Goal: Information Seeking & Learning: Learn about a topic

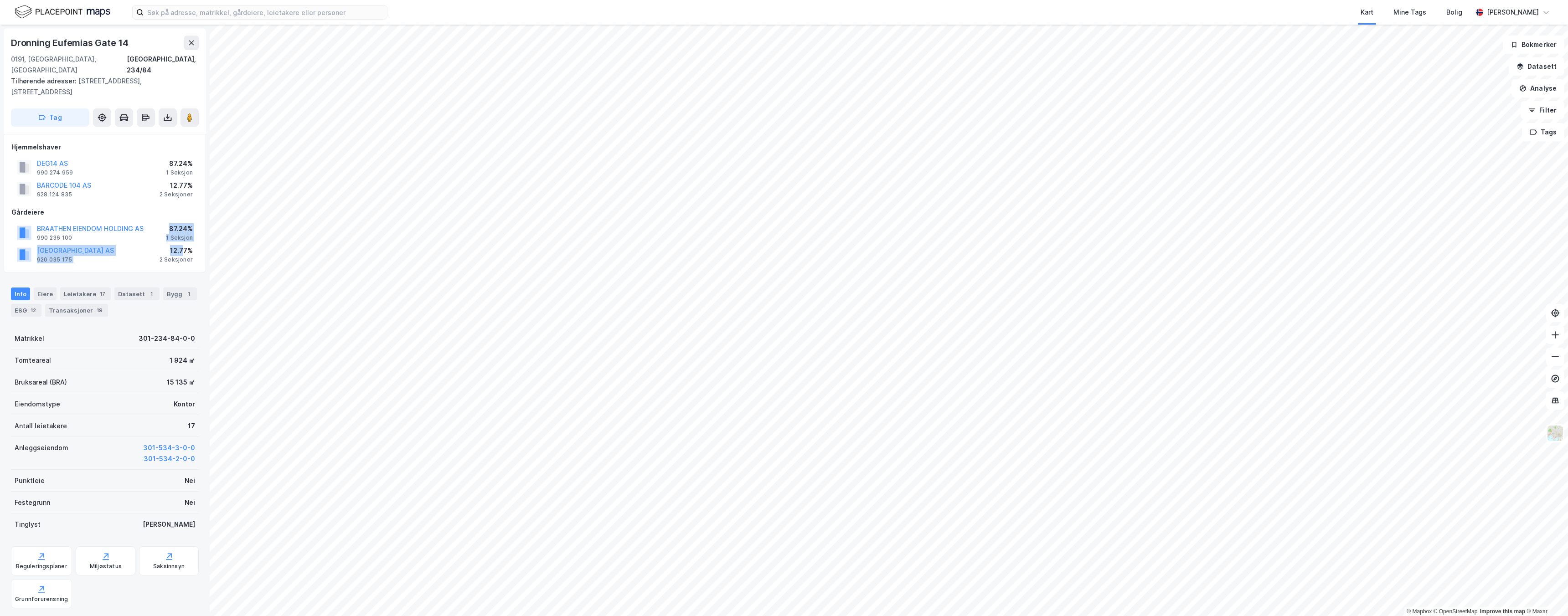
drag, startPoint x: 172, startPoint y: 207, endPoint x: 184, endPoint y: 224, distance: 20.8
click at [184, 224] on div "BRAATHEN EIENDOM HOLDING AS 990 236 100 87.24% 1 Seksjon [GEOGRAPHIC_DATA] AS 9…" at bounding box center [104, 243] width 187 height 44
click at [176, 223] on div "87.24%" at bounding box center [179, 229] width 27 height 11
drag, startPoint x: 176, startPoint y: 206, endPoint x: 184, endPoint y: 215, distance: 12.0
click at [184, 223] on div "87.24% 1 Seksjon" at bounding box center [179, 232] width 27 height 18
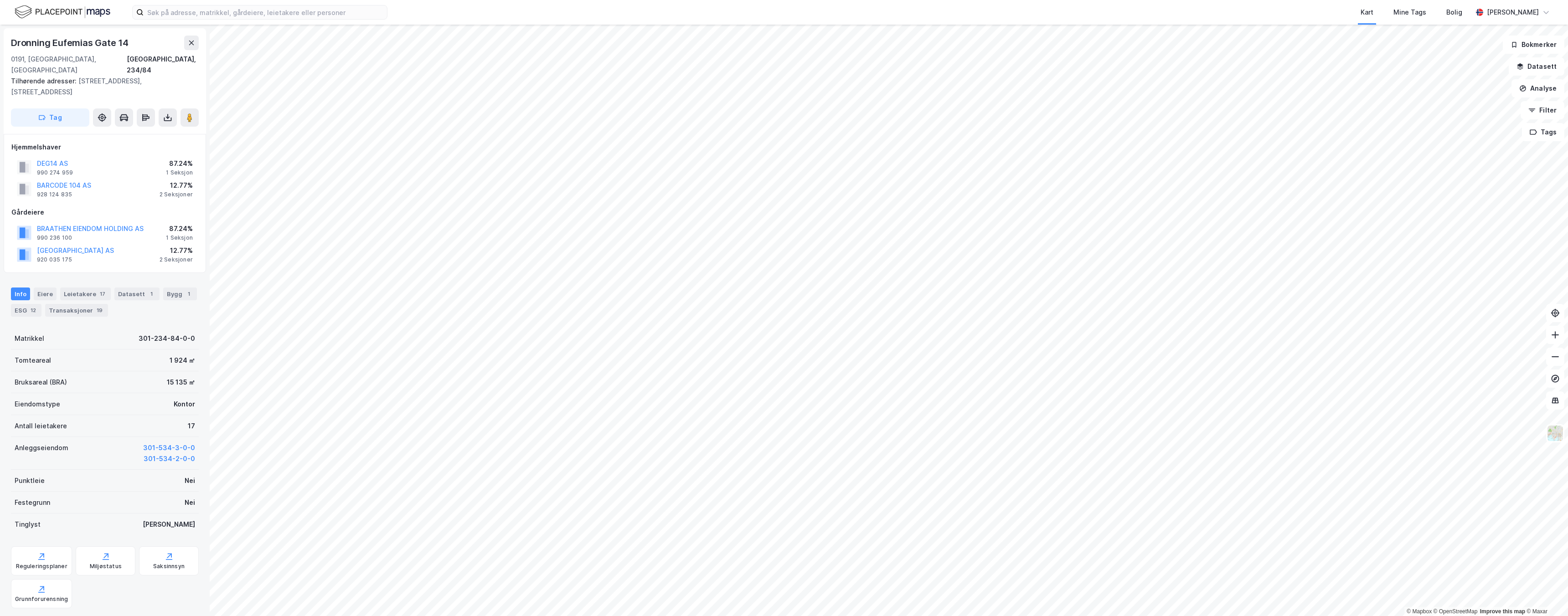
click at [174, 223] on div "87.24%" at bounding box center [179, 229] width 27 height 11
click at [49, 287] on div "Eiere" at bounding box center [45, 293] width 23 height 12
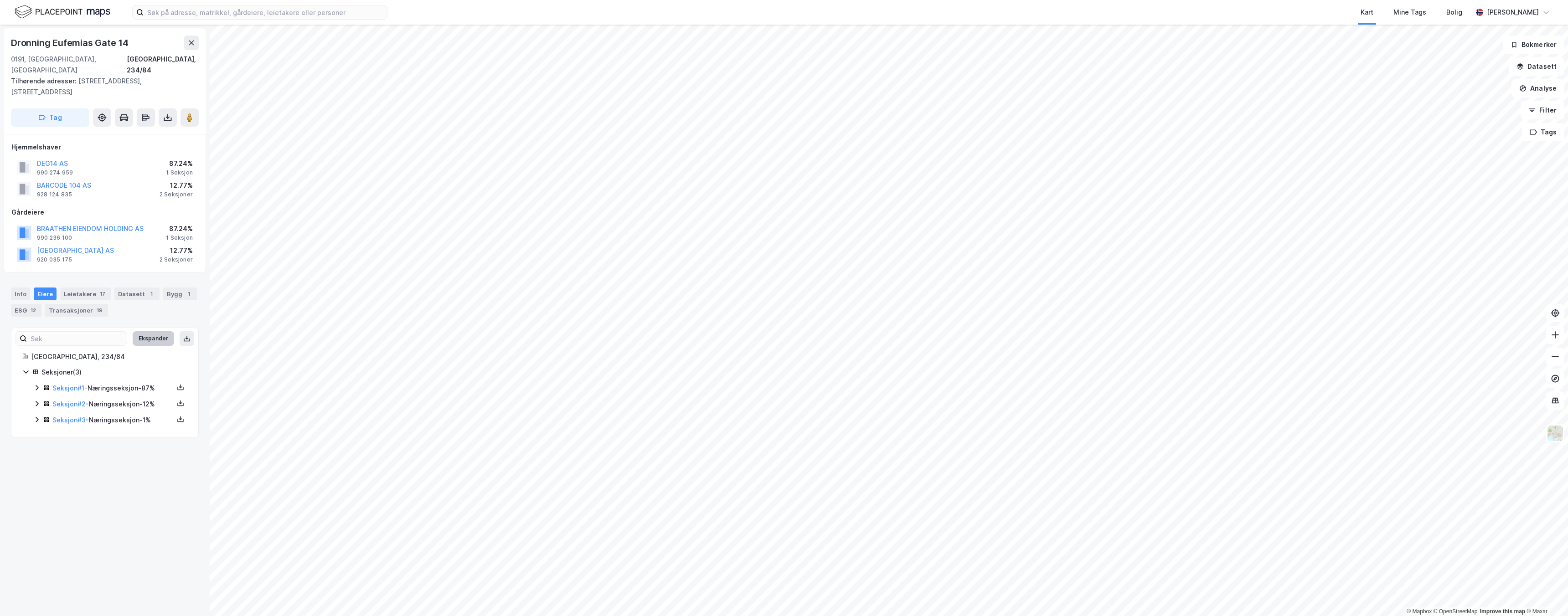
click at [154, 331] on button "Ekspander" at bounding box center [153, 338] width 41 height 15
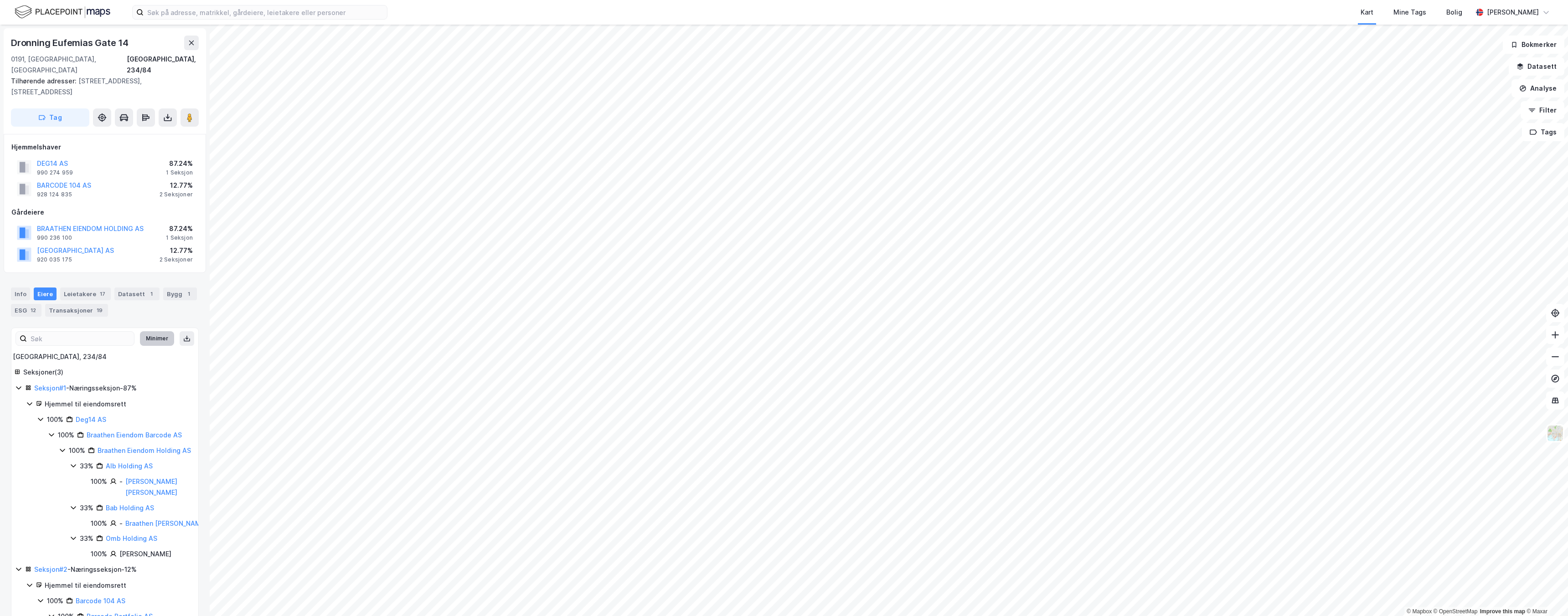
click at [147, 331] on button "Minimer" at bounding box center [156, 338] width 34 height 15
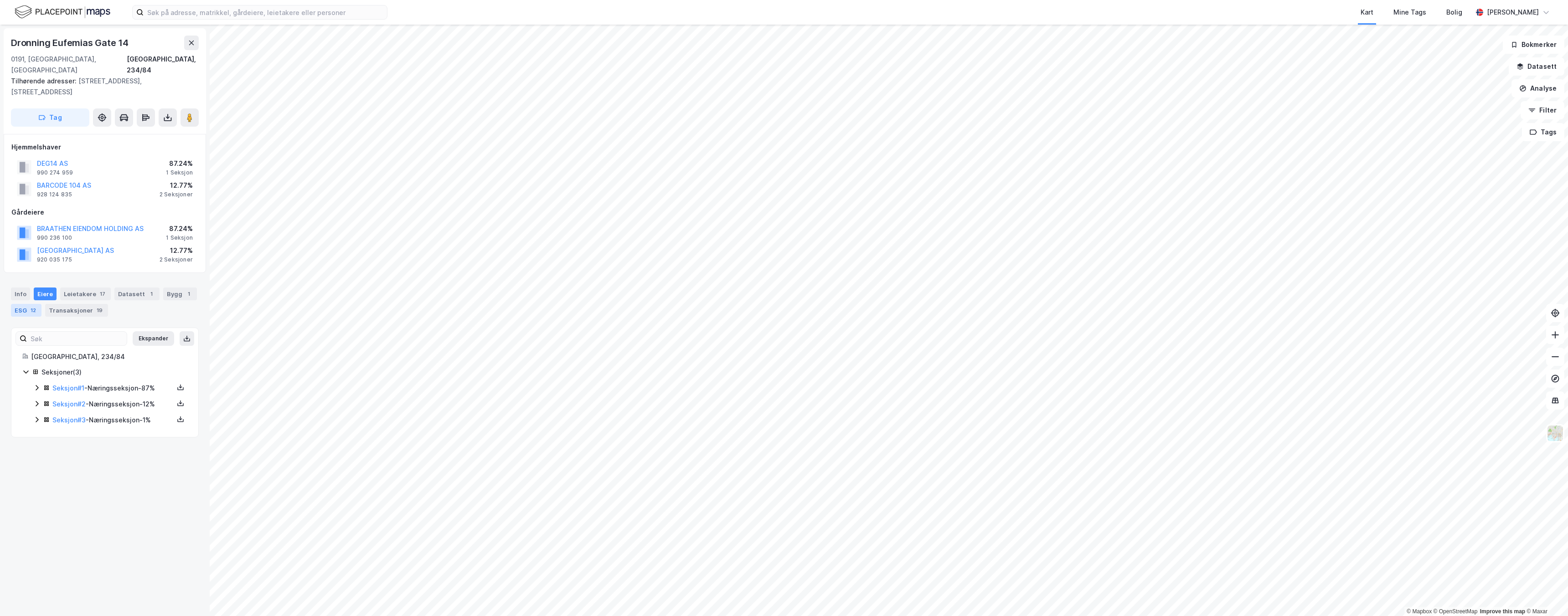
click at [30, 306] on div "12" at bounding box center [33, 310] width 9 height 9
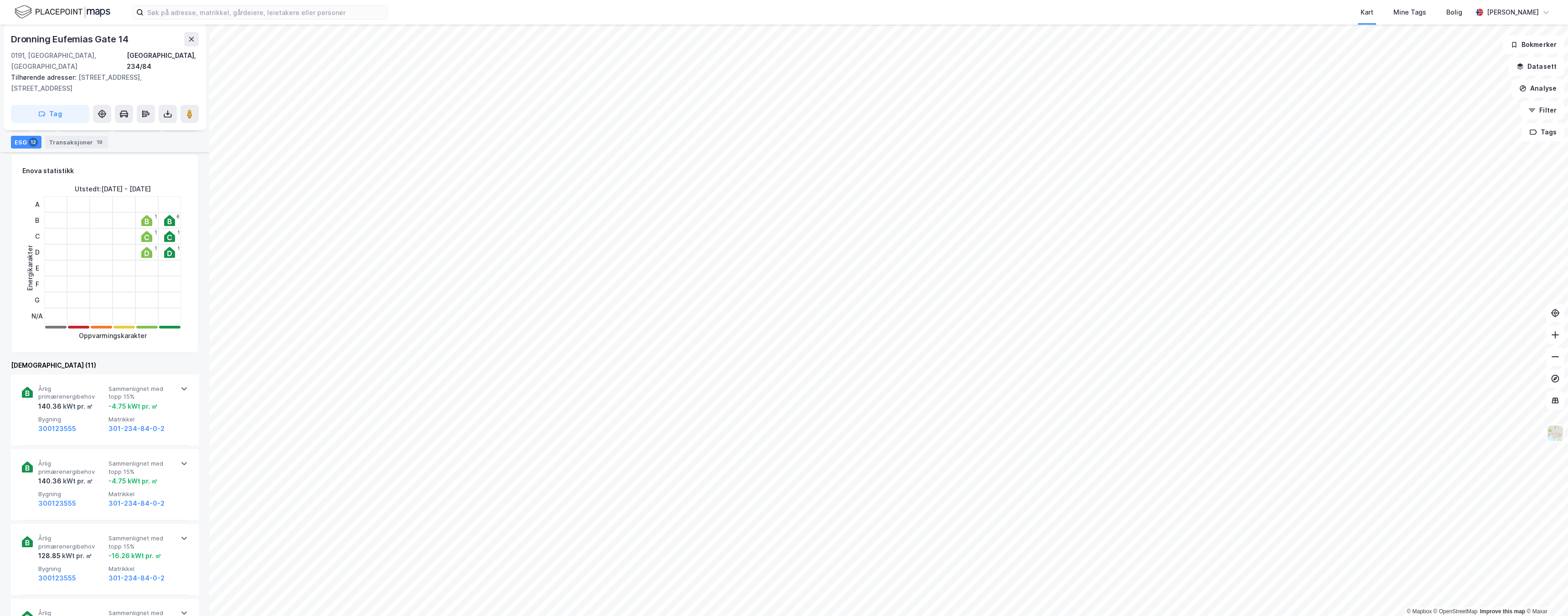
scroll to position [215, 0]
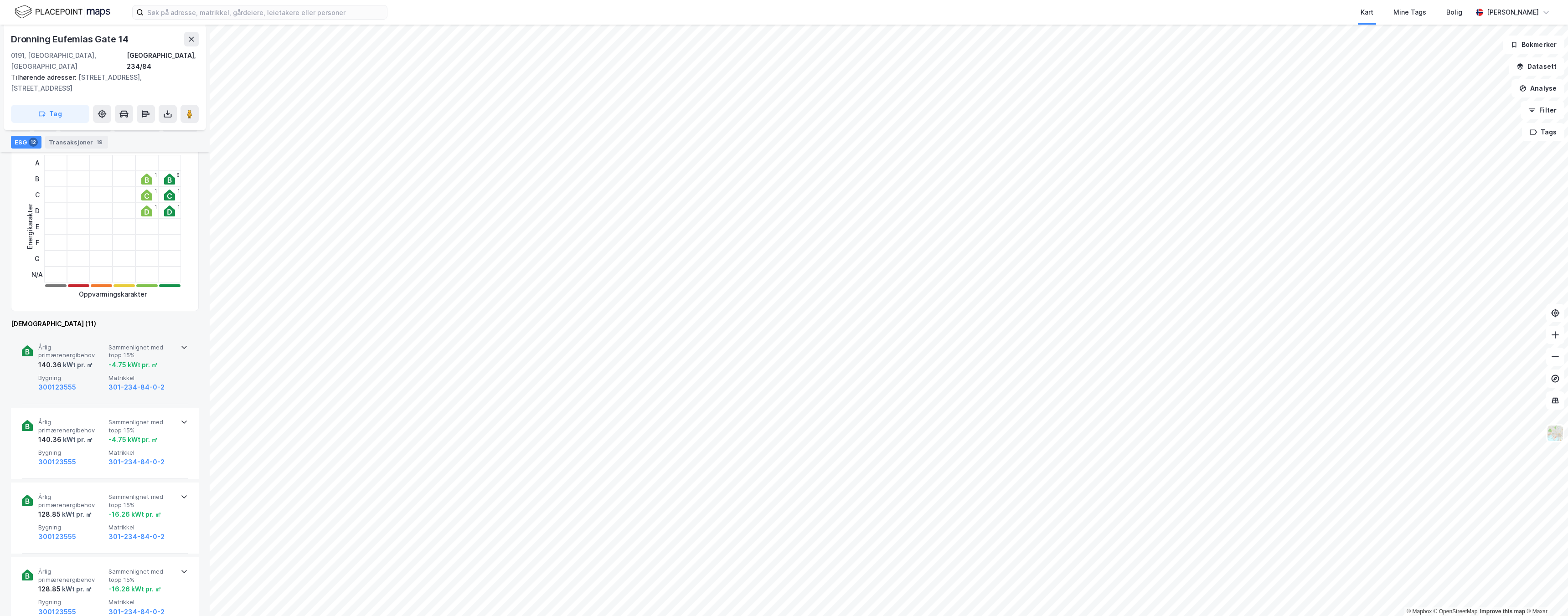
click at [182, 343] on icon at bounding box center [184, 347] width 8 height 8
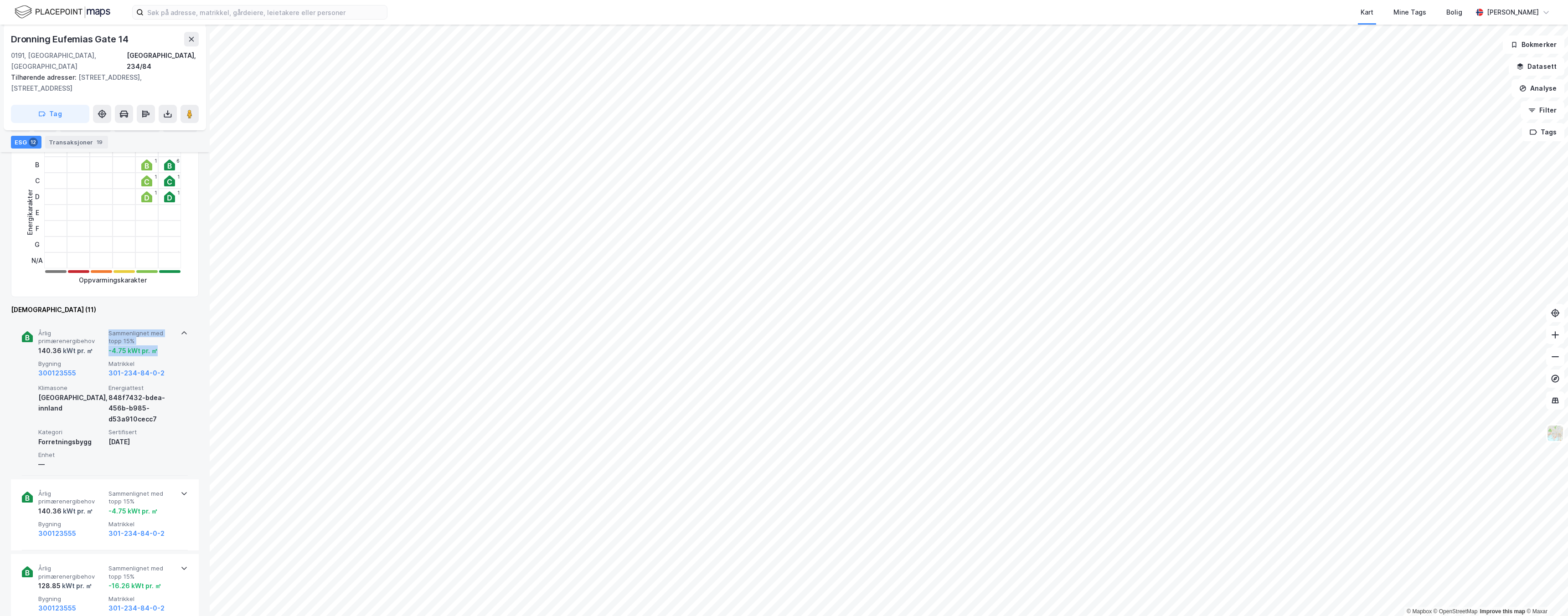
drag, startPoint x: 109, startPoint y: 305, endPoint x: 165, endPoint y: 330, distance: 61.3
click at [166, 330] on div "Årlig primærenergibehov 140.36 kWt pr. ㎡ Sammenlignet med [PERSON_NAME] 15% -4.…" at bounding box center [105, 397] width 166 height 157
click at [170, 345] on div "-4.75 kWt pr. ㎡" at bounding box center [142, 351] width 66 height 11
click at [183, 319] on div "Årlig primærenergibehov 140.36 kWt pr. ㎡ Sammenlignet med [PERSON_NAME] 15% -4.…" at bounding box center [105, 397] width 166 height 157
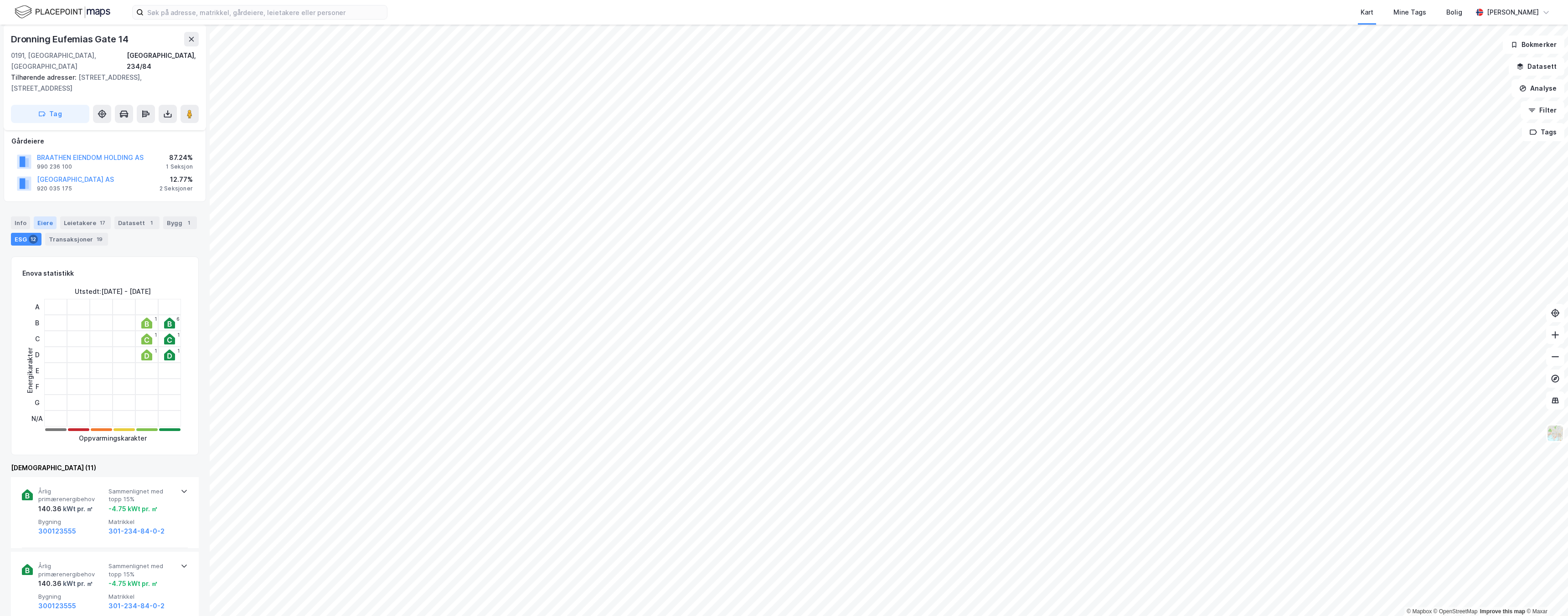
scroll to position [62, 0]
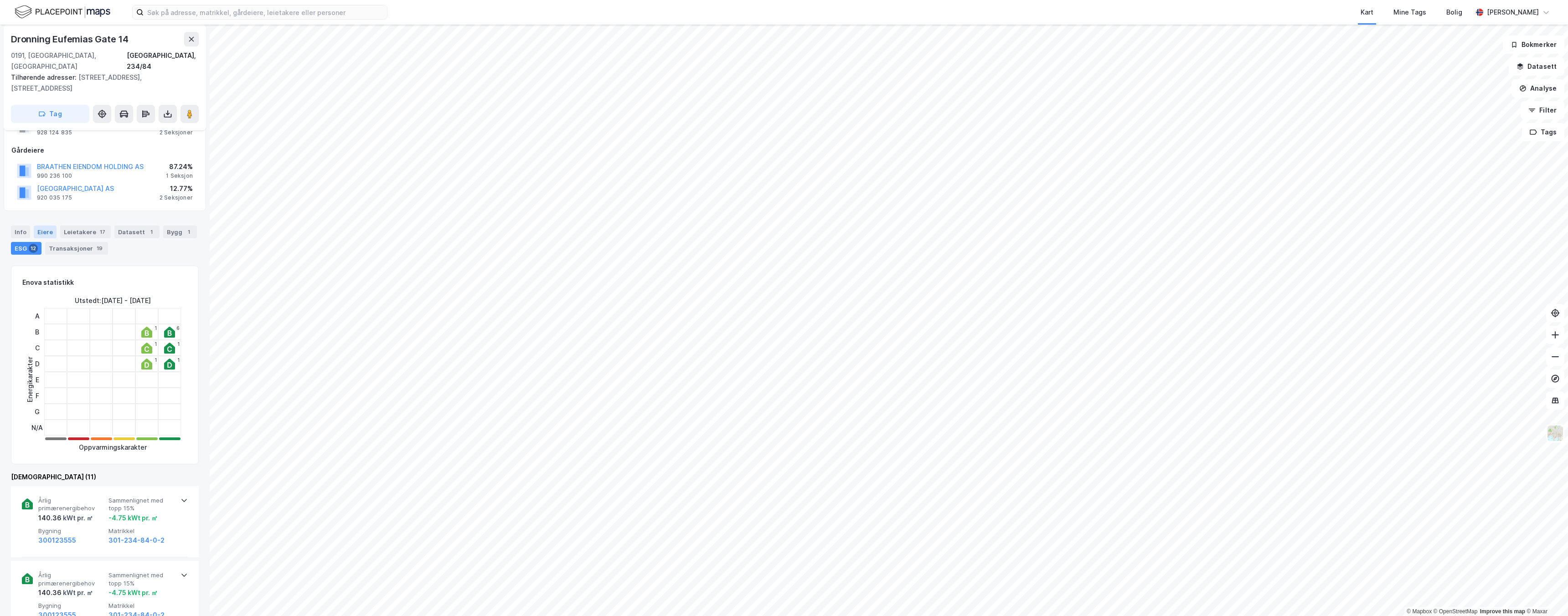
click at [54, 225] on div "Eiere" at bounding box center [45, 231] width 23 height 12
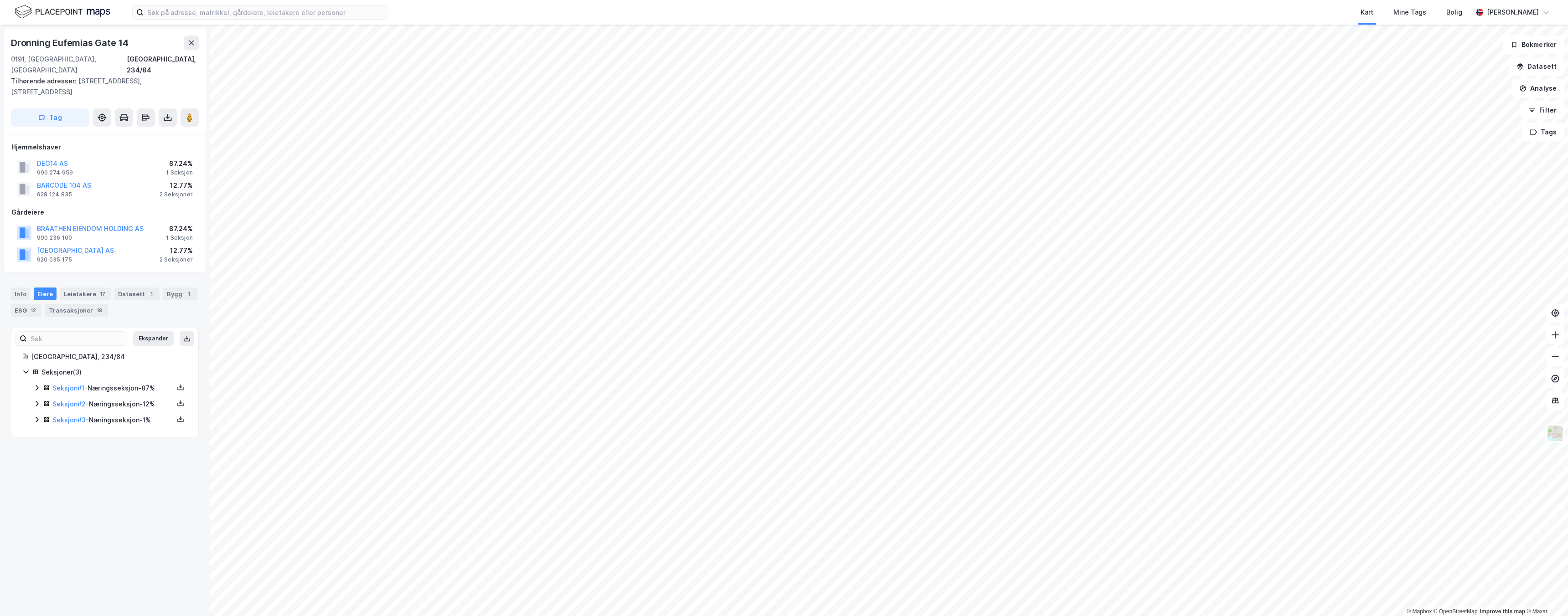
click at [42, 383] on div "Seksjon # 1 - Næringsseksjon - 87%" at bounding box center [110, 388] width 154 height 11
click at [72, 384] on link "Seksjon # 1" at bounding box center [68, 387] width 32 height 8
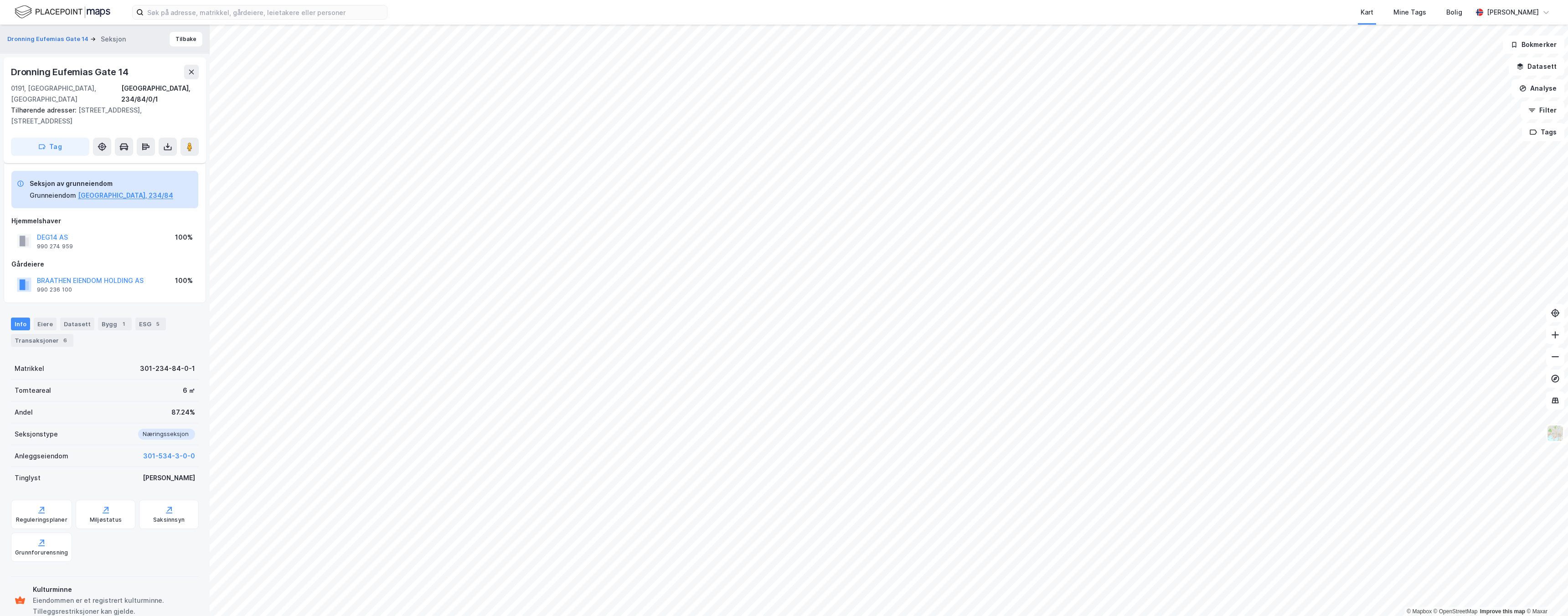
scroll to position [60, 0]
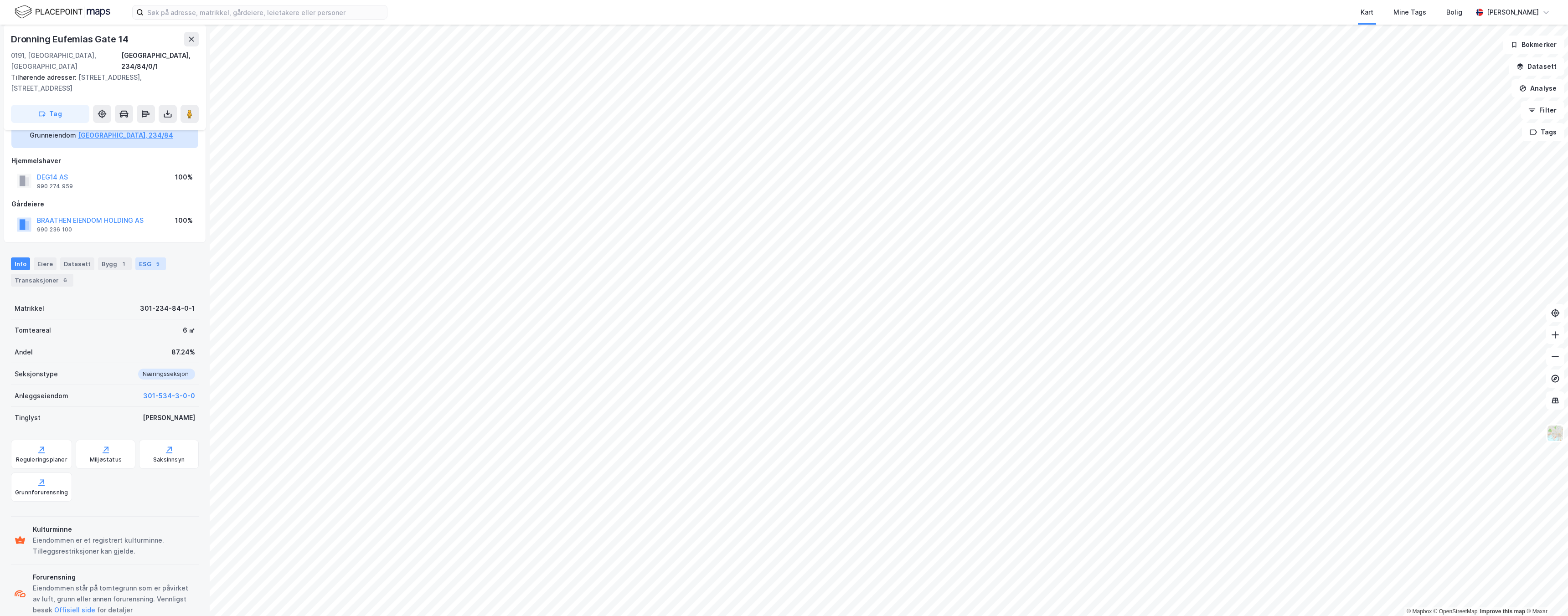
click at [135, 258] on div "ESG 5" at bounding box center [151, 264] width 30 height 12
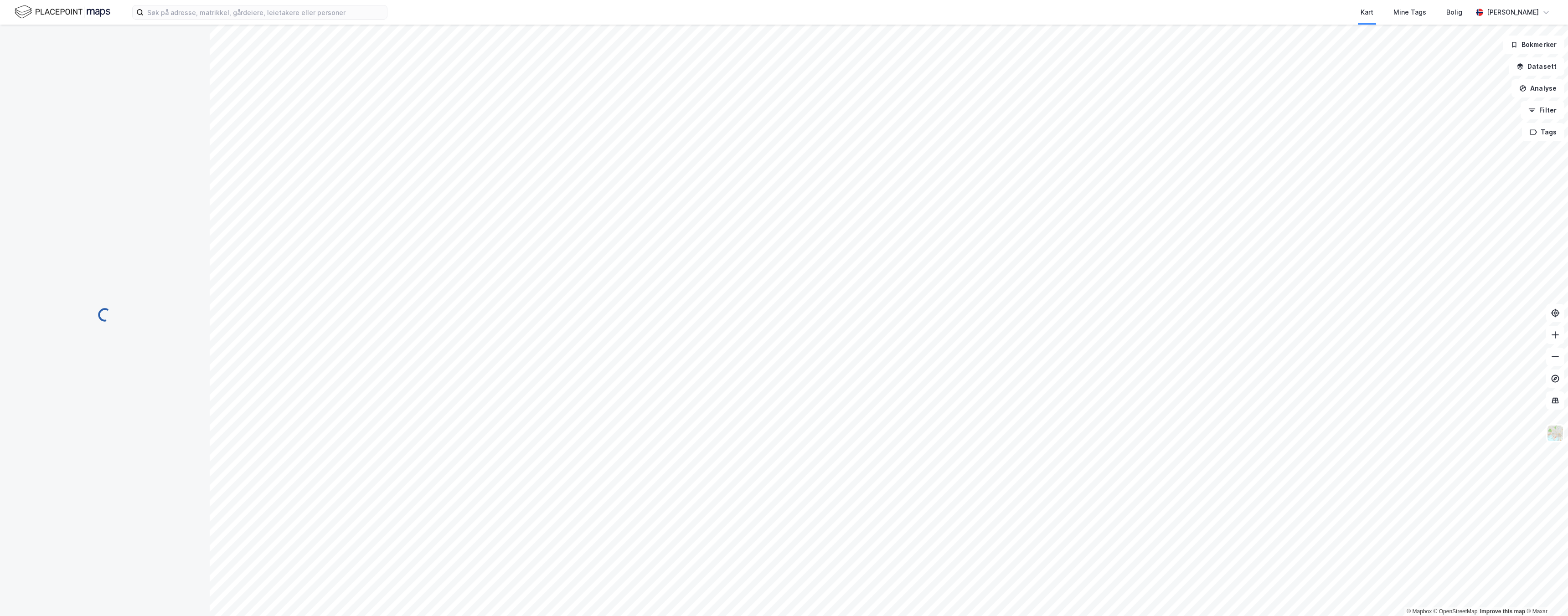
scroll to position [34, 0]
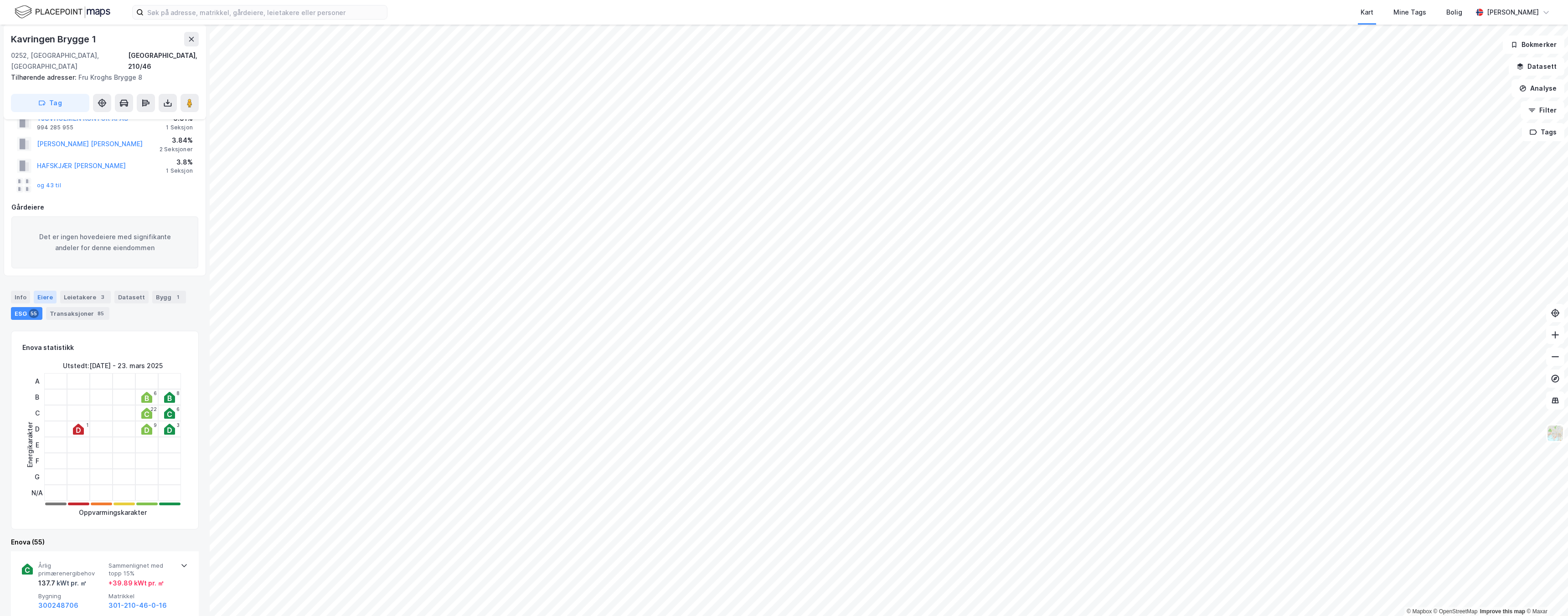
click at [44, 291] on div "Eiere" at bounding box center [45, 297] width 23 height 12
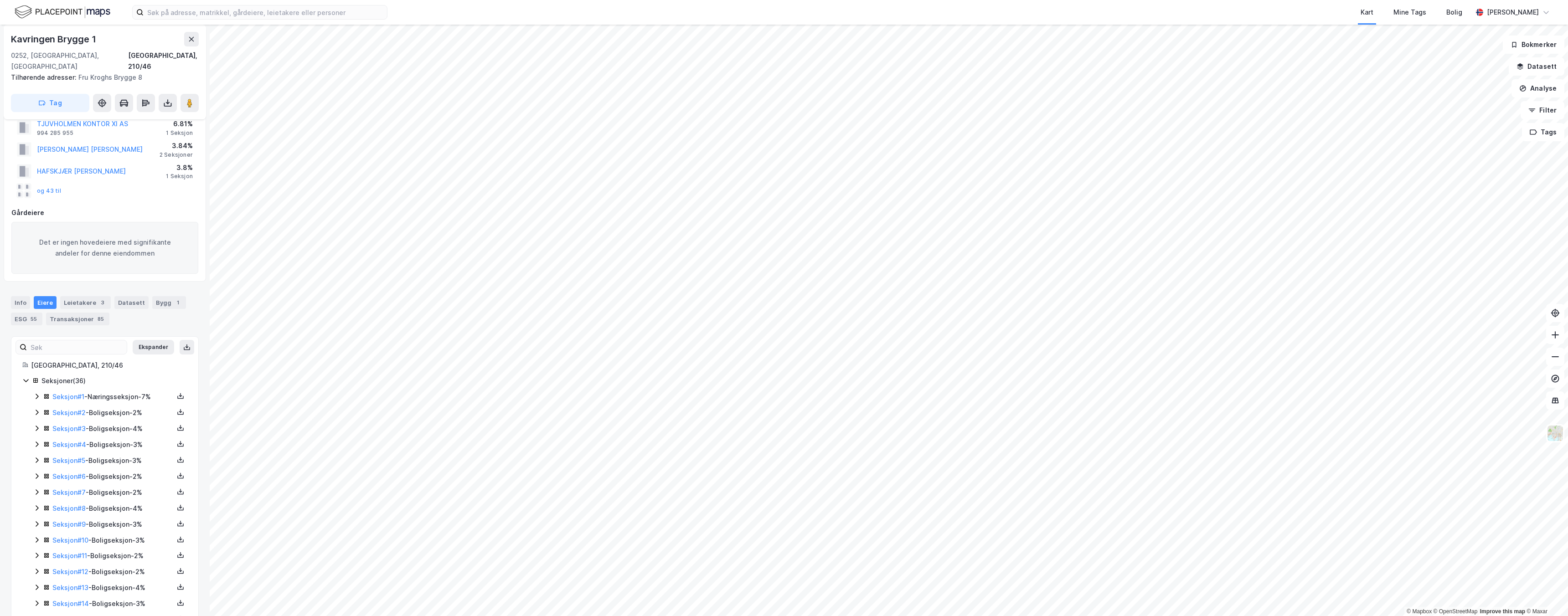
scroll to position [30, 0]
click at [73, 392] on link "Seksjon # 1" at bounding box center [68, 395] width 32 height 8
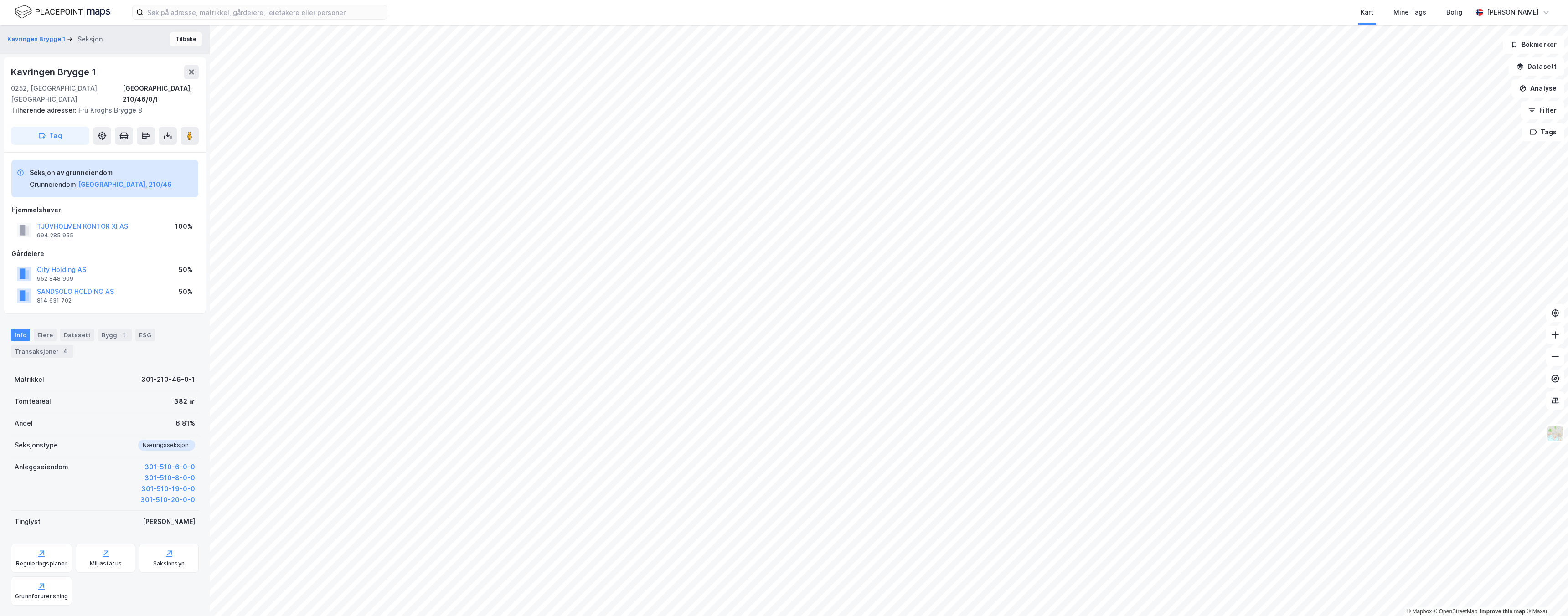
click at [178, 39] on button "Tilbake" at bounding box center [185, 39] width 32 height 15
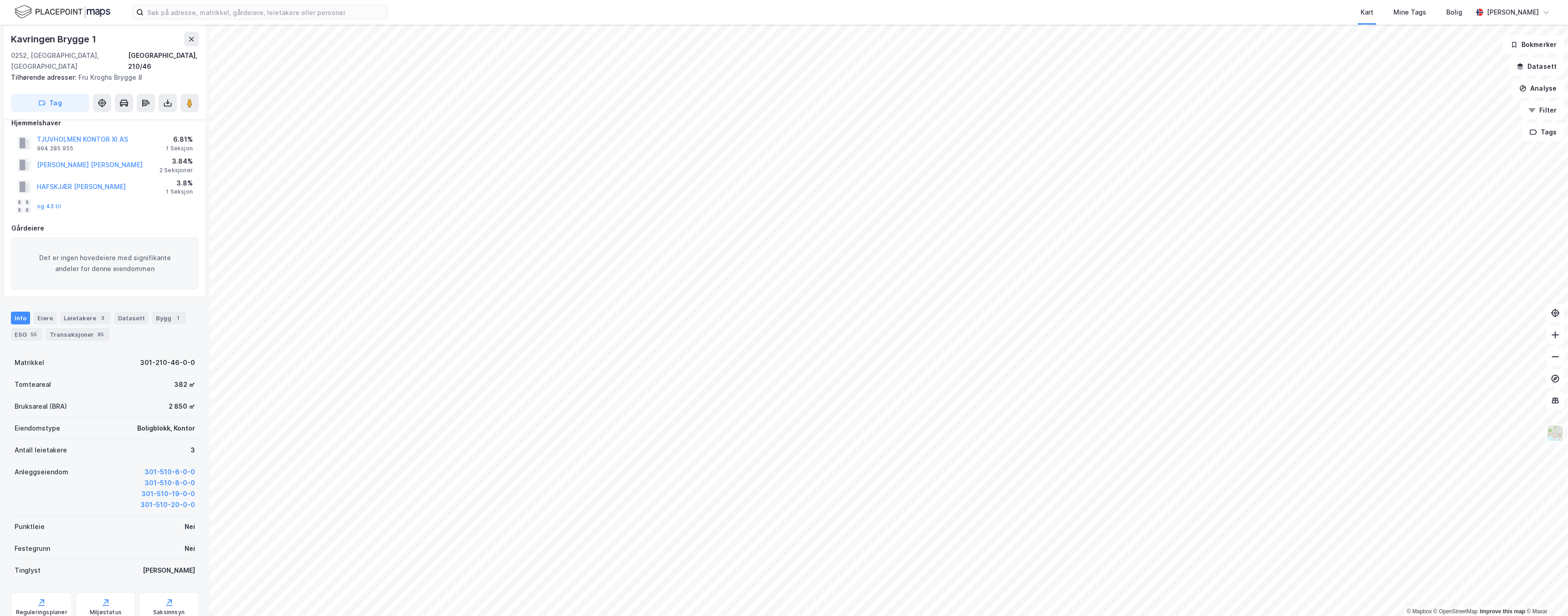
scroll to position [17, 0]
click at [49, 311] on div "Info [PERSON_NAME] 3 Datasett Bygg 1 ESG 55 Transaksjoner 85" at bounding box center [105, 322] width 188 height 29
click at [48, 307] on div "Eiere" at bounding box center [45, 314] width 23 height 12
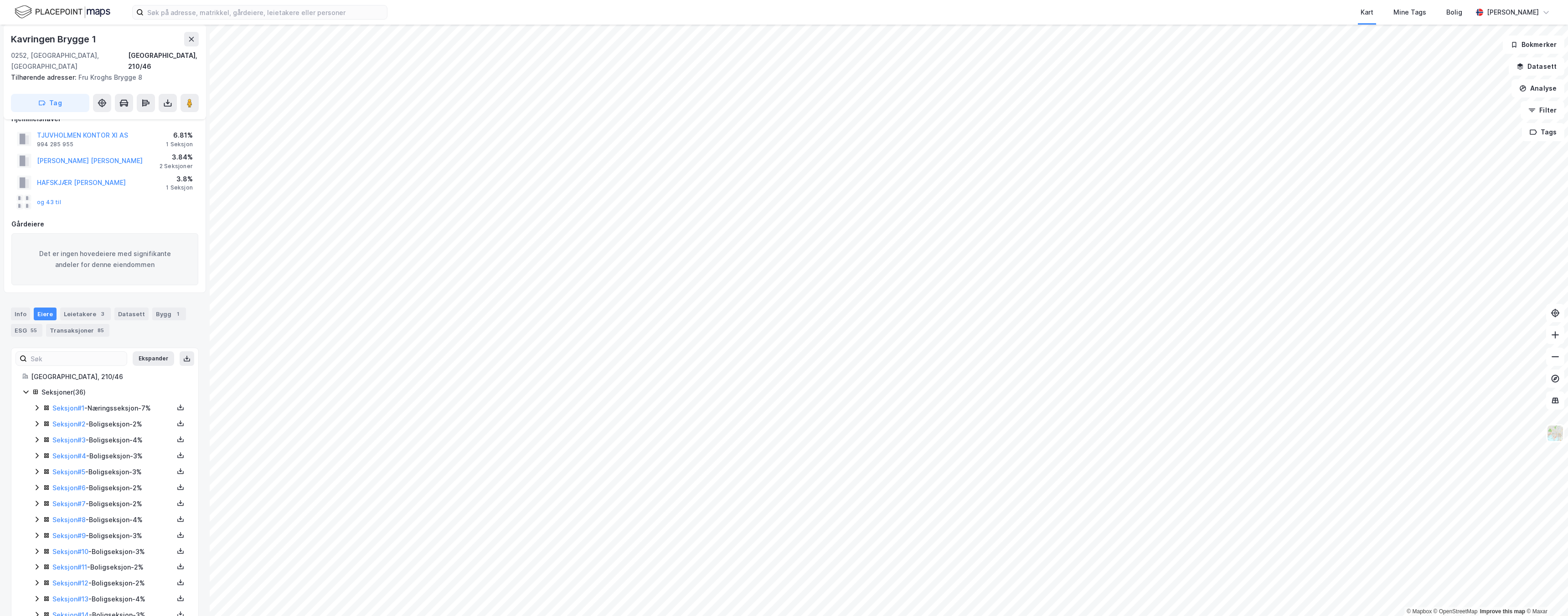
scroll to position [57, 0]
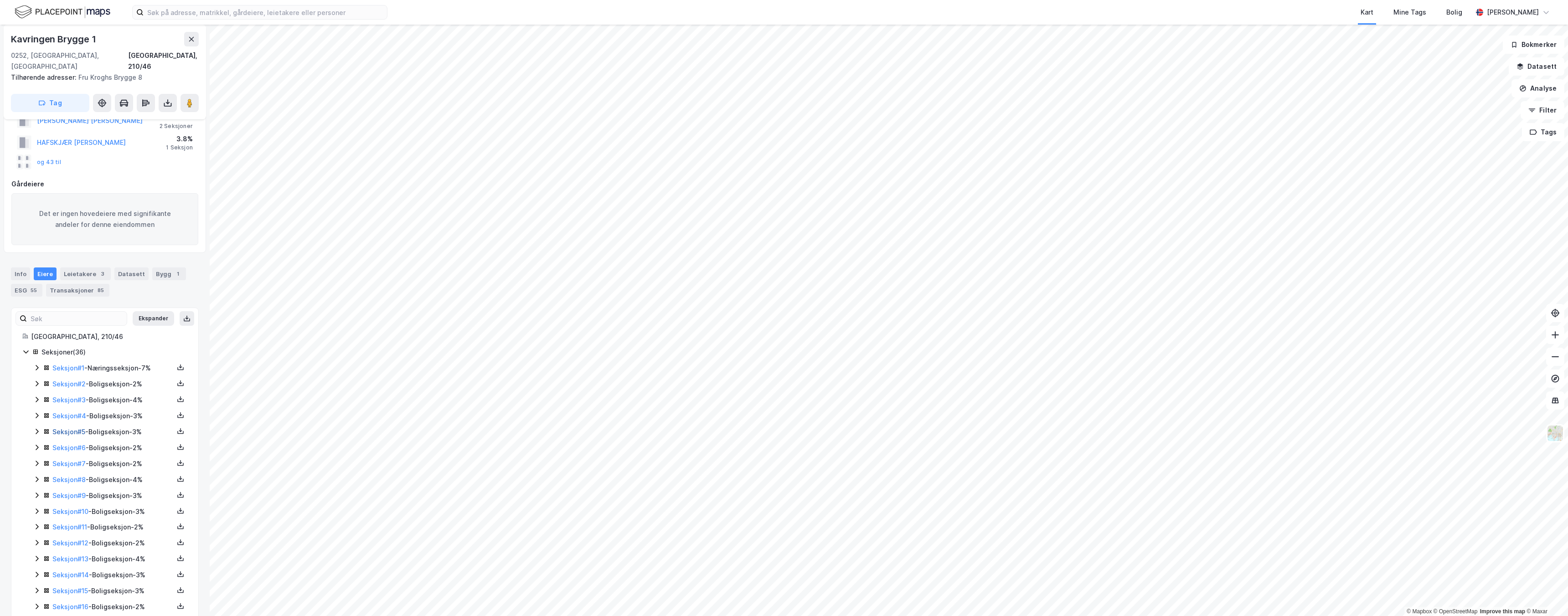
click at [68, 427] on link "Seksjon # 5" at bounding box center [68, 431] width 32 height 8
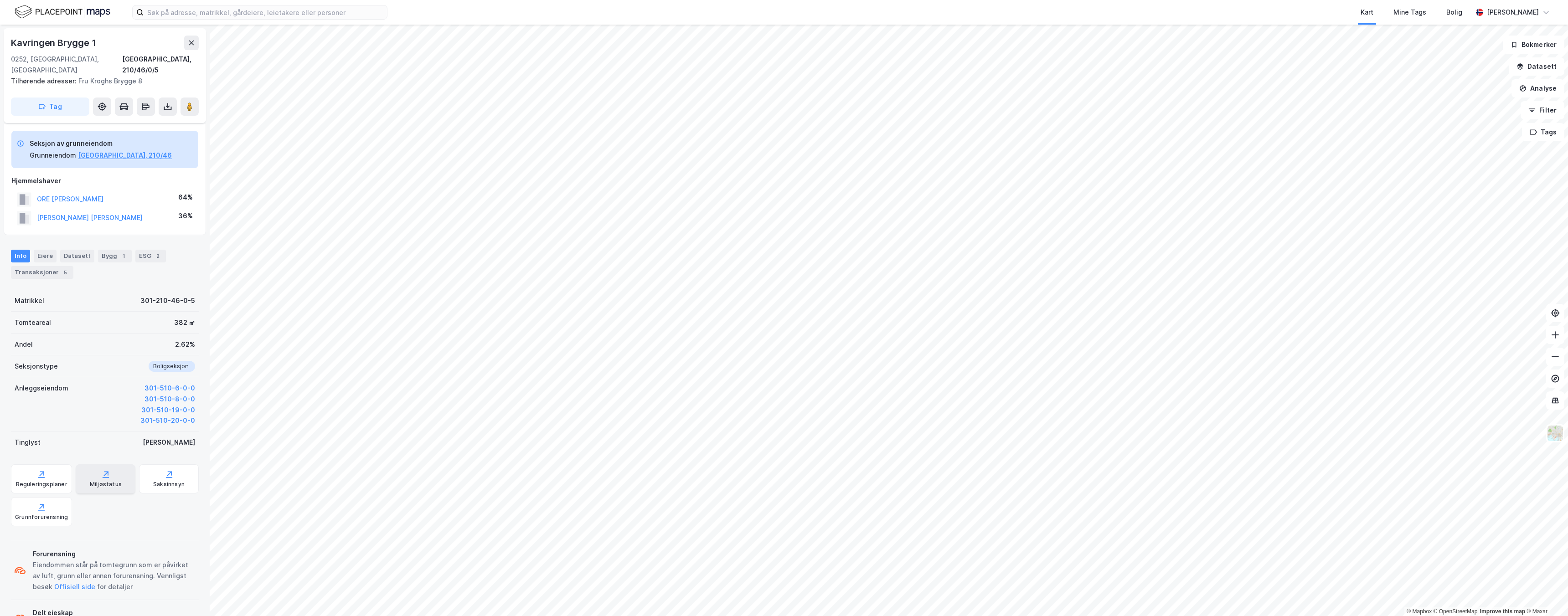
scroll to position [54, 0]
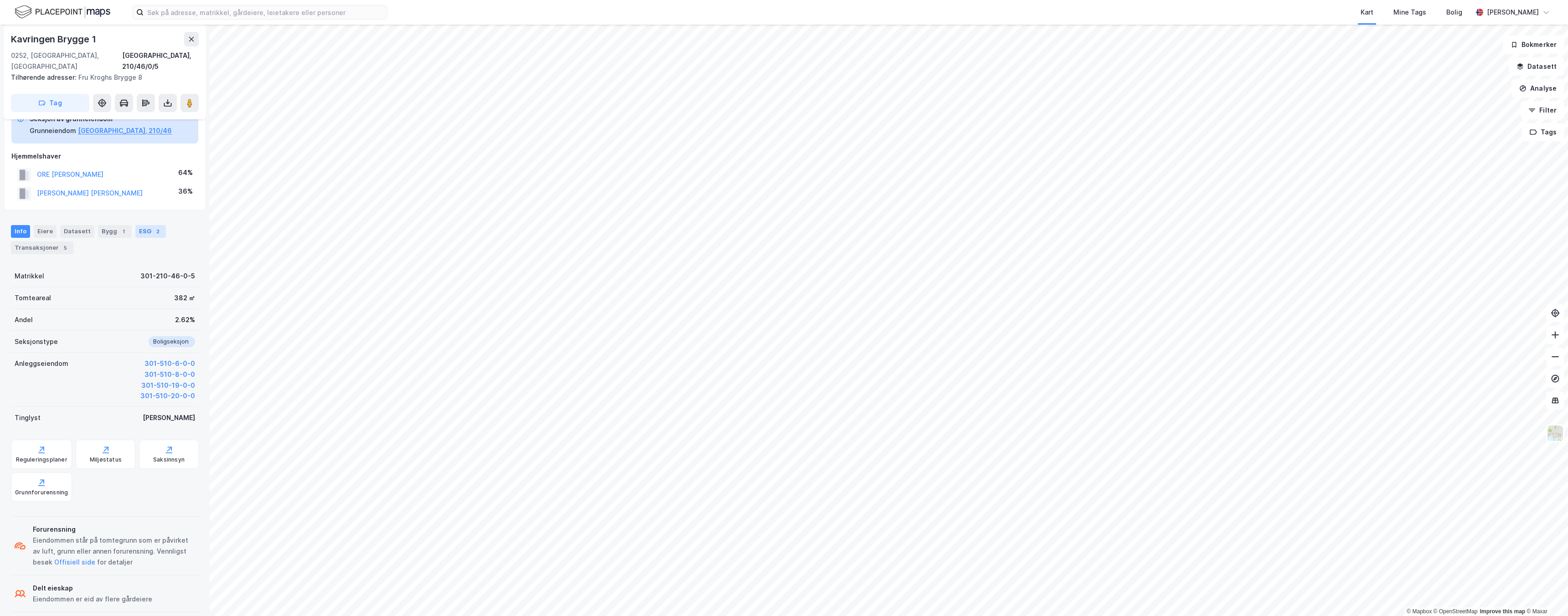
click at [153, 227] on div "2" at bounding box center [158, 231] width 9 height 9
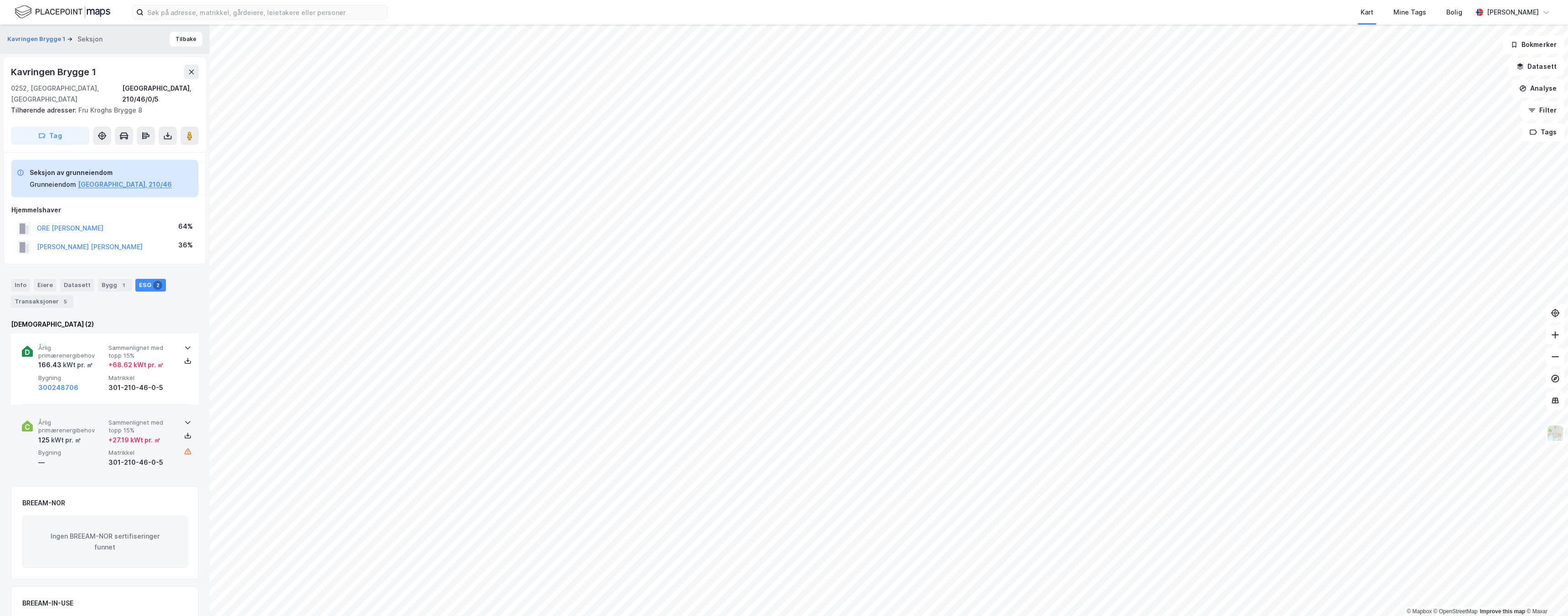
click at [185, 418] on icon at bounding box center [187, 422] width 8 height 8
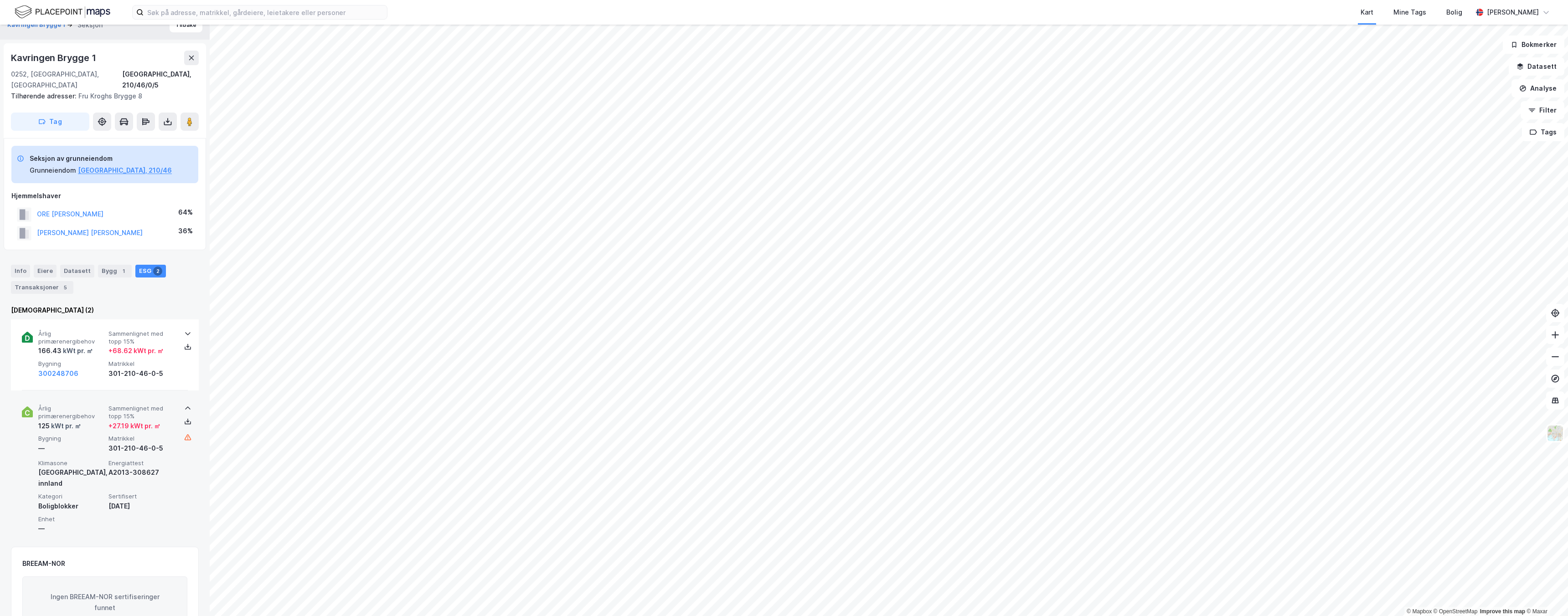
scroll to position [15, 0]
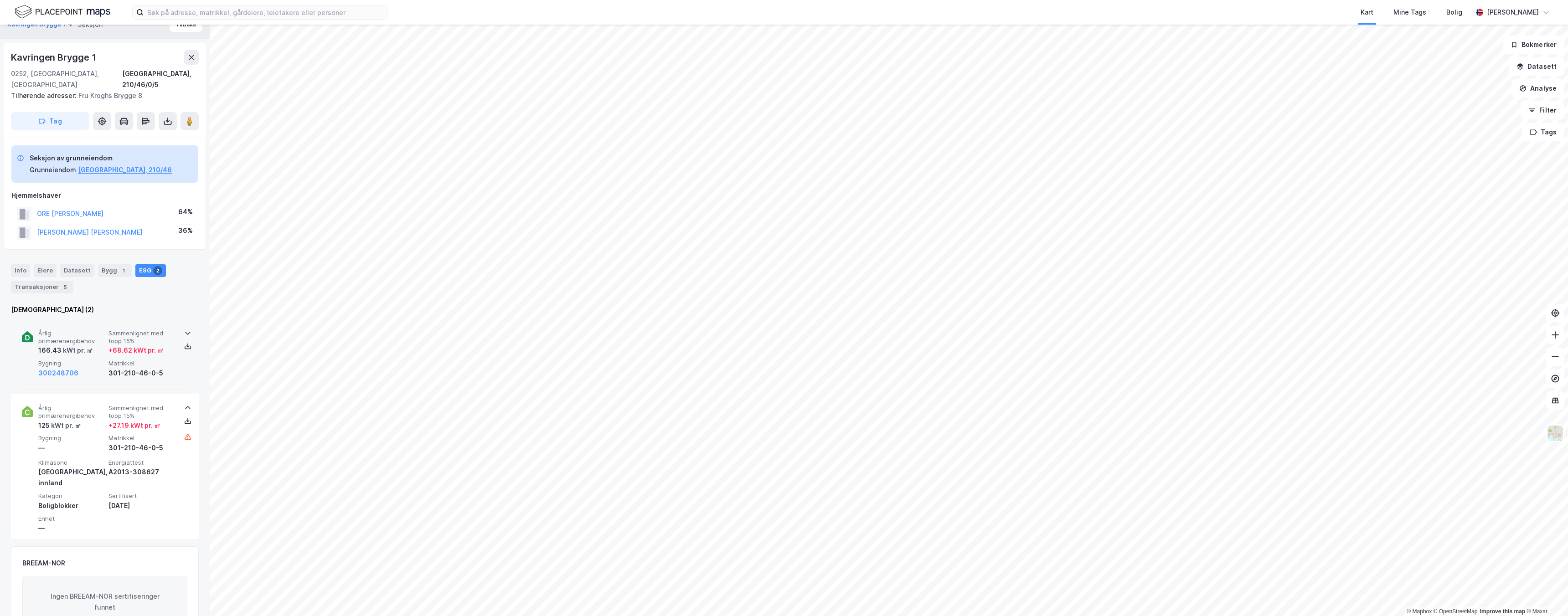
click at [184, 329] on icon at bounding box center [187, 333] width 8 height 8
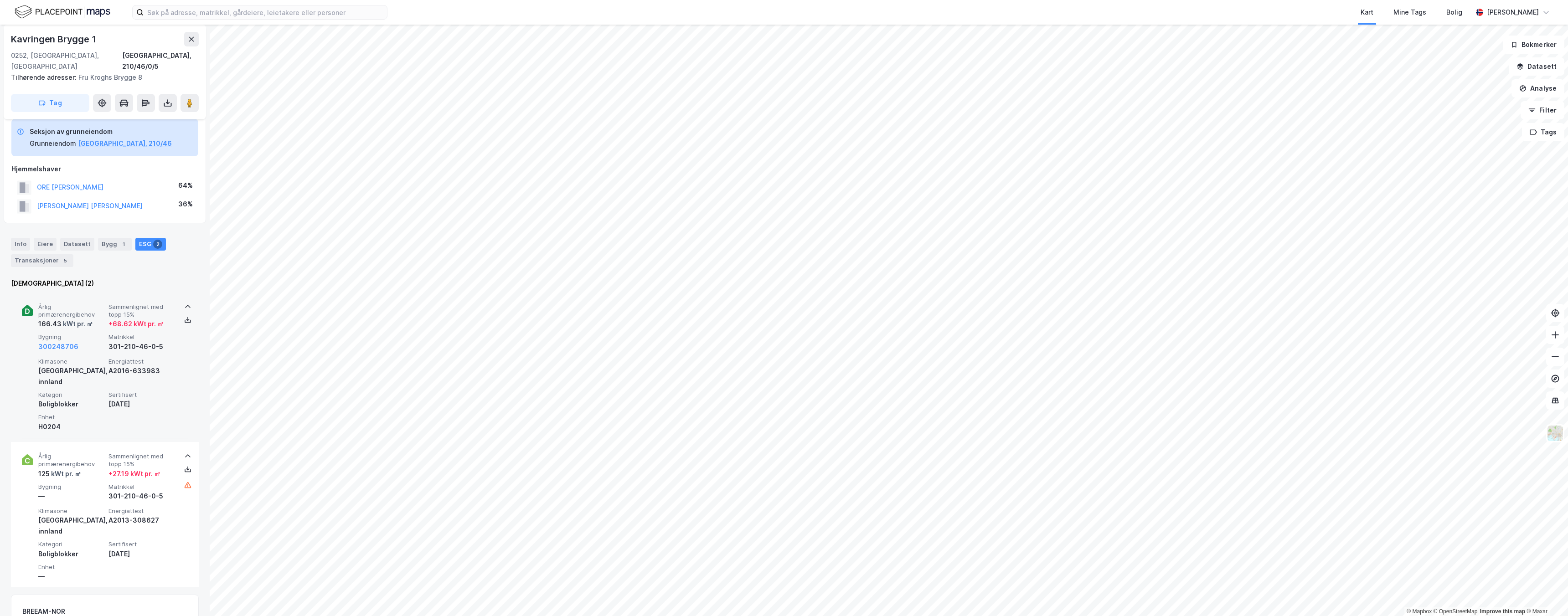
scroll to position [46, 0]
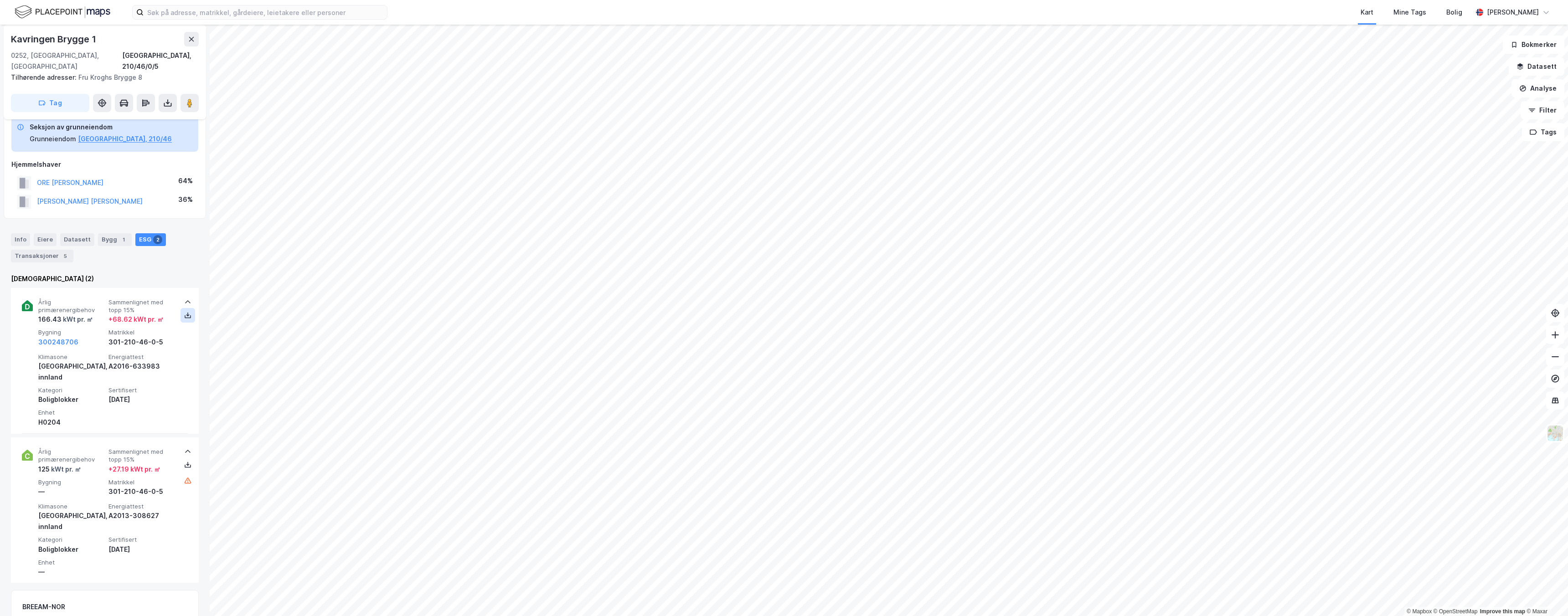
click at [185, 311] on icon at bounding box center [187, 315] width 8 height 8
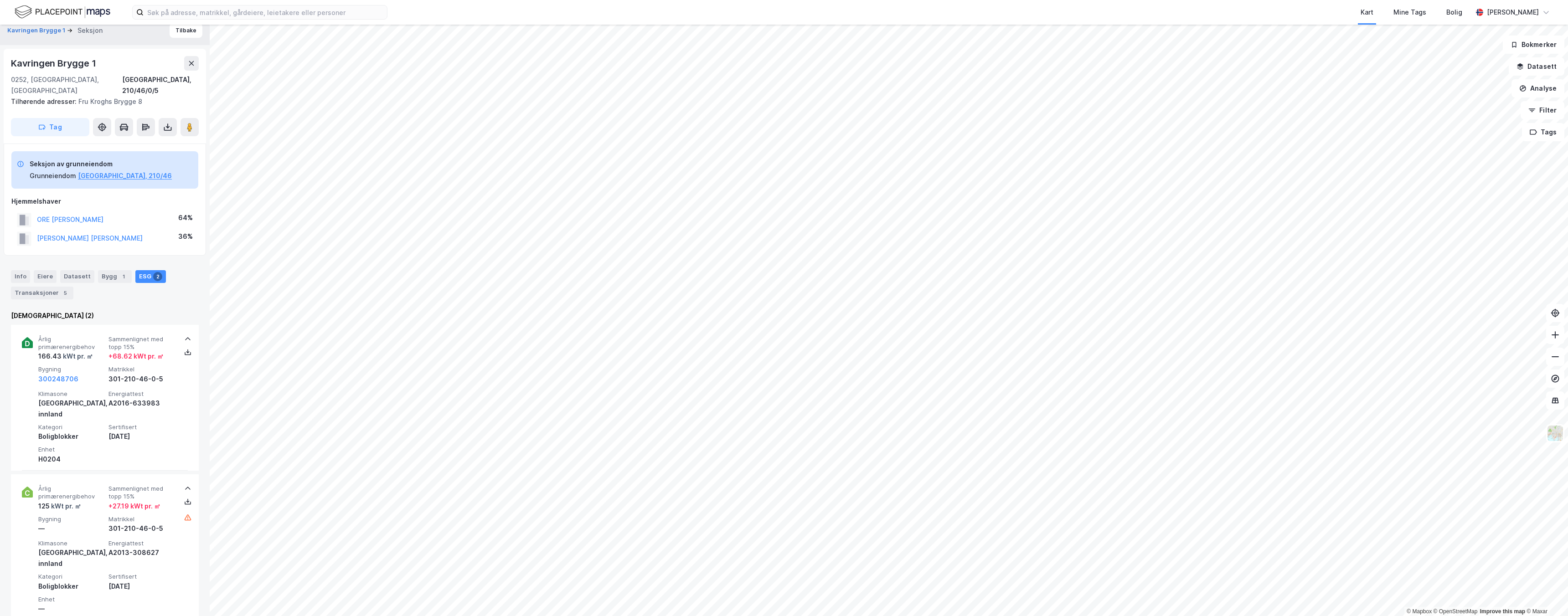
scroll to position [0, 0]
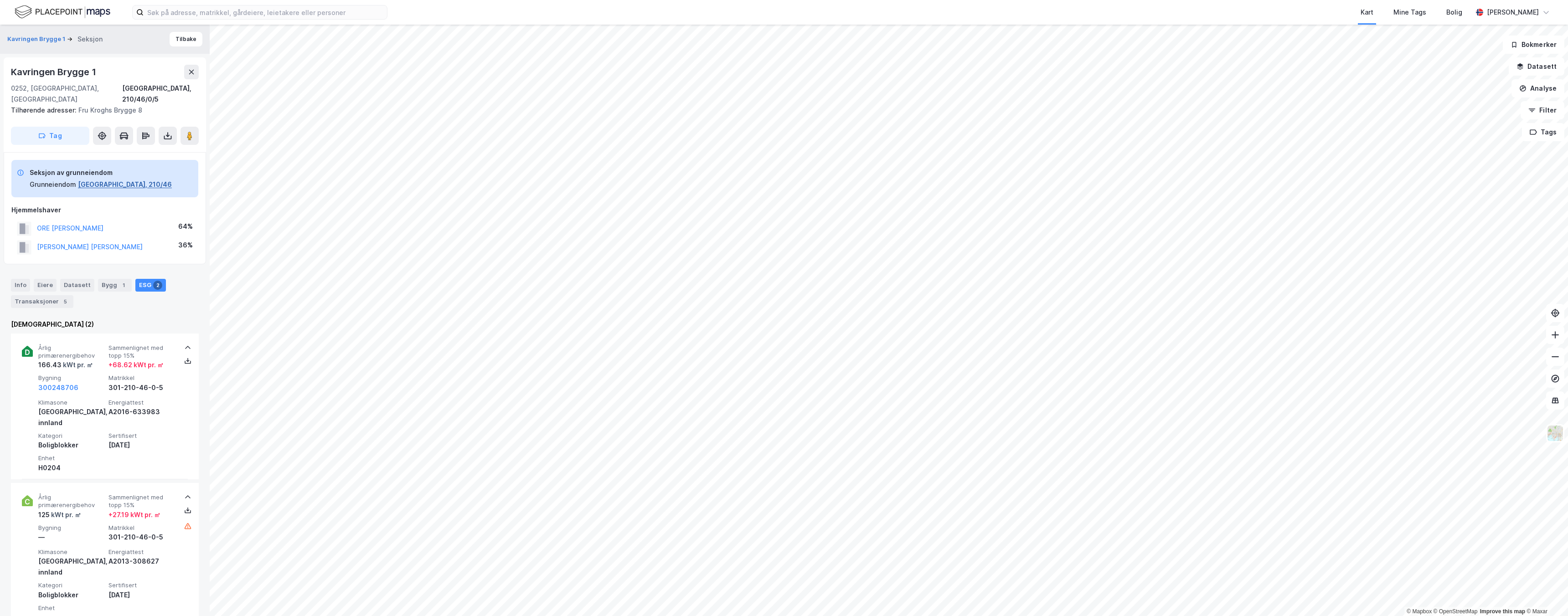
click at [104, 179] on button "[GEOGRAPHIC_DATA], 210/46" at bounding box center [125, 184] width 94 height 11
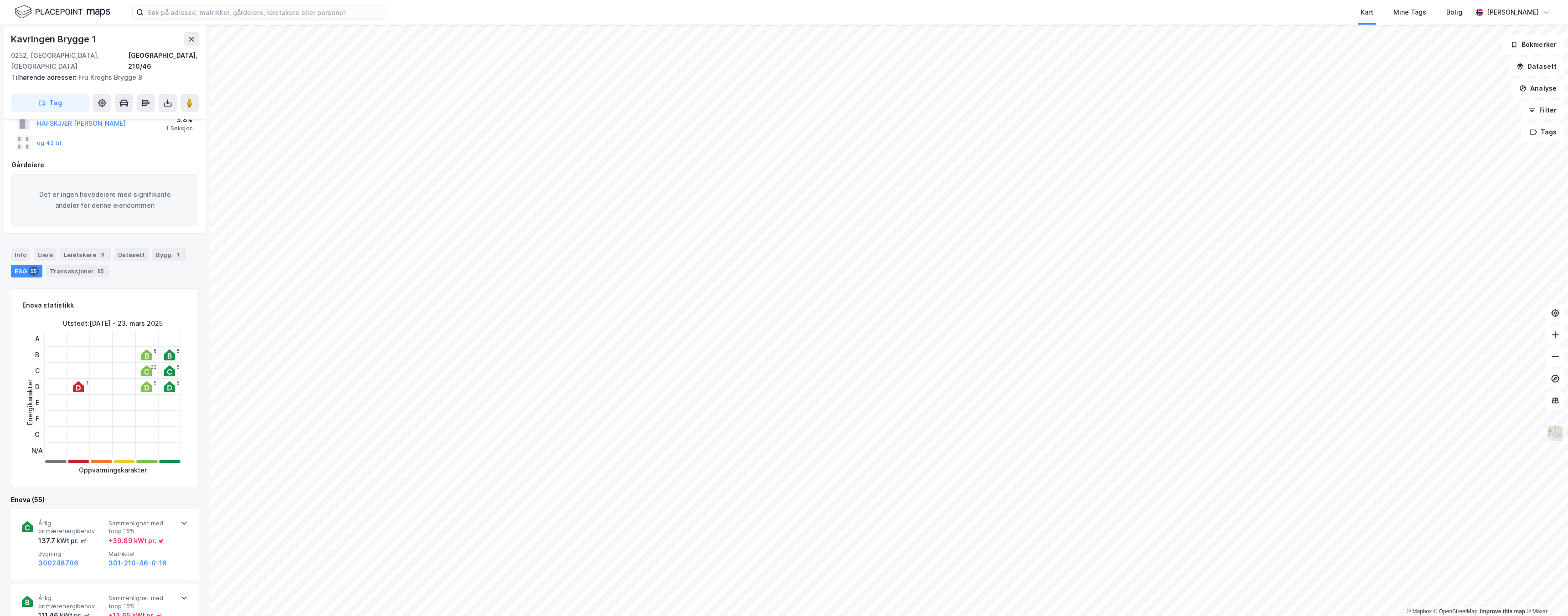
scroll to position [231, 0]
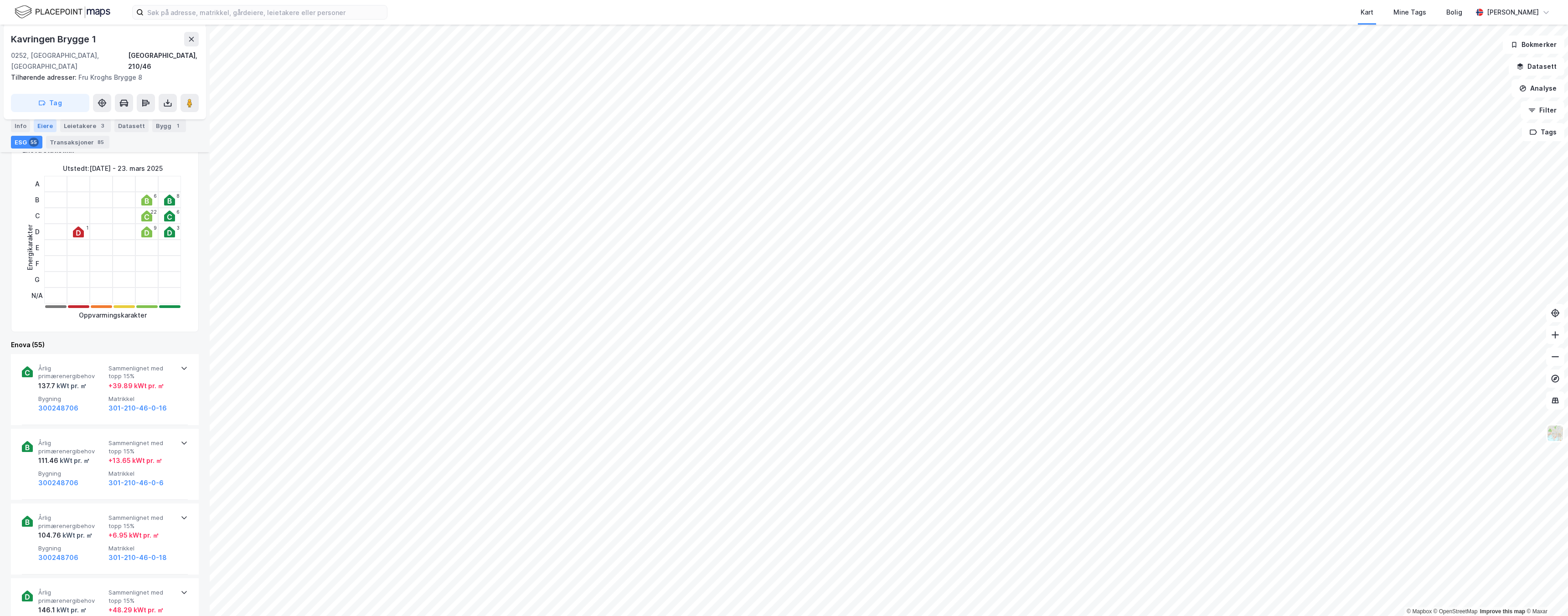
click at [35, 122] on div "Eiere" at bounding box center [45, 126] width 23 height 12
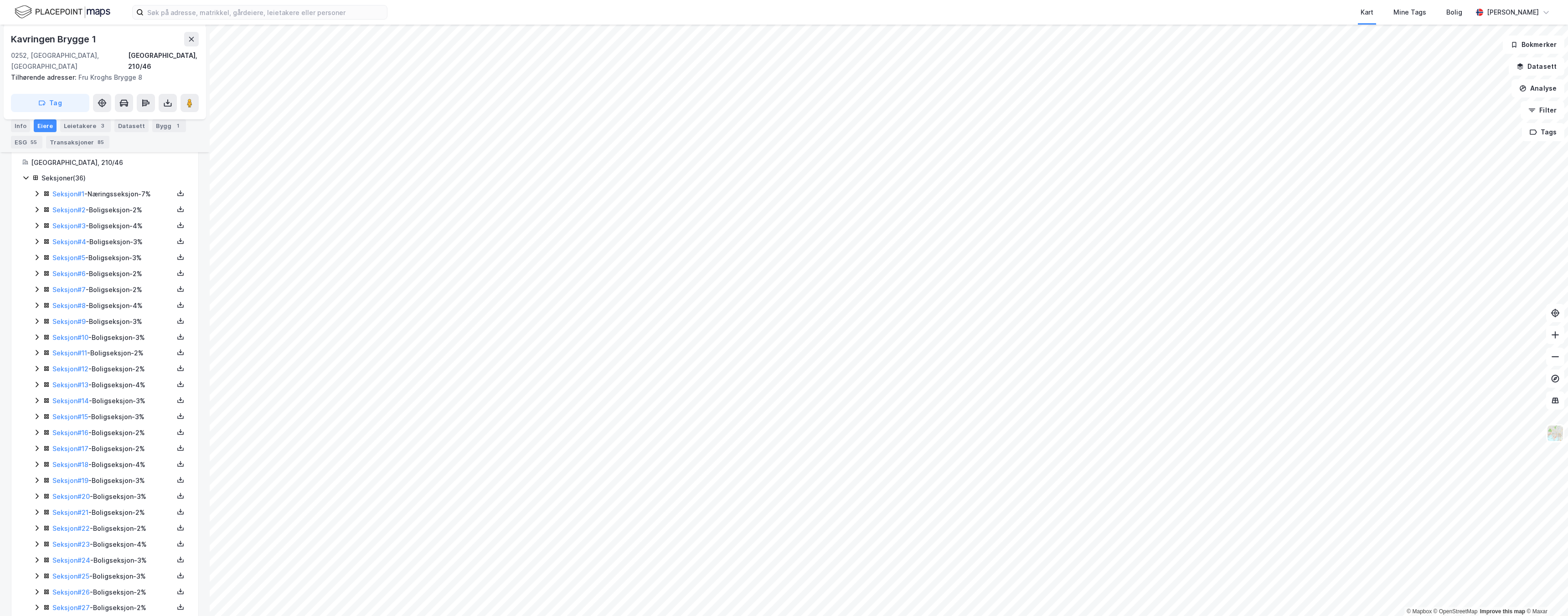
scroll to position [195, 0]
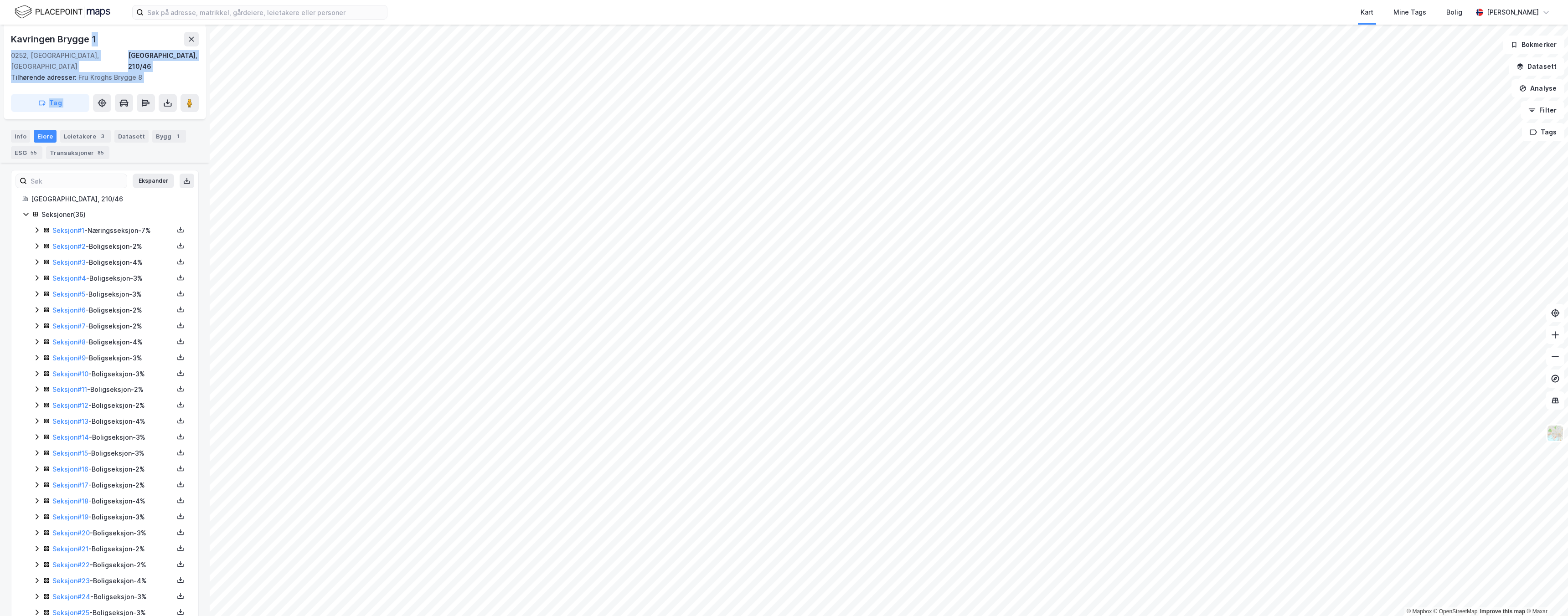
drag, startPoint x: 3, startPoint y: 37, endPoint x: 88, endPoint y: 37, distance: 85.0
click at [88, 37] on div "Kavringen Brygge 1 [GEOGRAPHIC_DATA], 210/46 Tilhørende adresser: Fru Kroghs Br…" at bounding box center [104, 320] width 209 height 591
click at [88, 37] on div "Kavringen Brygge 1" at bounding box center [54, 39] width 86 height 15
click at [69, 174] on input at bounding box center [77, 181] width 100 height 14
type input "f"
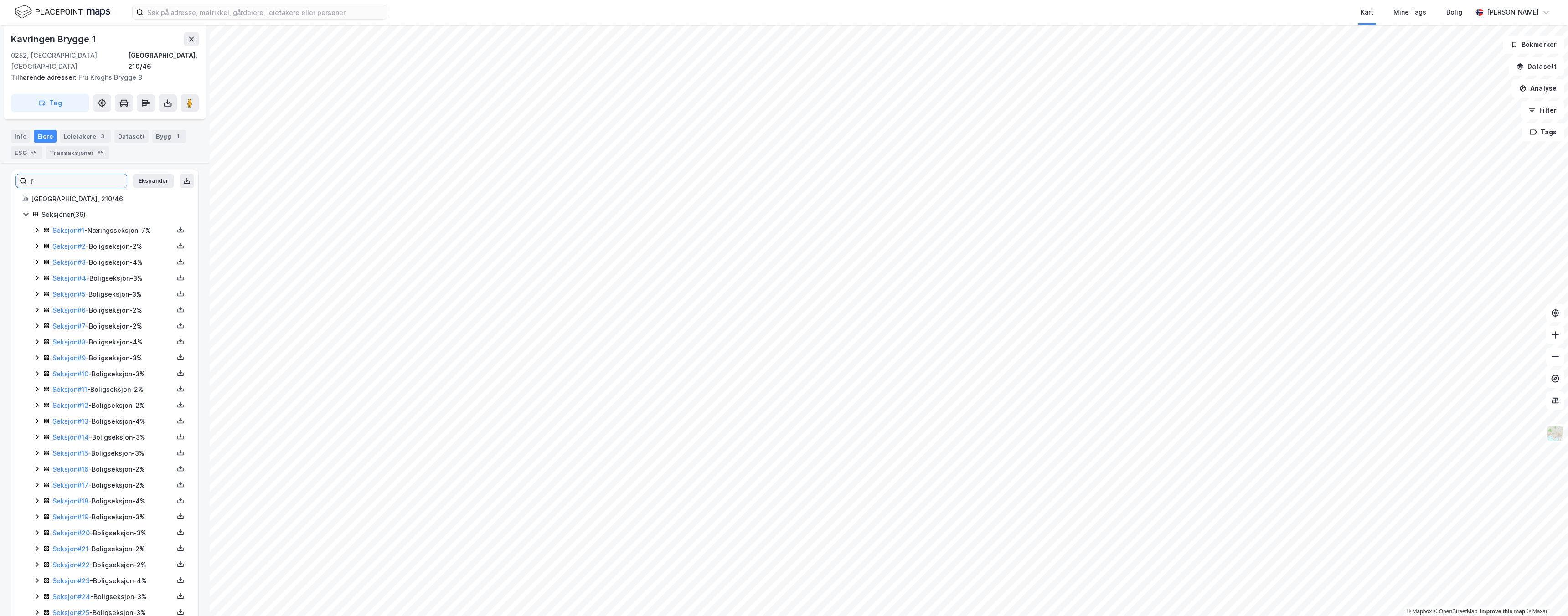
scroll to position [0, 0]
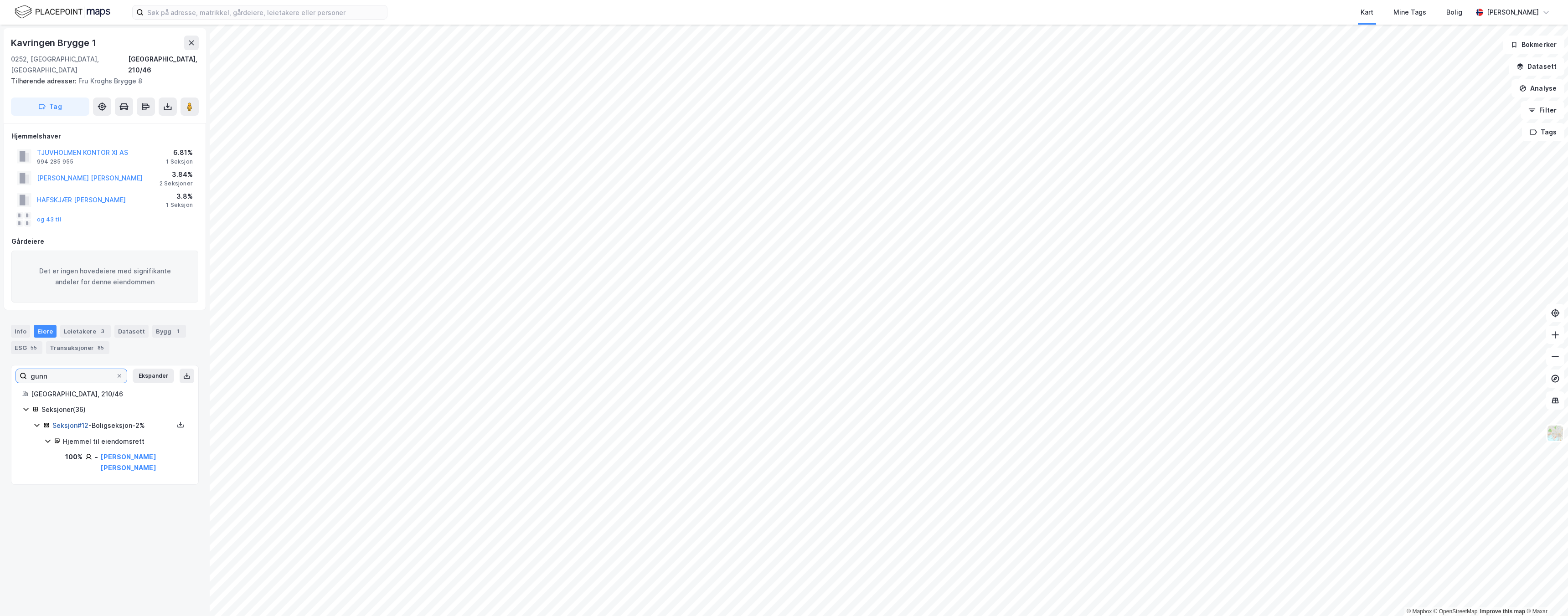
type input "gunn"
click at [73, 421] on link "Seksjon # 12" at bounding box center [70, 425] width 36 height 8
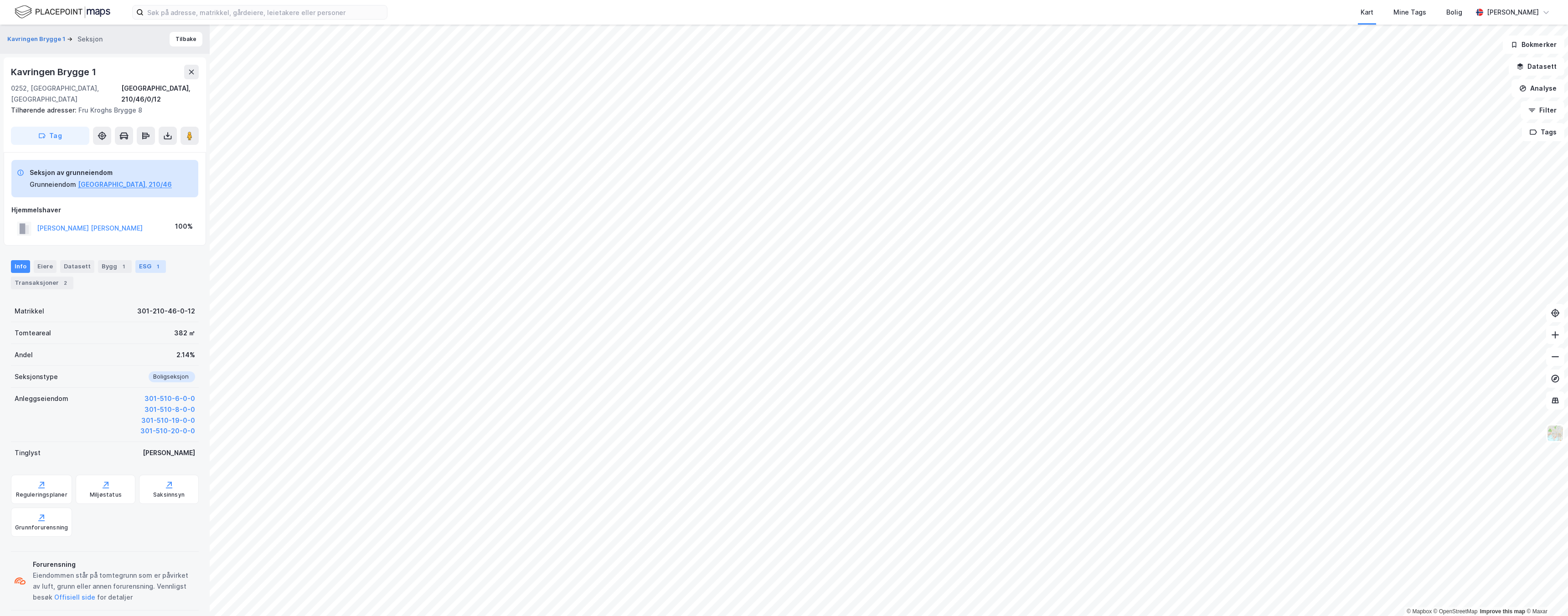
click at [140, 260] on div "ESG 1" at bounding box center [151, 267] width 30 height 12
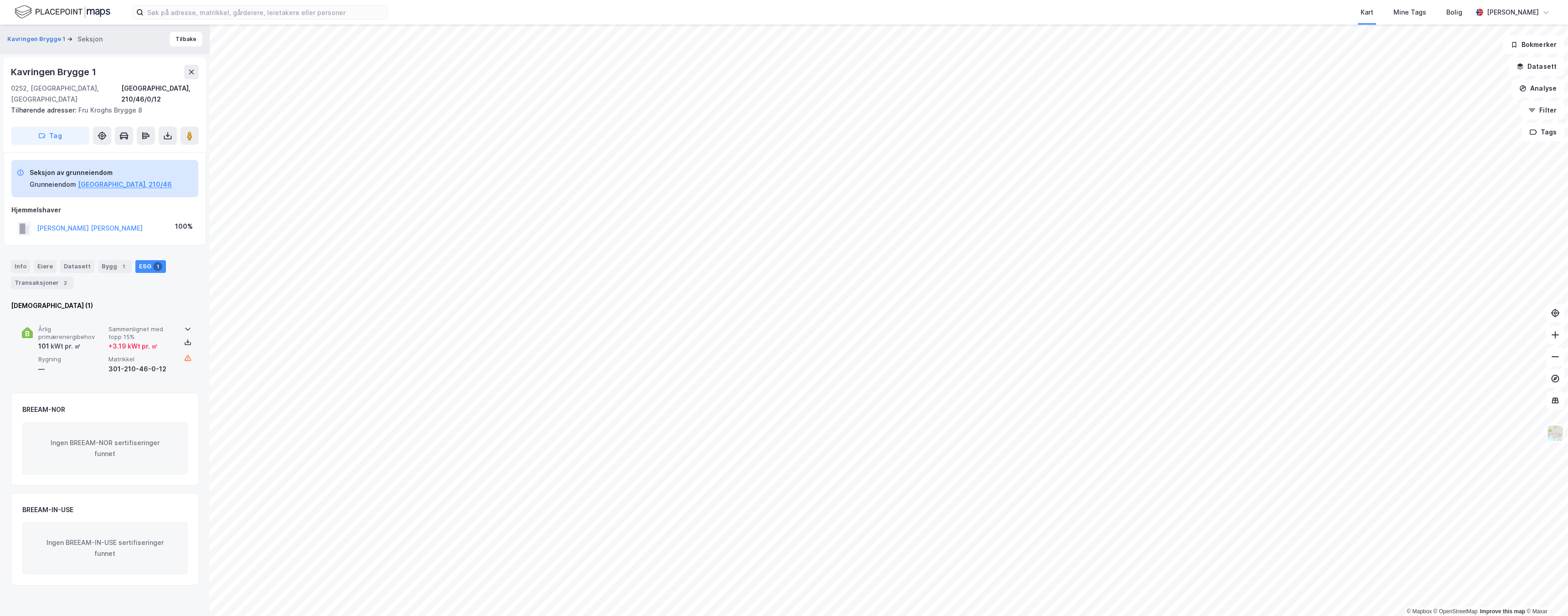
click at [163, 363] on div "301-210-46-0-12" at bounding box center [142, 369] width 66 height 11
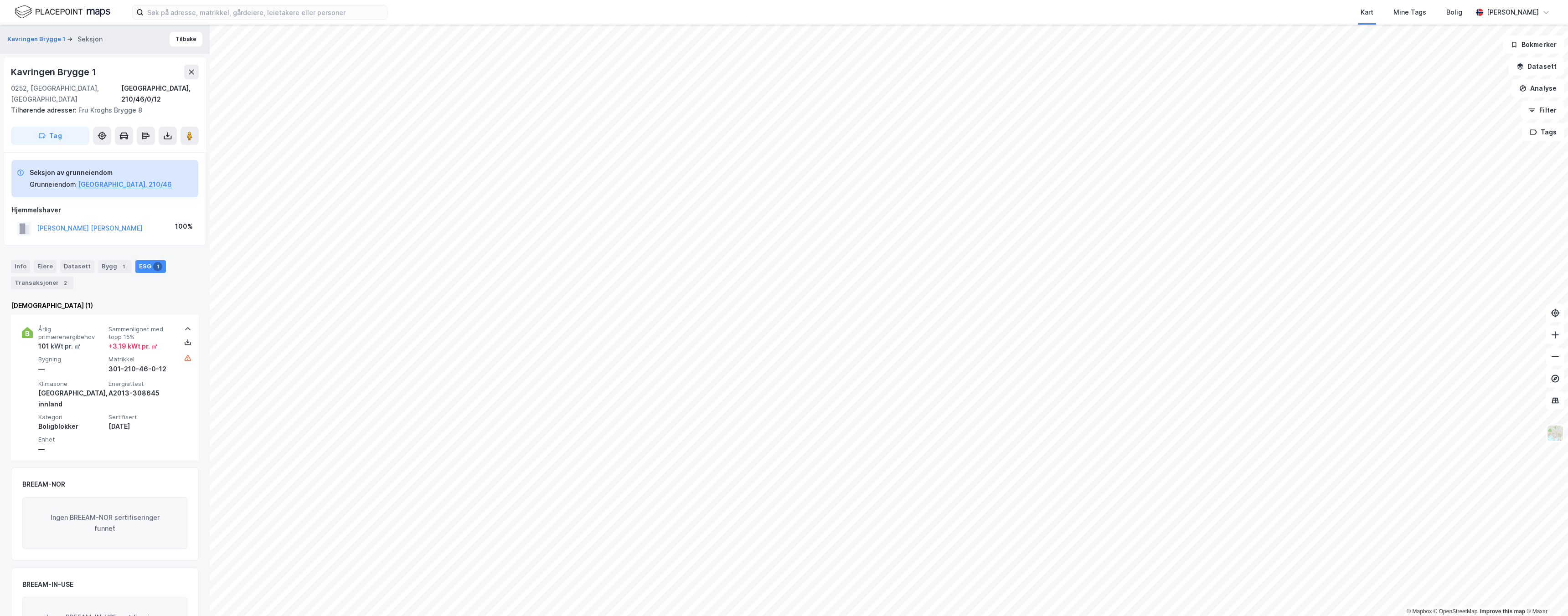
click at [182, 47] on div "Kavringen Brygge 1 Seksjon Tilbake" at bounding box center [104, 39] width 209 height 29
click at [180, 37] on button "Tilbake" at bounding box center [185, 39] width 32 height 15
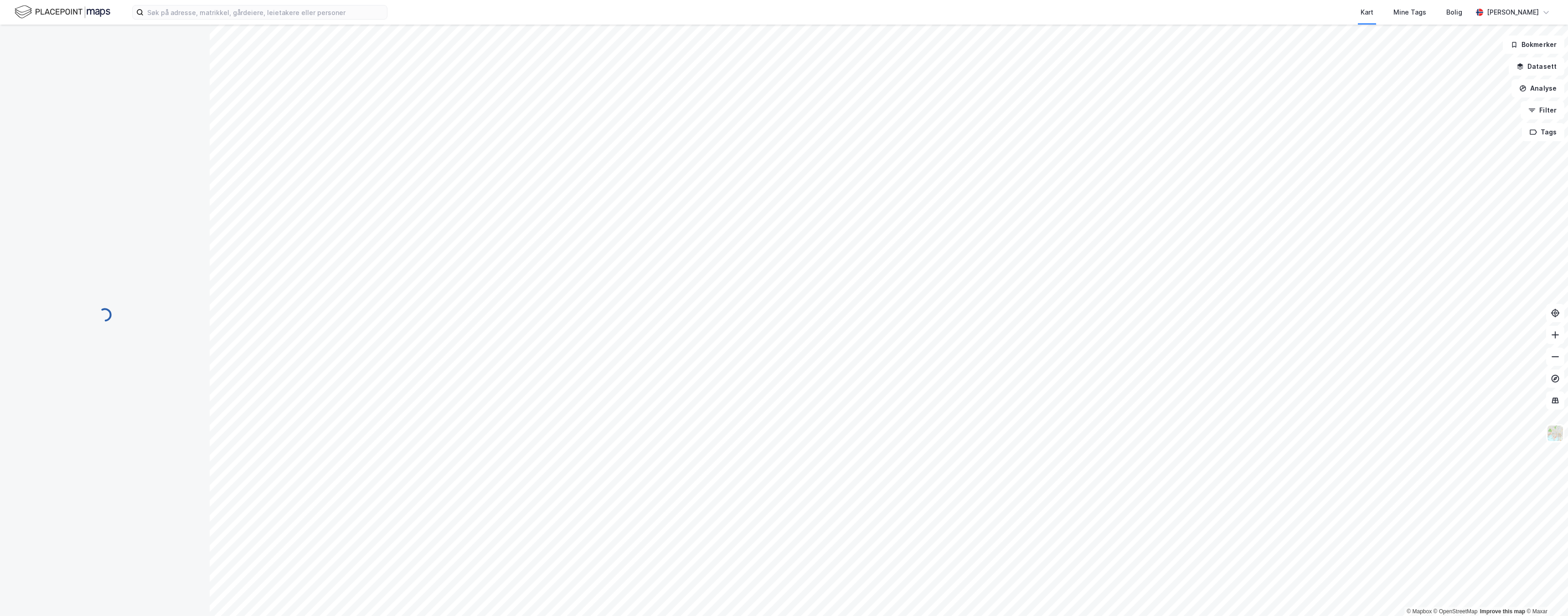
scroll to position [195, 0]
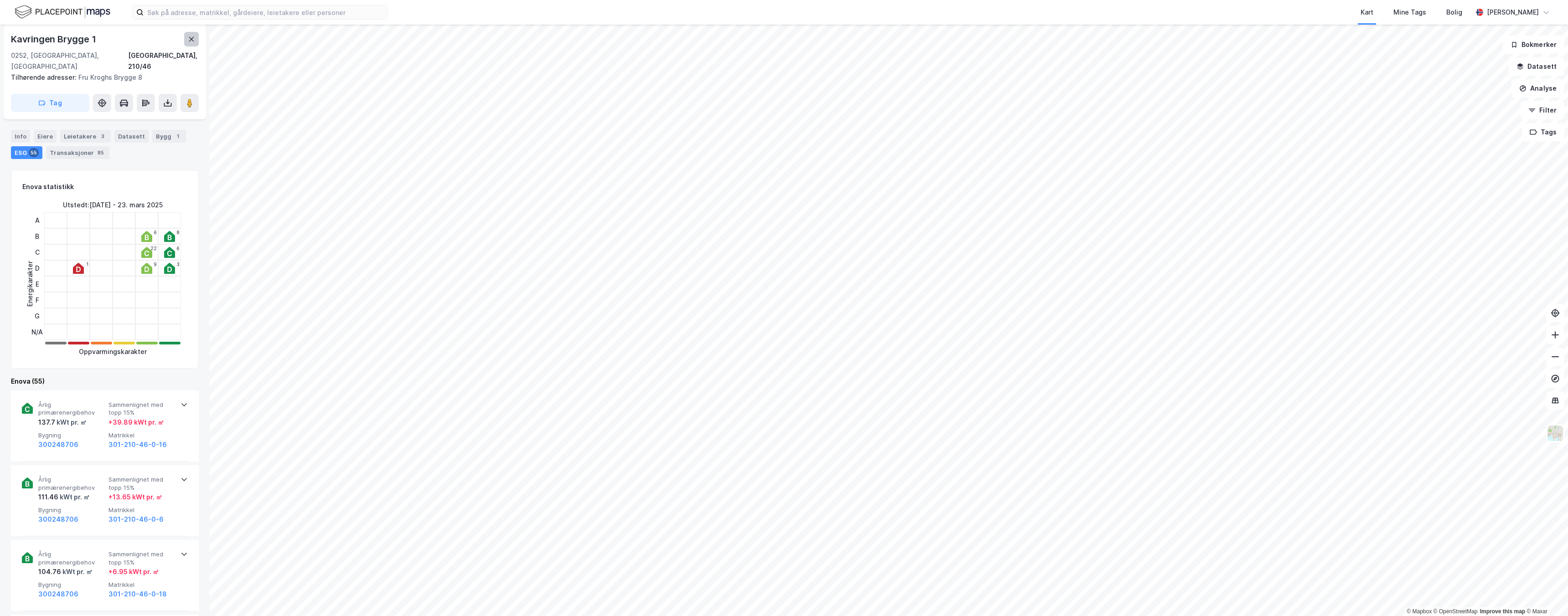
click at [193, 42] on icon at bounding box center [191, 39] width 8 height 8
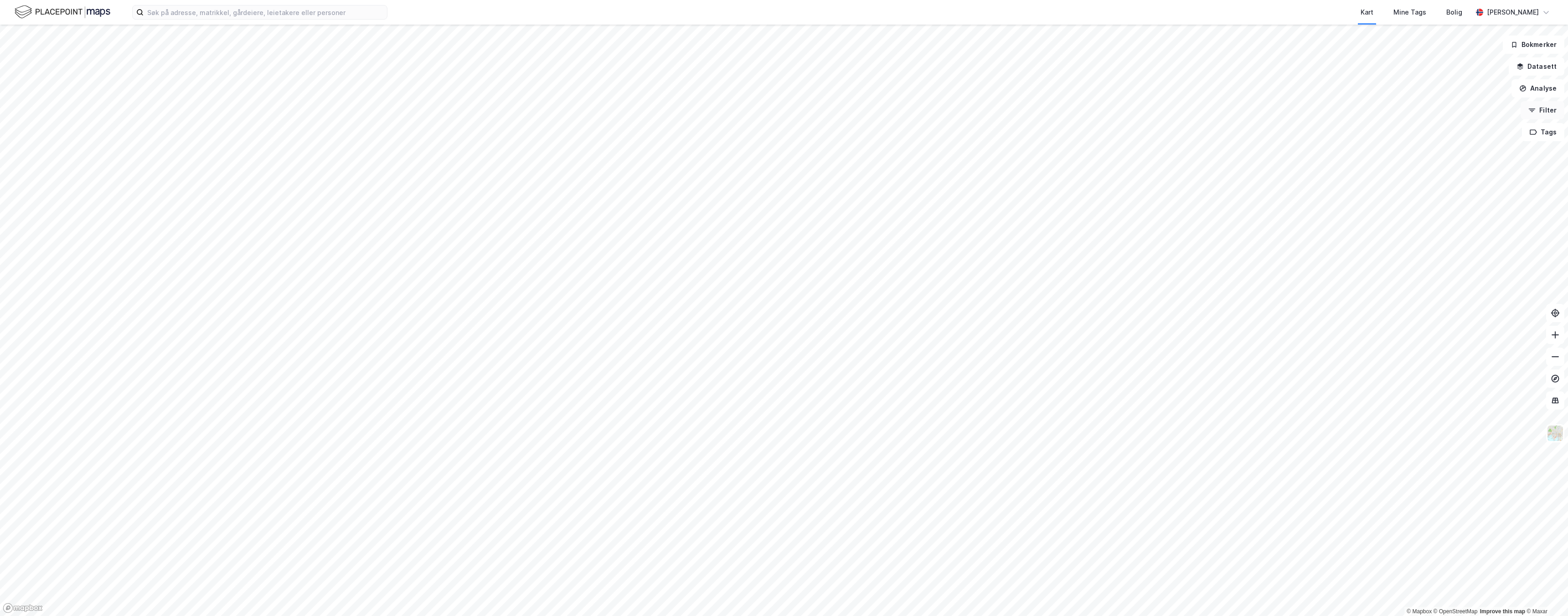
click at [1546, 108] on button "Filter" at bounding box center [1542, 110] width 44 height 18
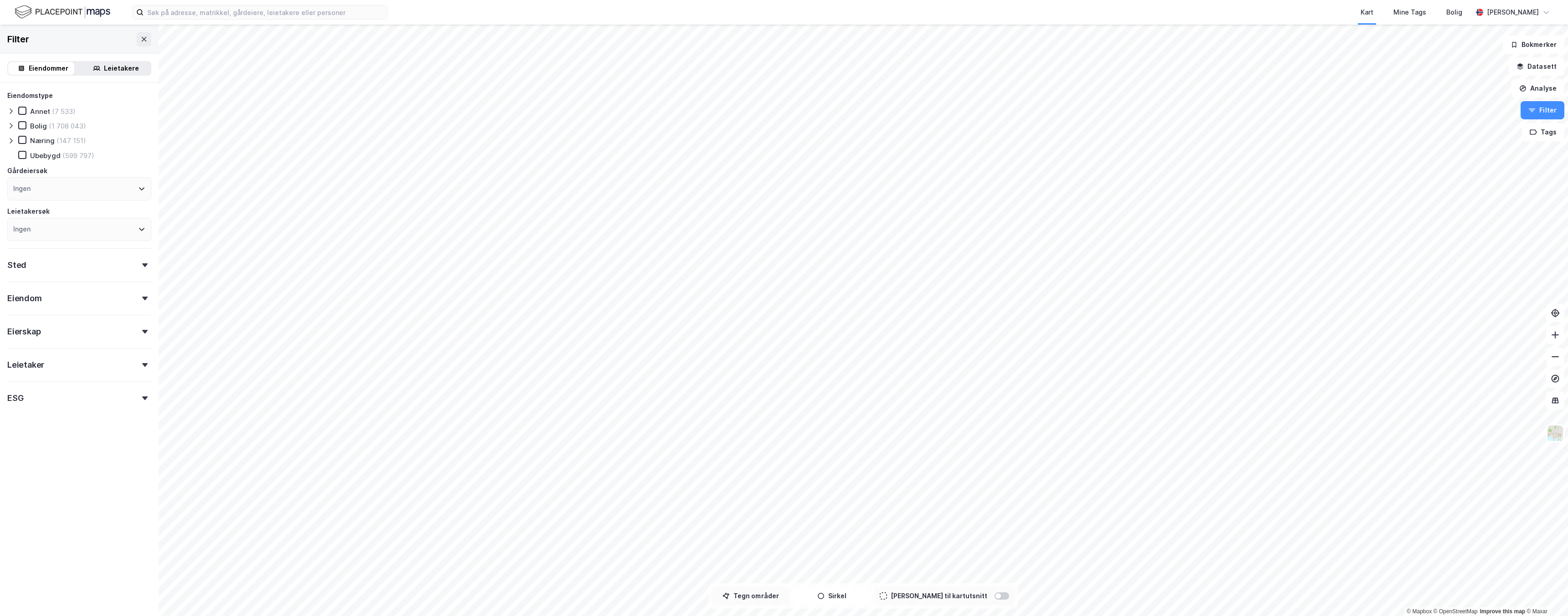
click at [771, 596] on button "Tegn områder" at bounding box center [750, 595] width 77 height 18
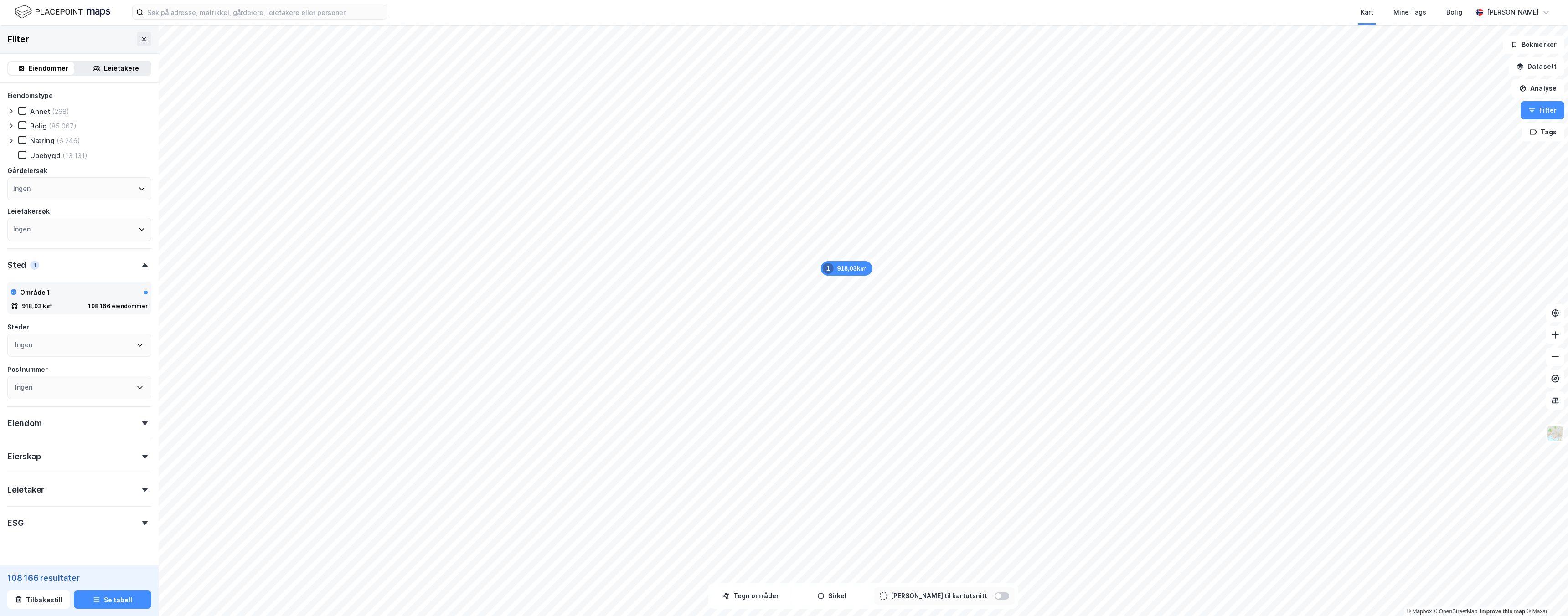
click at [8, 141] on icon at bounding box center [11, 141] width 8 height 8
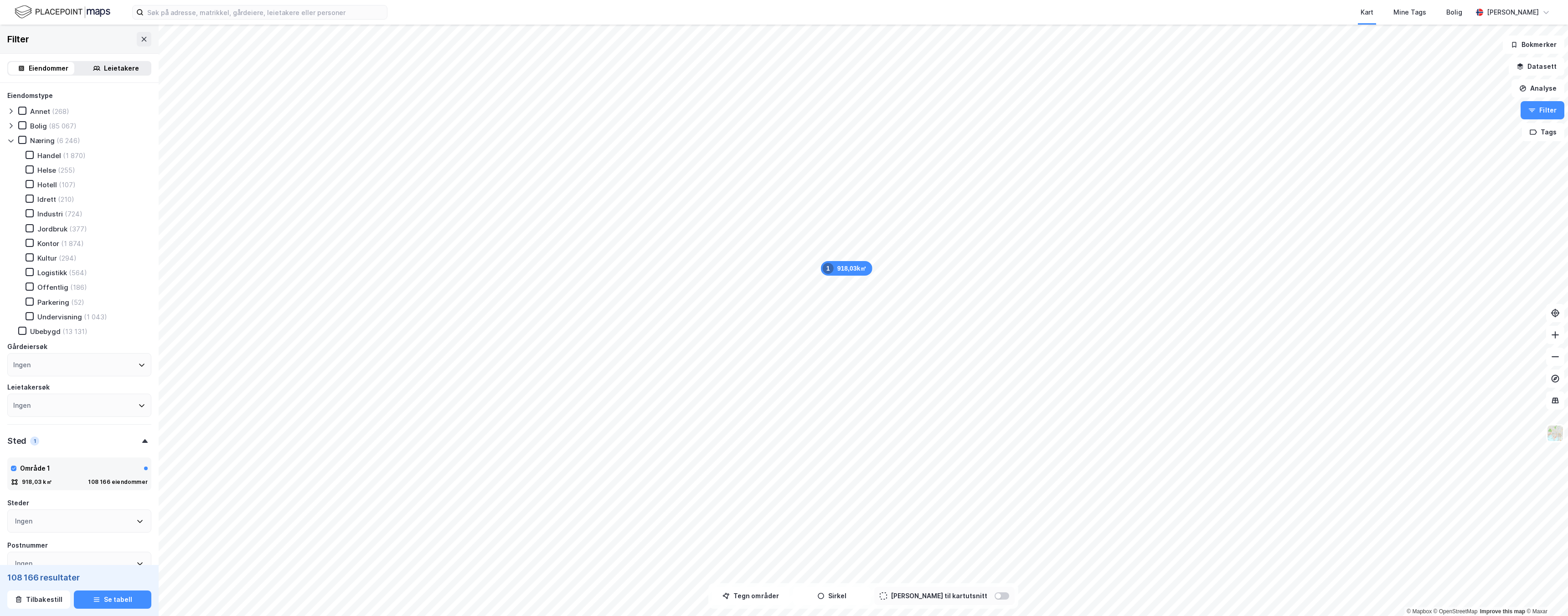
click at [30, 208] on div "Handel (1 870) Helse (255) Hotell (107) Idrett (210) Industri (724) Jordbruk (3…" at bounding box center [83, 235] width 137 height 171
click at [32, 215] on icon at bounding box center [29, 213] width 6 height 6
click at [26, 269] on icon at bounding box center [29, 271] width 6 height 6
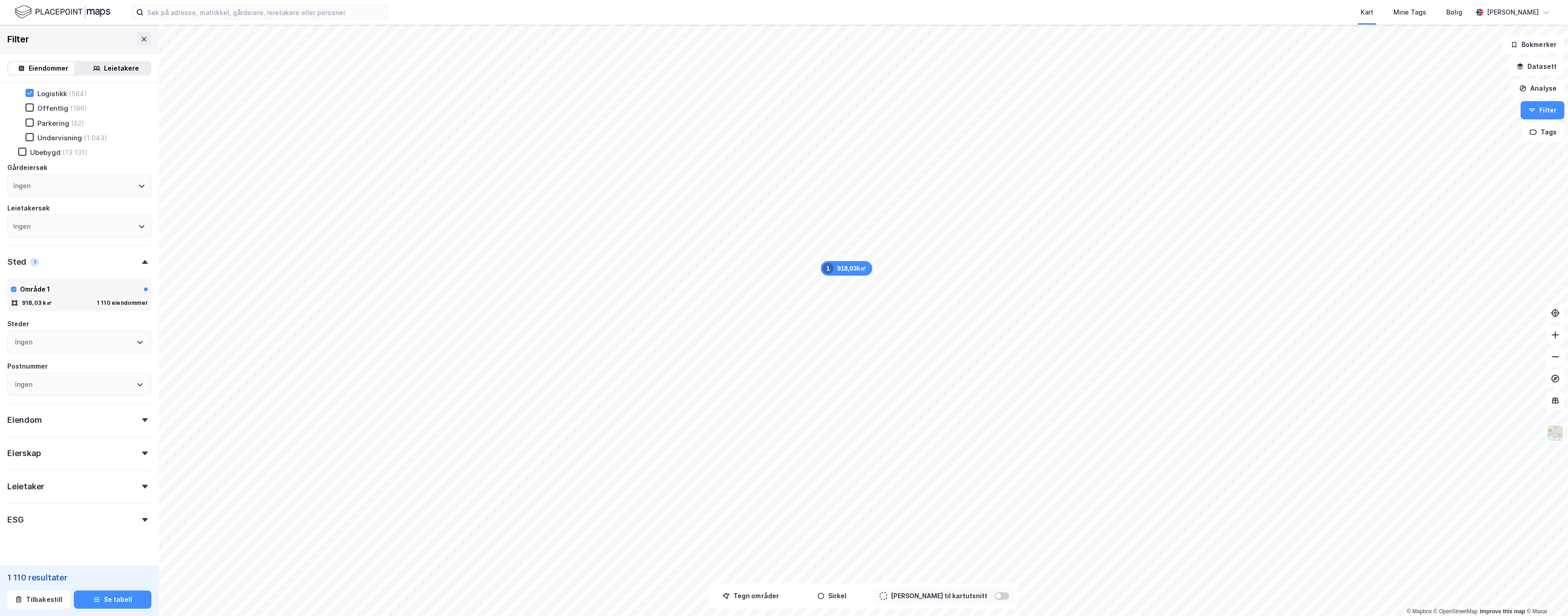
scroll to position [196, 0]
click at [73, 395] on div "Eiendom" at bounding box center [79, 399] width 144 height 26
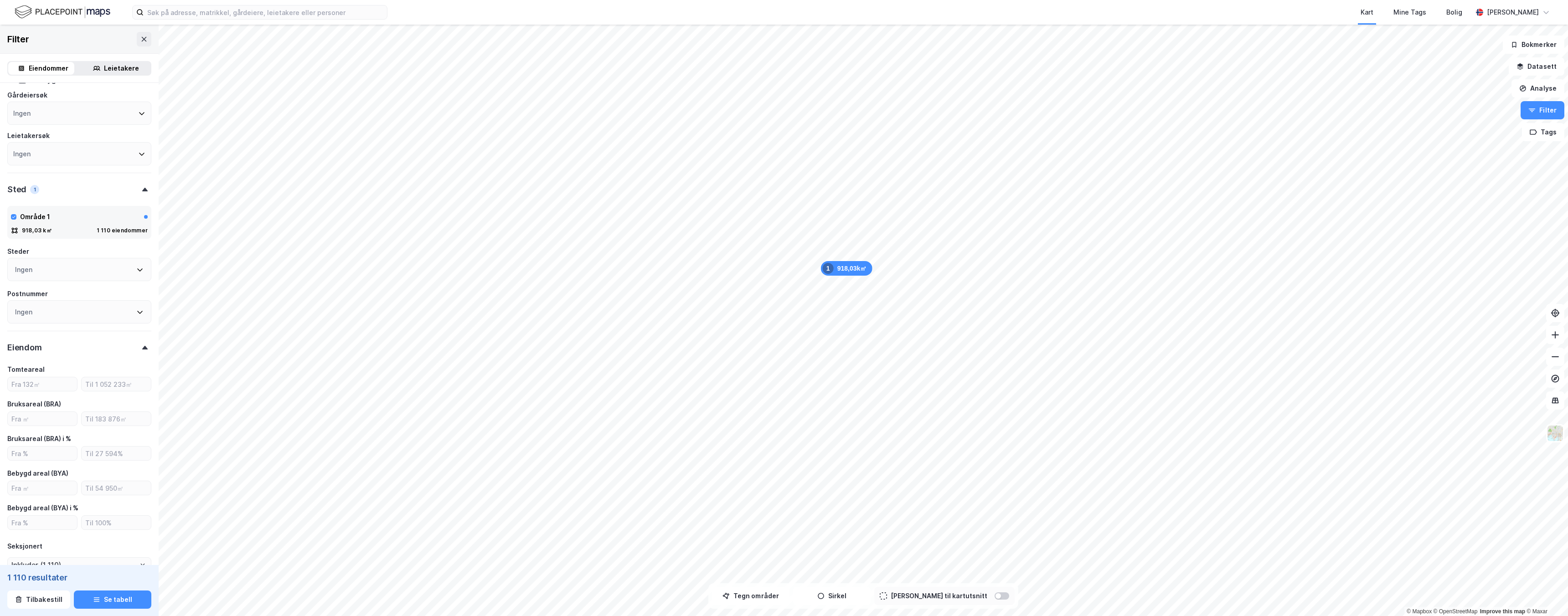
scroll to position [272, 0]
click at [50, 396] on input "number" at bounding box center [42, 398] width 69 height 14
type input "1000"
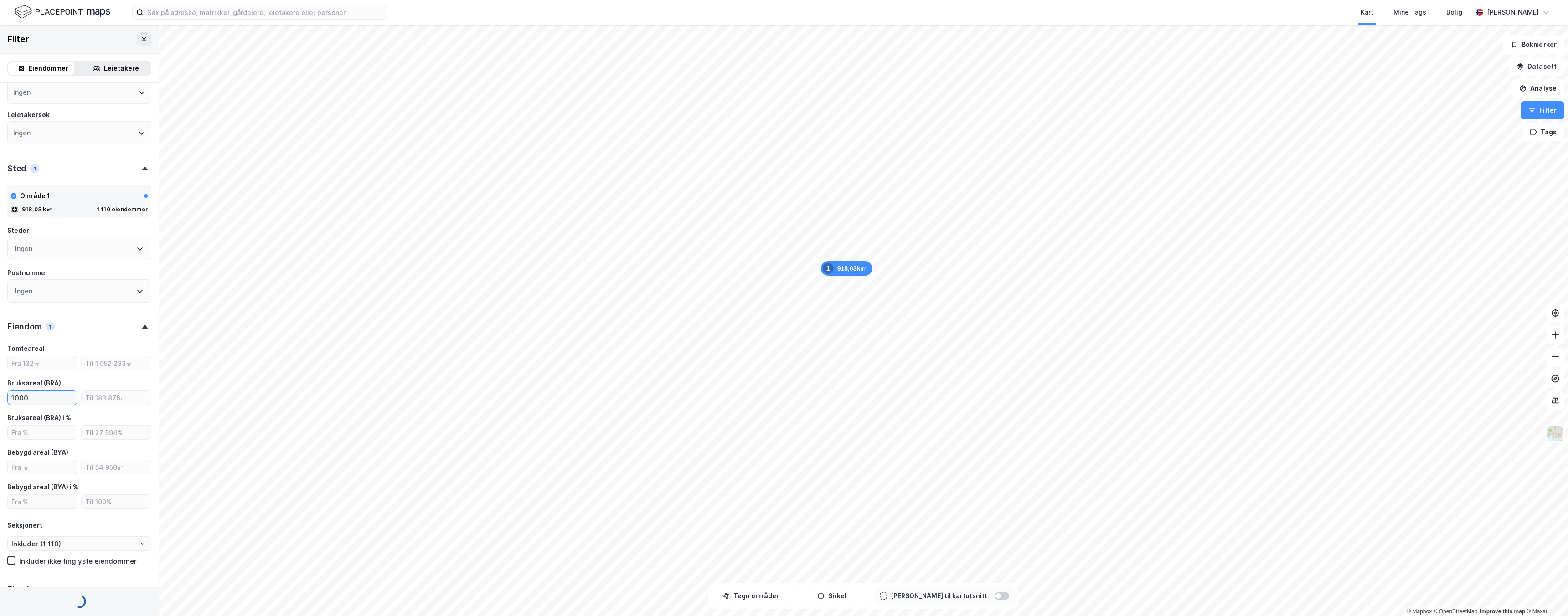
type input "Inkluder (903)"
type input "1000"
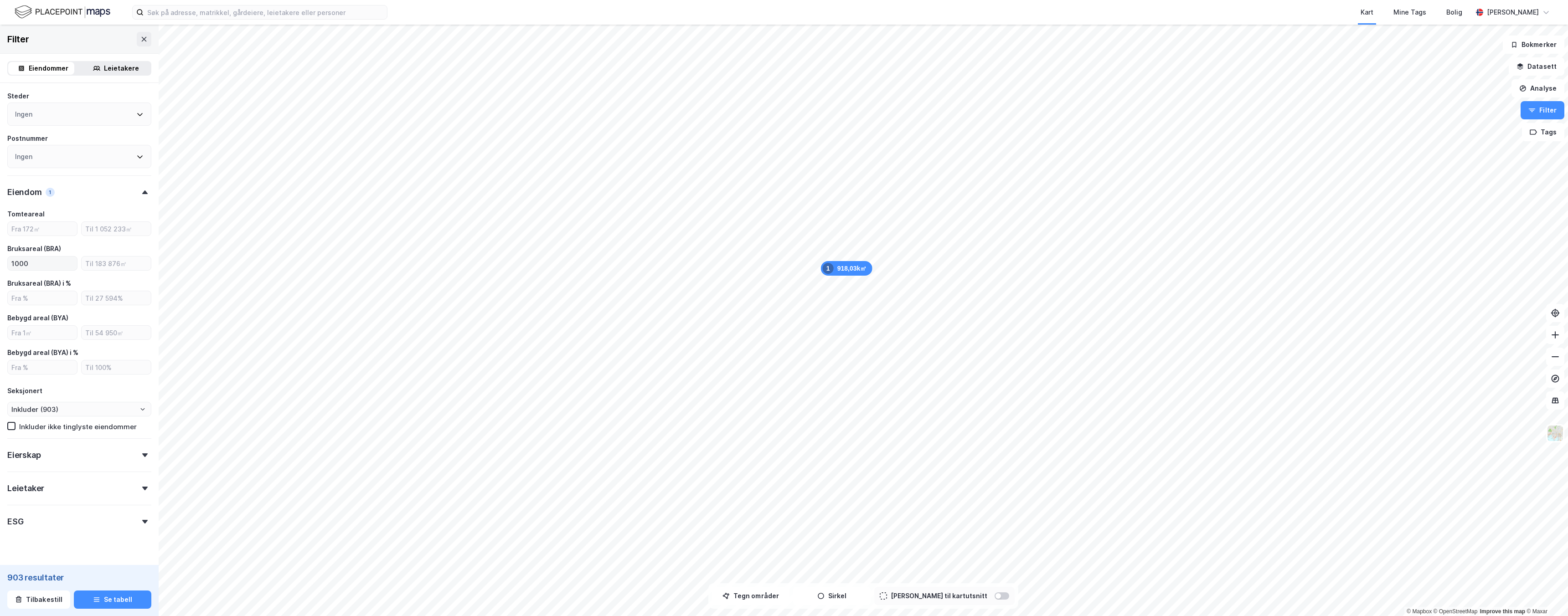
scroll to position [425, 0]
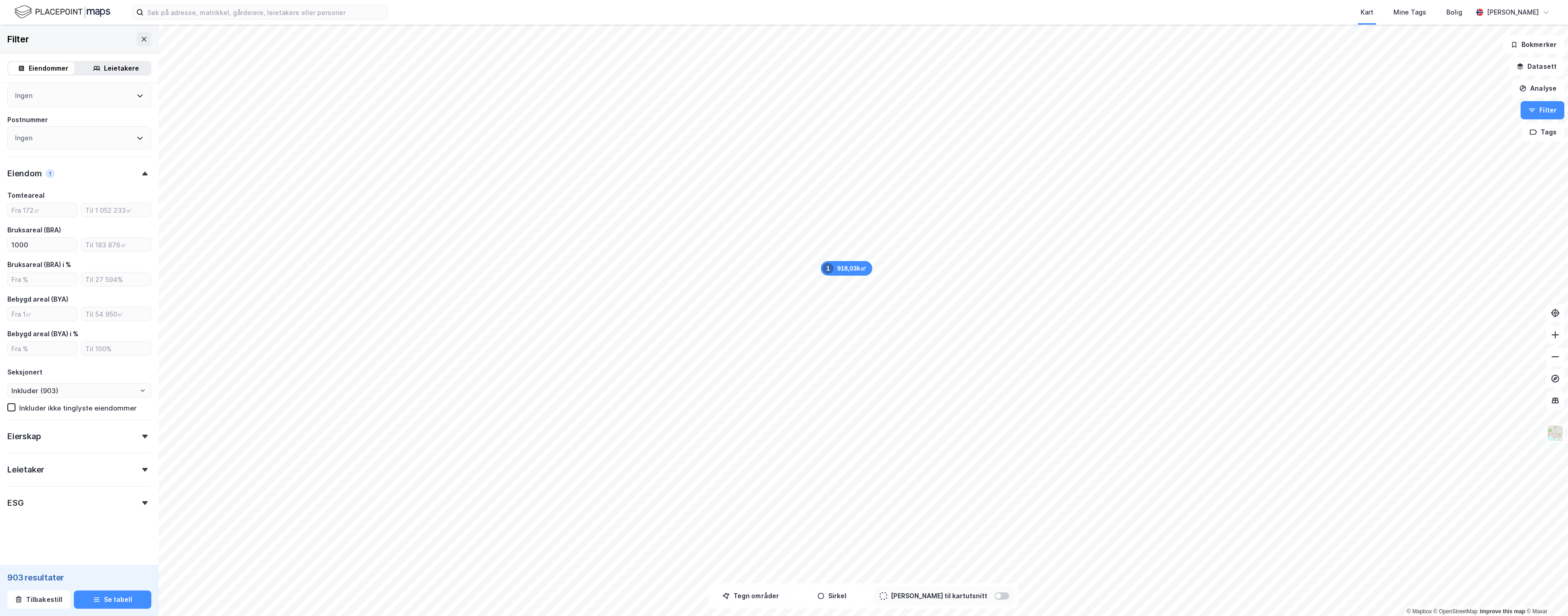
click at [52, 433] on div "Eierskap" at bounding box center [79, 432] width 144 height 26
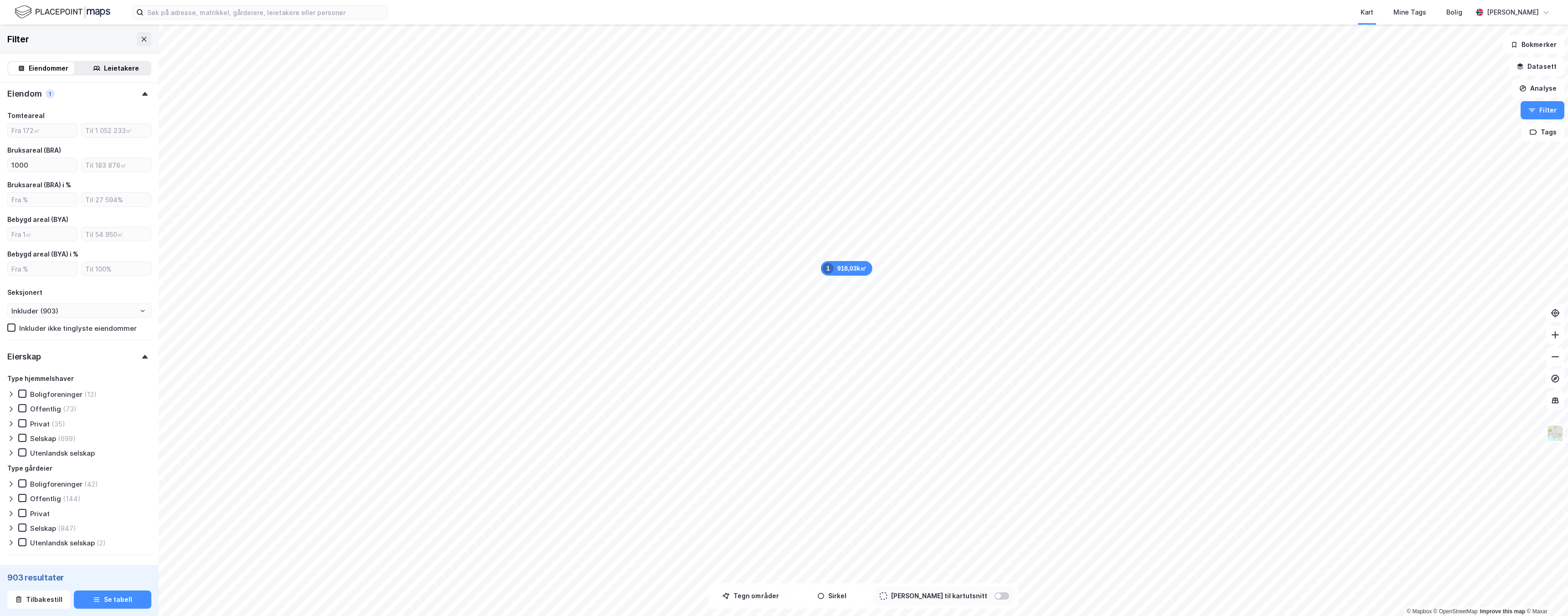
scroll to position [525, 0]
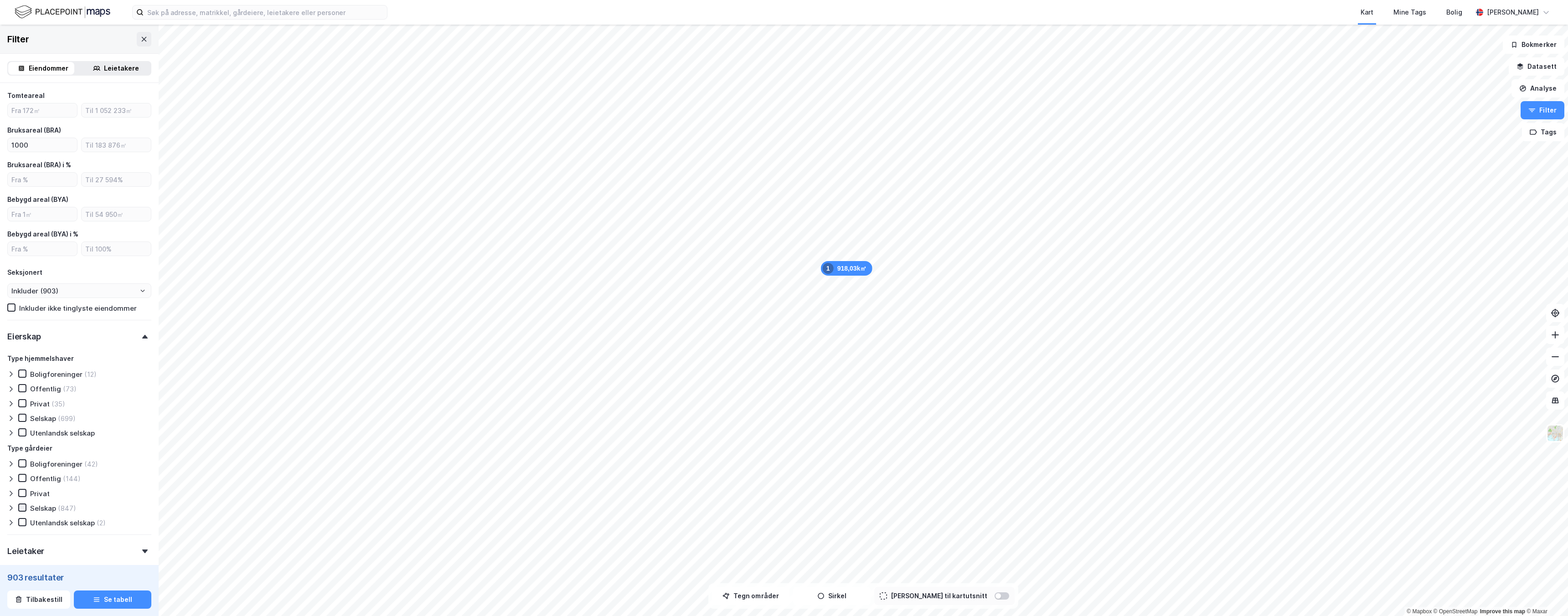
click at [19, 507] on icon at bounding box center [22, 507] width 6 height 6
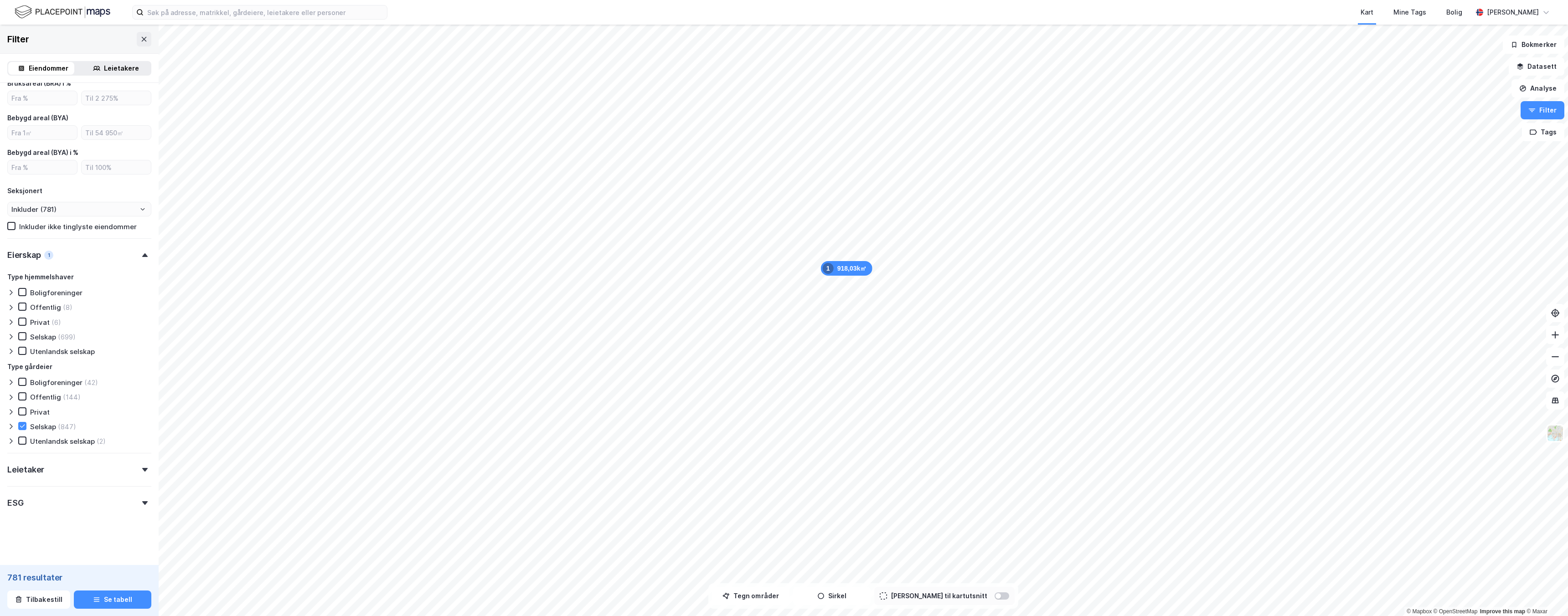
click at [68, 465] on div "Leietaker" at bounding box center [79, 466] width 144 height 26
click at [61, 500] on div "ESG" at bounding box center [79, 499] width 144 height 26
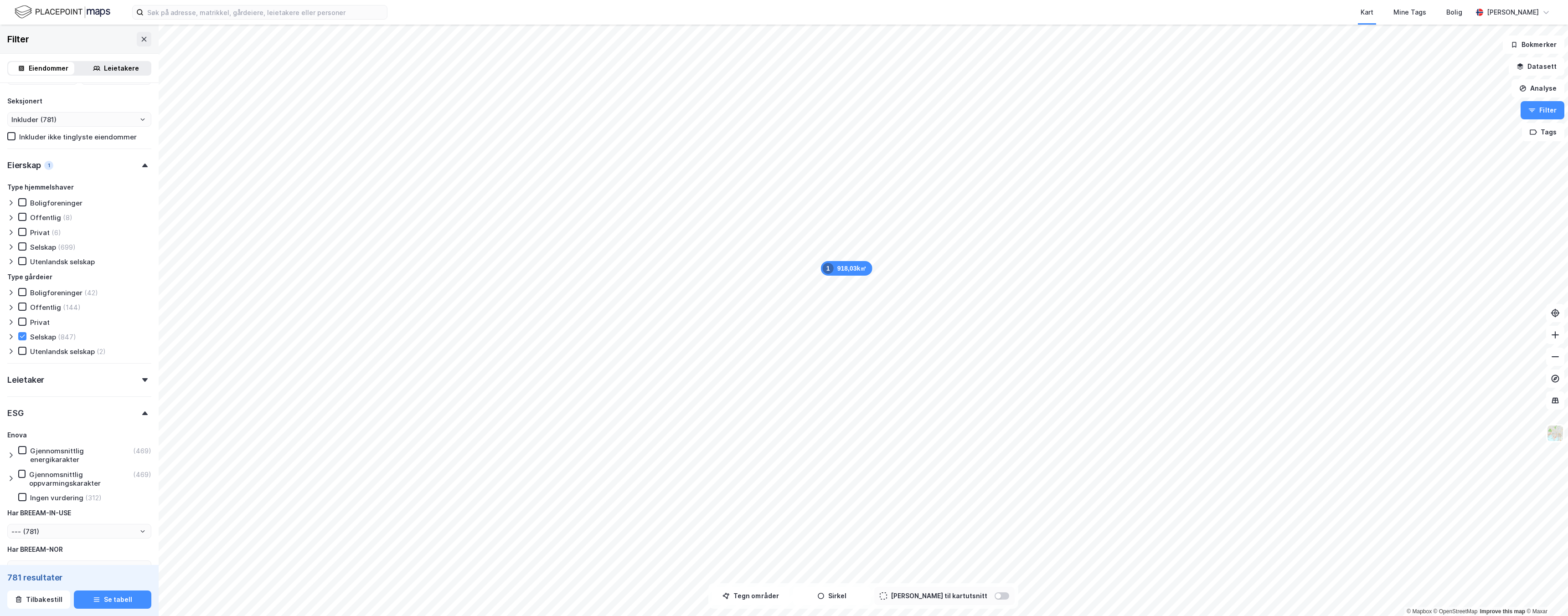
scroll to position [744, 0]
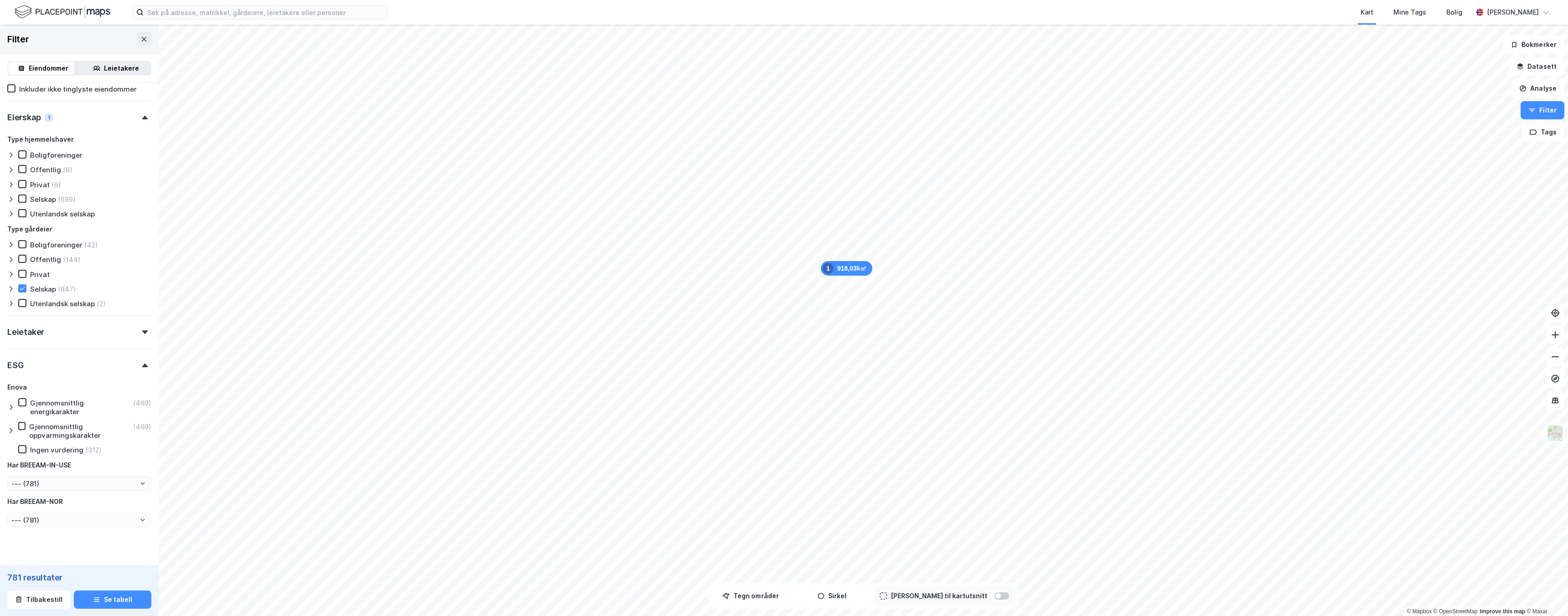
click at [9, 403] on icon at bounding box center [11, 407] width 8 height 8
click at [33, 510] on div "G (39)" at bounding box center [36, 514] width 44 height 9
click at [32, 505] on div "A (31) B (51) C (59) D (101) E (107) F (81) G (39)" at bounding box center [83, 470] width 137 height 97
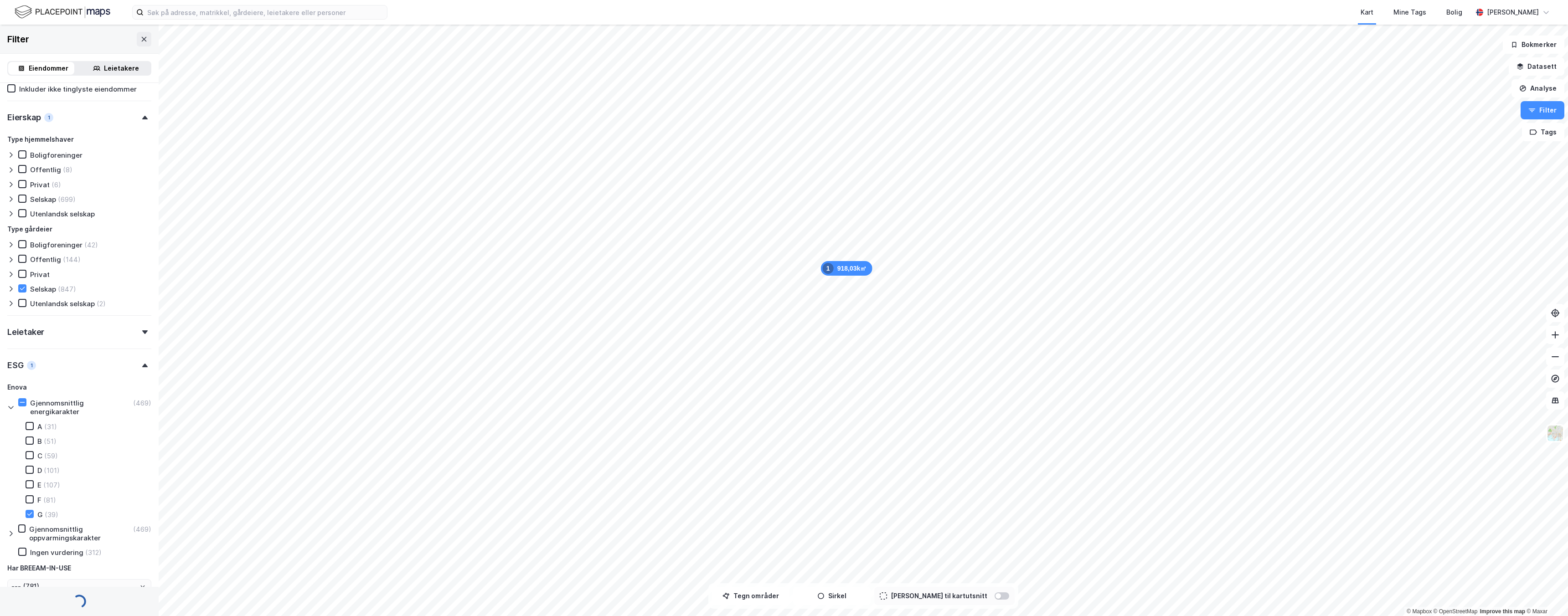
type input "Inkluder (39)"
type input "--- (39)"
click at [32, 500] on div at bounding box center [30, 499] width 8 height 8
type input "Inkluder (120)"
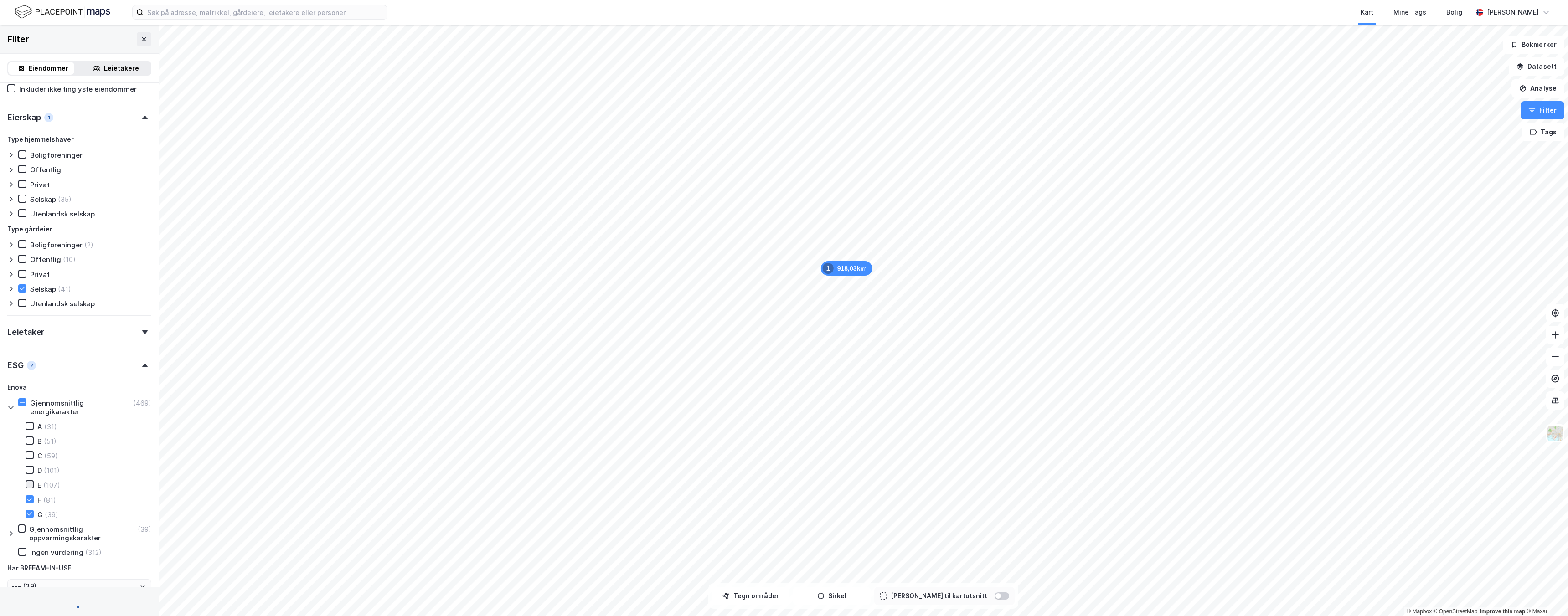
type input "--- (120)"
click at [30, 483] on icon at bounding box center [29, 483] width 6 height 6
type input "Inkluder (227)"
type input "--- (227)"
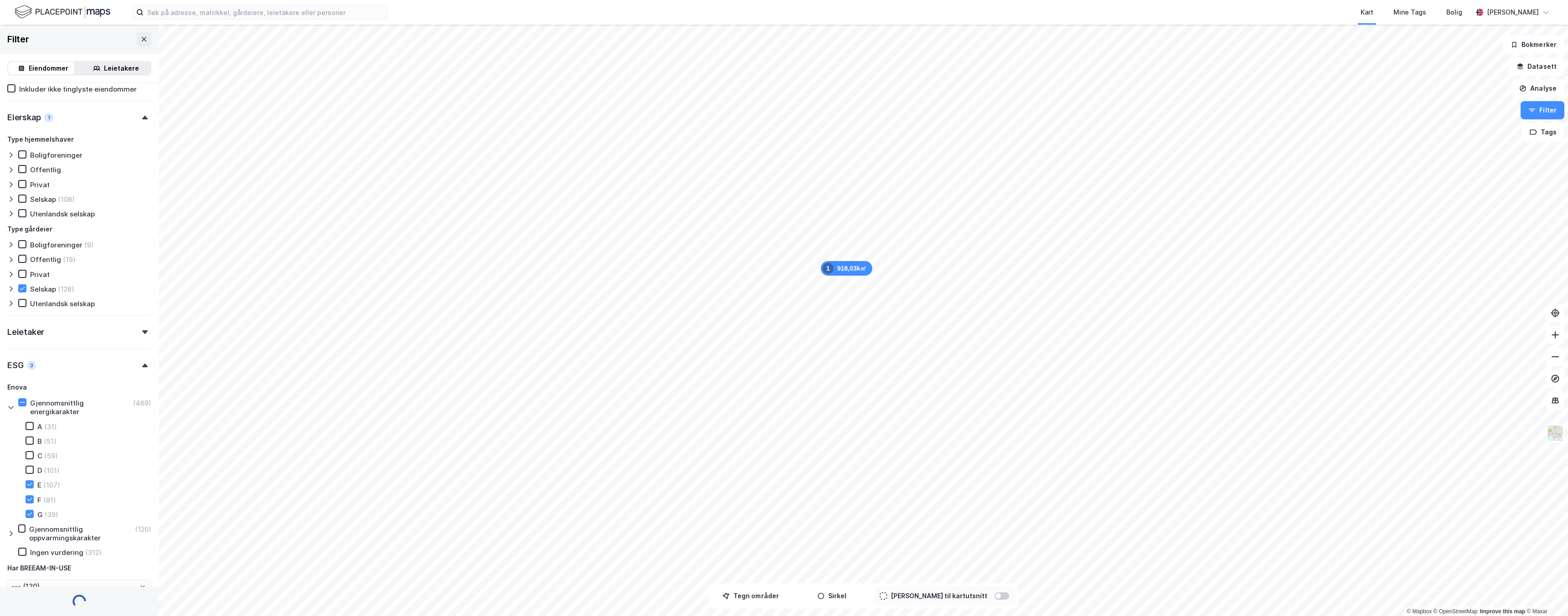
type input "--- (227)"
click at [105, 599] on button "Se tabell" at bounding box center [113, 599] width 77 height 18
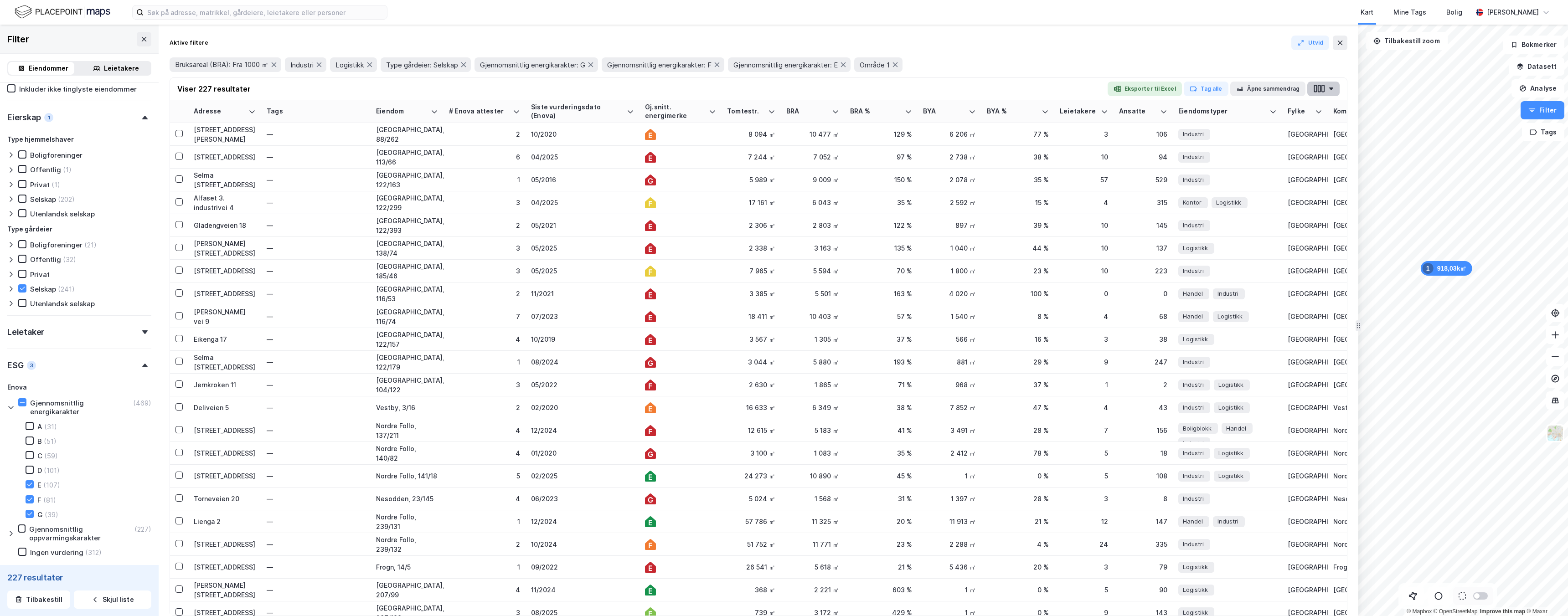
click at [1325, 92] on icon "button" at bounding box center [1319, 88] width 12 height 10
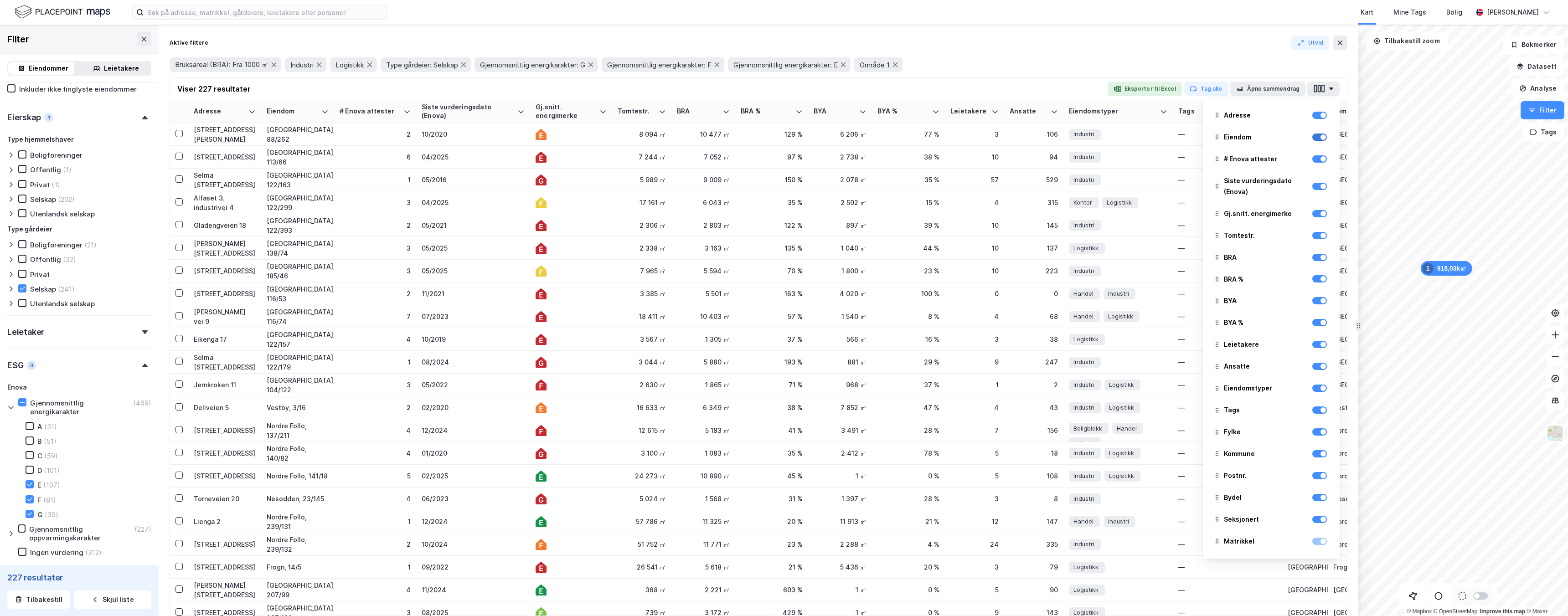
click at [1312, 137] on div at bounding box center [1319, 137] width 15 height 8
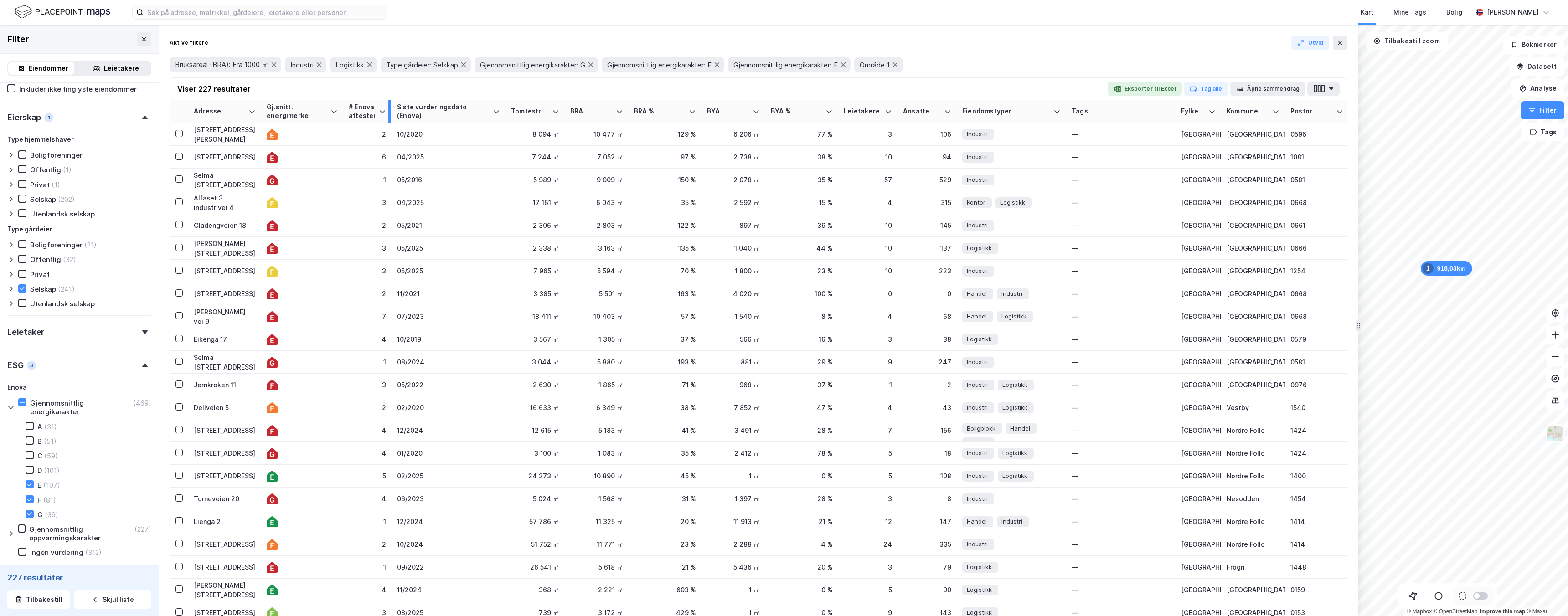
drag, startPoint x: 424, startPoint y: 109, endPoint x: 390, endPoint y: 109, distance: 34.0
click at [390, 109] on div at bounding box center [389, 111] width 2 height 22
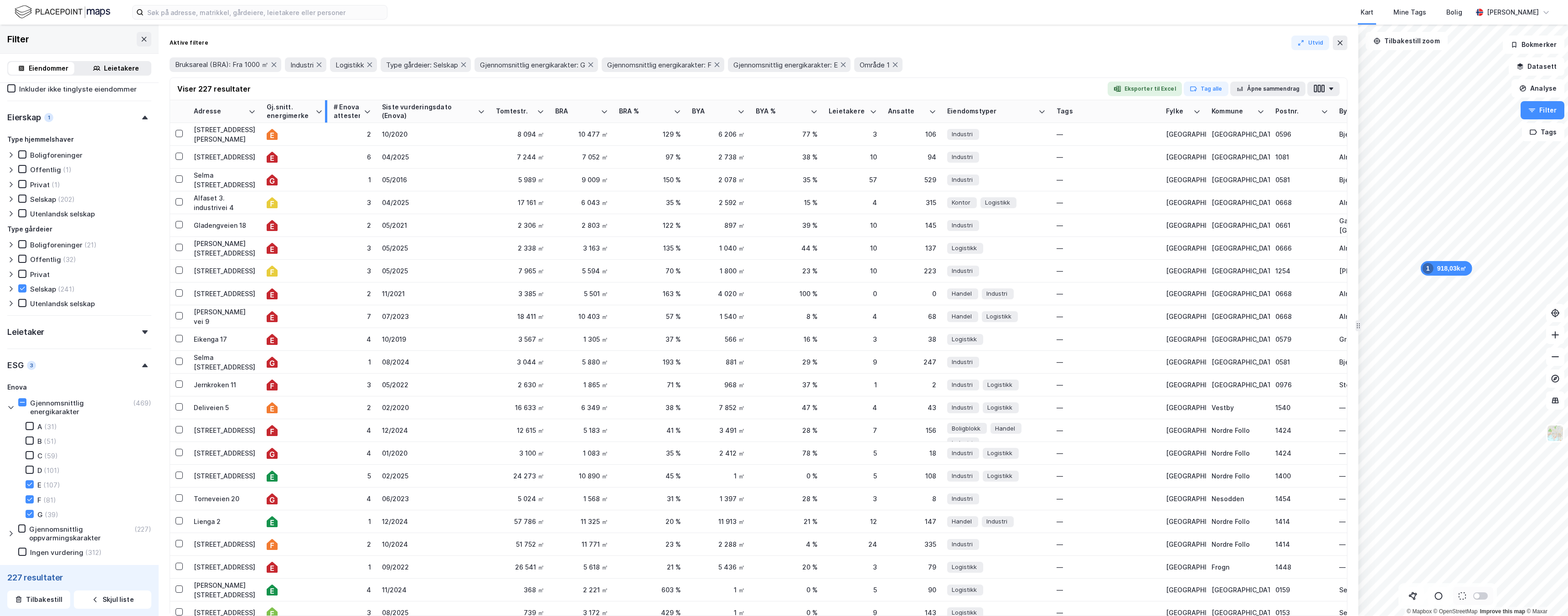
drag, startPoint x: 341, startPoint y: 110, endPoint x: 325, endPoint y: 110, distance: 16.0
click at [325, 110] on div at bounding box center [325, 111] width 2 height 22
click at [1326, 91] on button "button" at bounding box center [1323, 88] width 32 height 15
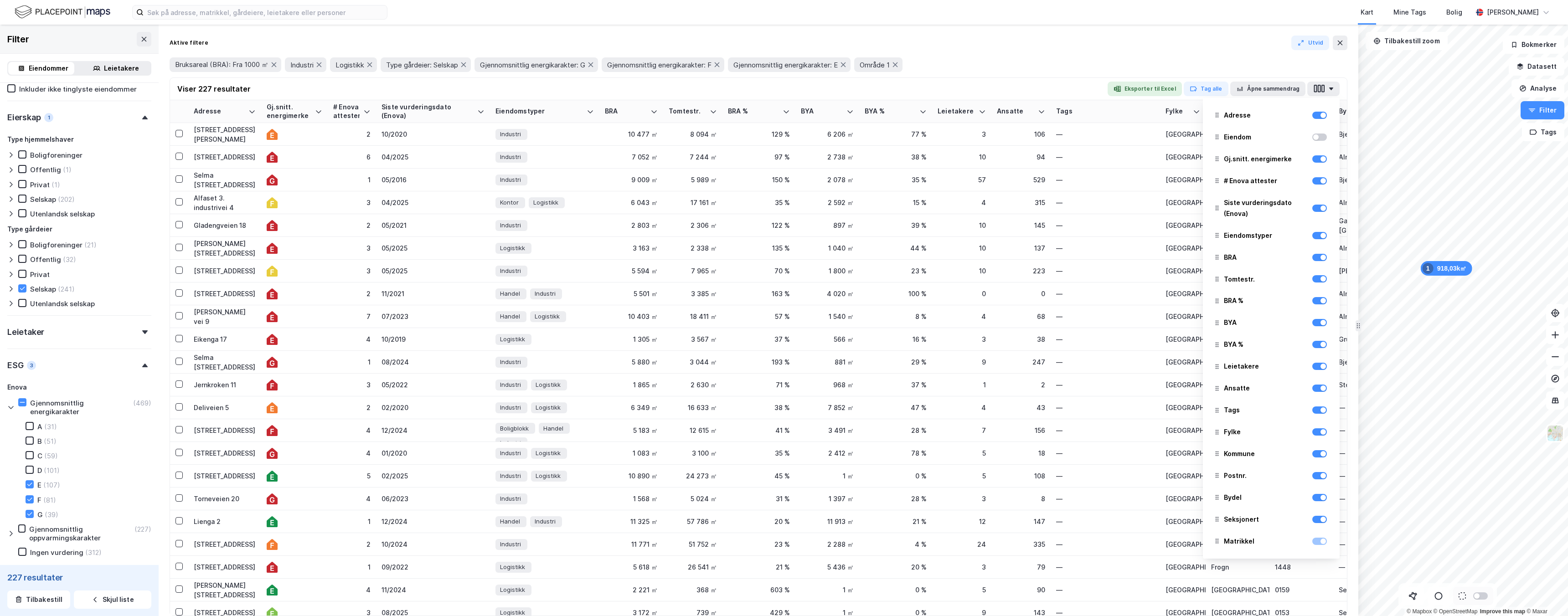
click at [1216, 370] on div at bounding box center [1217, 366] width 3 height 11
drag, startPoint x: 1215, startPoint y: 370, endPoint x: 1232, endPoint y: 289, distance: 82.8
click at [1233, 289] on div "Adresse Eiendom Gj.snitt. energimerke # Enova attester Siste vurderingsdato (En…" at bounding box center [1272, 328] width 137 height 461
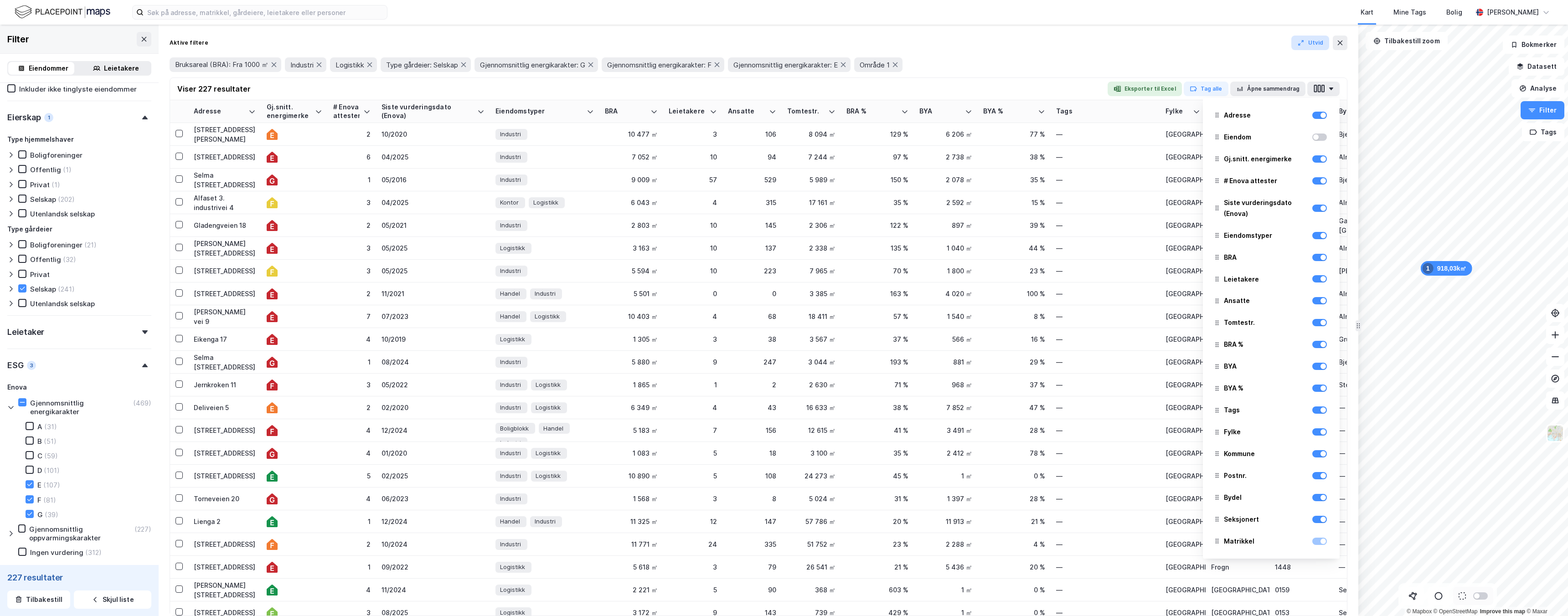
click at [1307, 44] on button "Utvid" at bounding box center [1310, 42] width 38 height 15
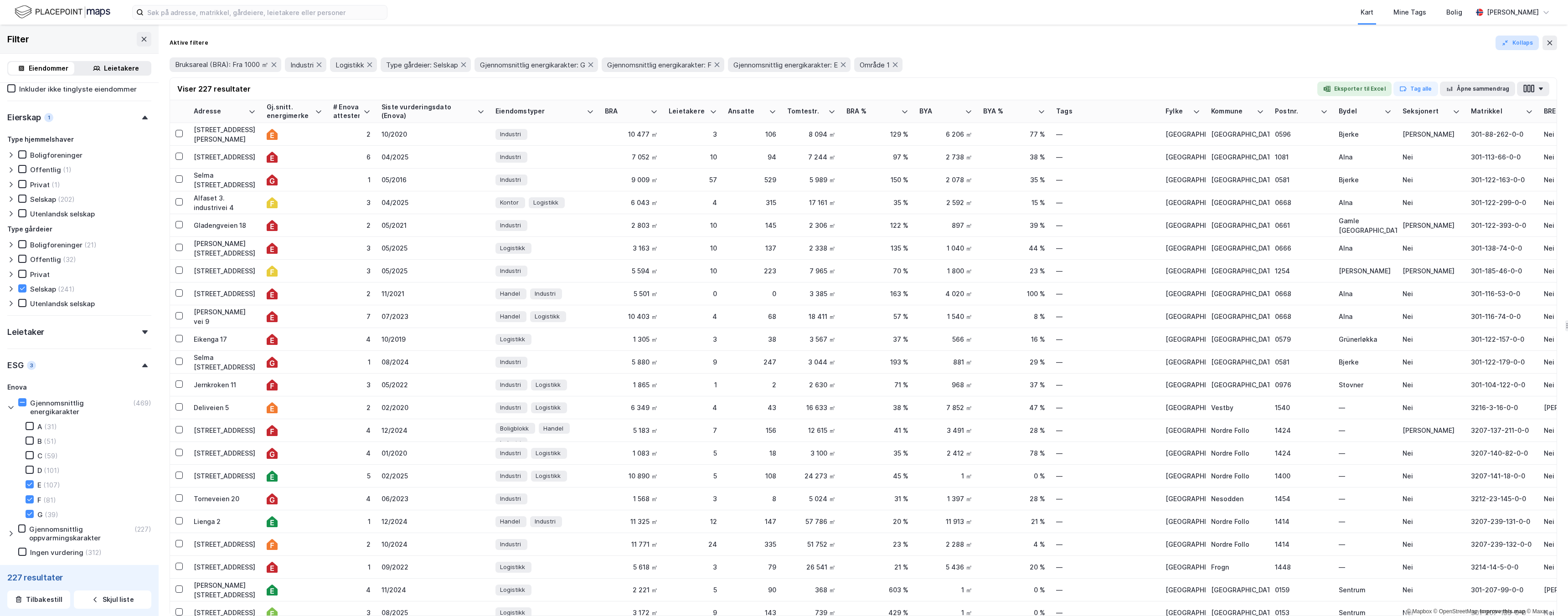
click at [1515, 46] on button "Kollaps" at bounding box center [1517, 42] width 44 height 15
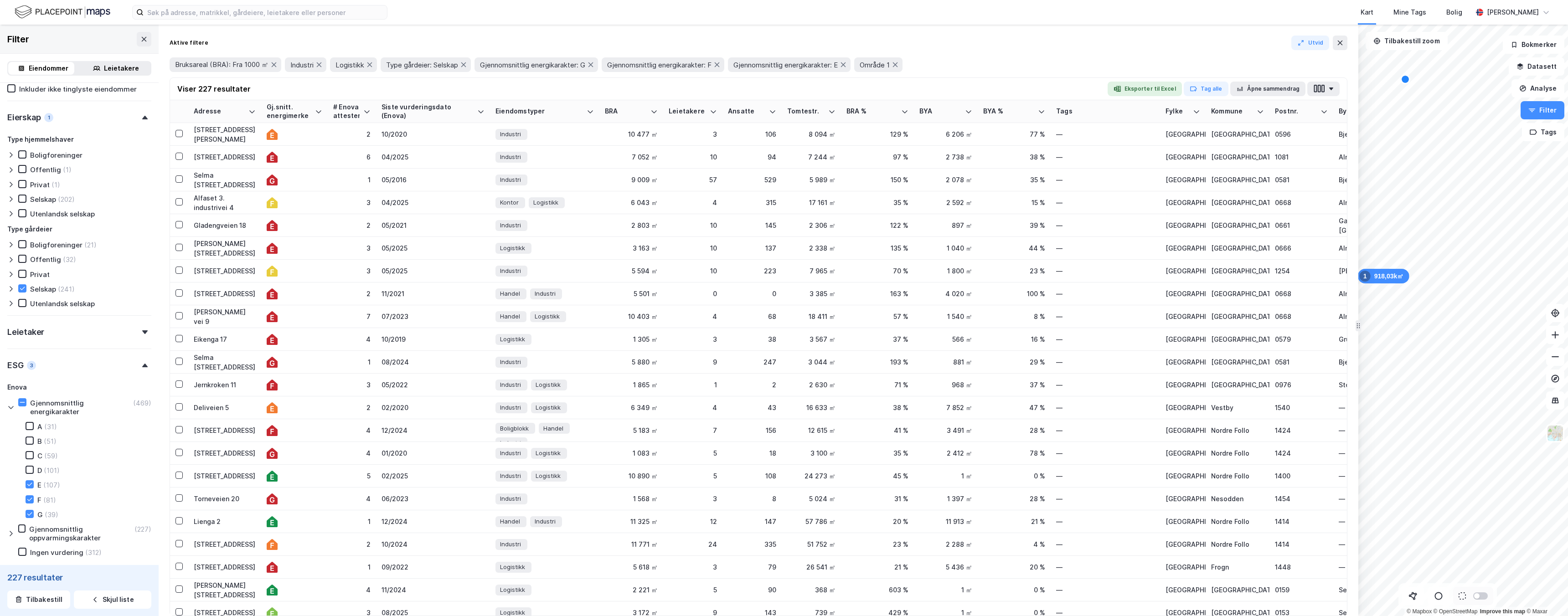
click at [1311, 332] on div "918,03k㎡ 1 © Mapbox © OpenStreetMap Improve this map © Maxar Filter Eiendommer …" at bounding box center [784, 320] width 1568 height 591
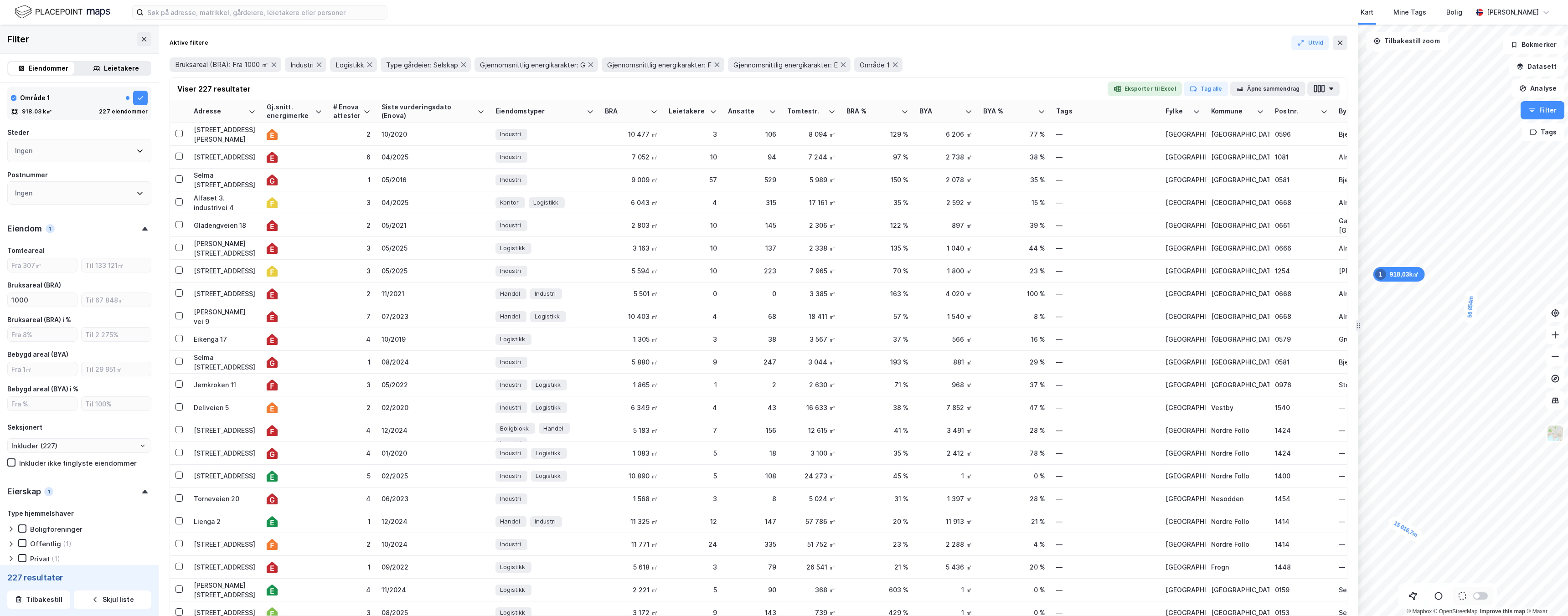
scroll to position [370, 0]
click at [1350, 399] on div "Aktive filtere Utvid Bruksareal (BRA): Fra 1000 ㎡ Industri Logistikk Type gårde…" at bounding box center [759, 320] width 1200 height 591
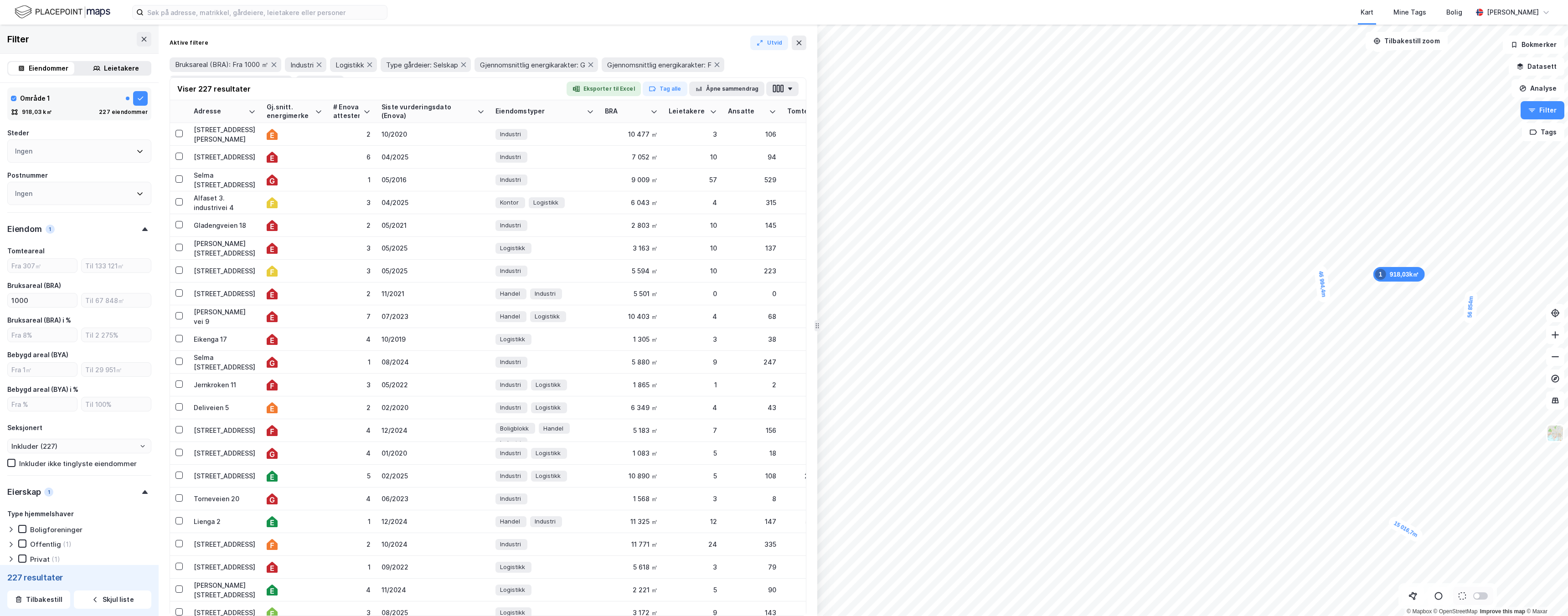
drag, startPoint x: 1357, startPoint y: 327, endPoint x: 817, endPoint y: 373, distance: 542.0
click at [795, 93] on button "button" at bounding box center [783, 88] width 32 height 15
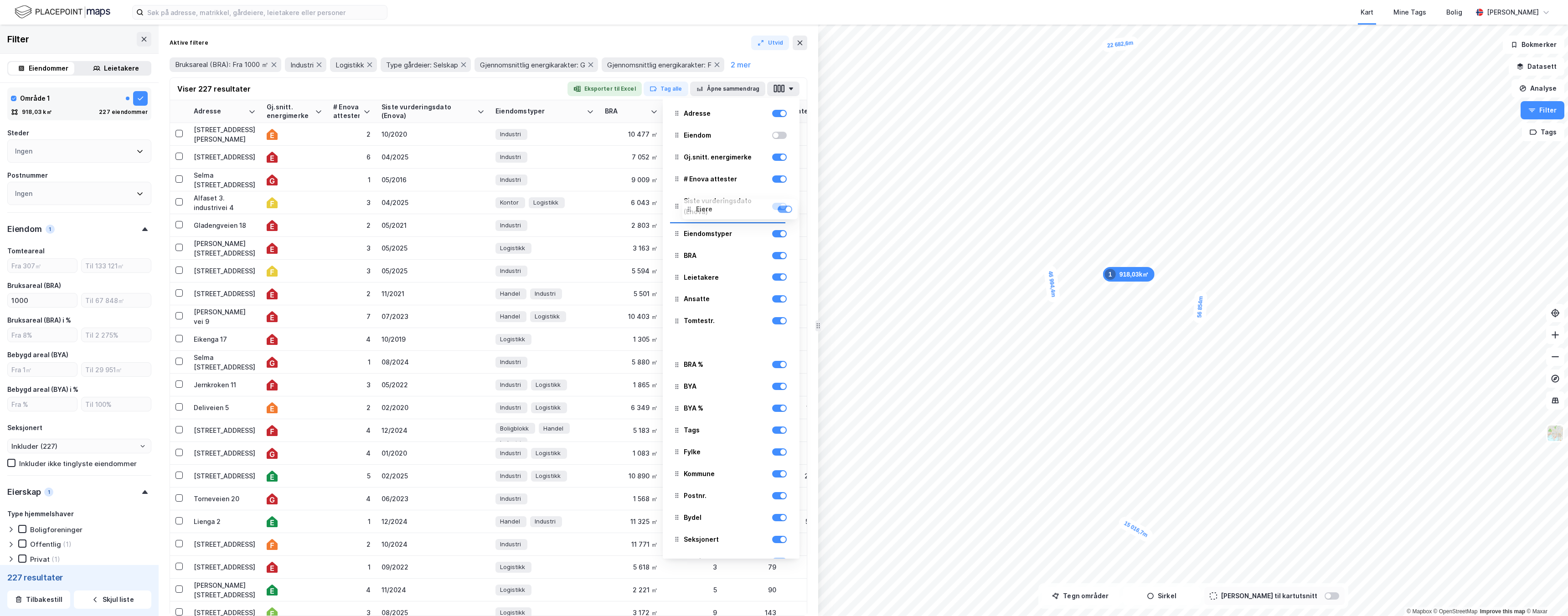
scroll to position [0, 0]
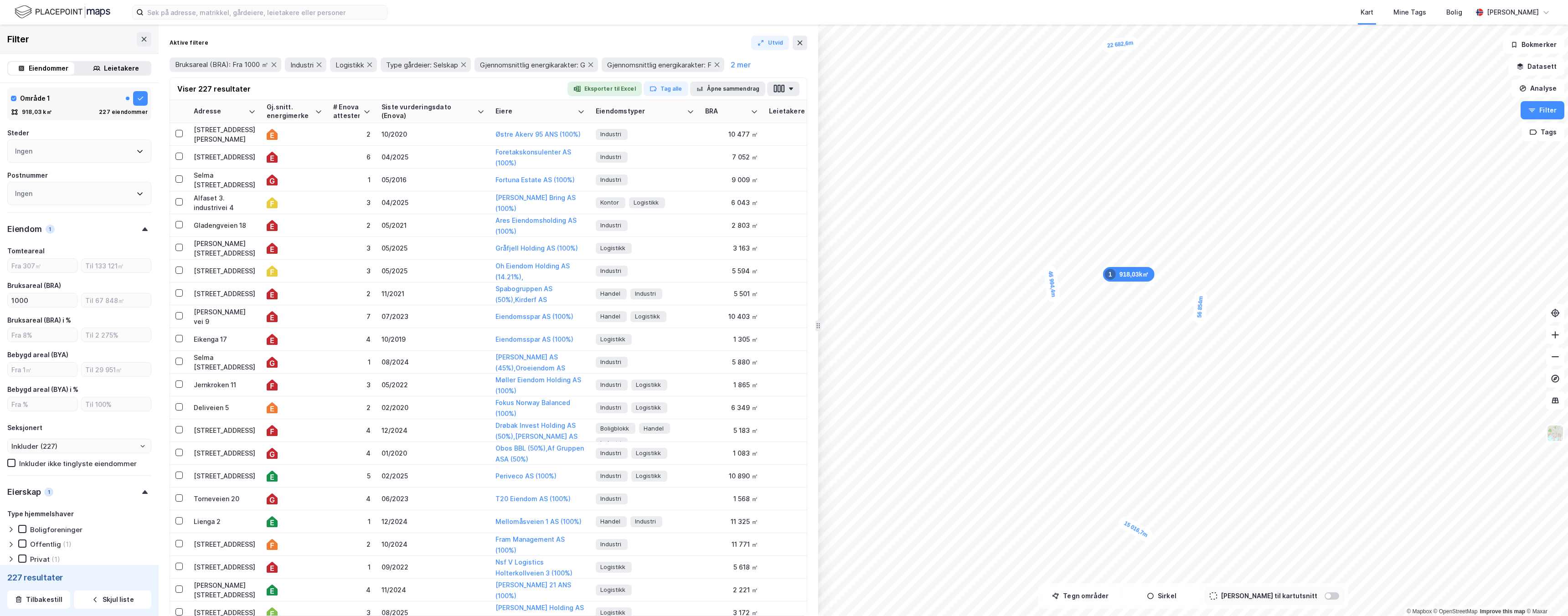
click at [545, 84] on div "Viser 227 resultater Eksporter til Excel Tag alle Åpne sammendrag" at bounding box center [488, 89] width 636 height 22
click at [751, 61] on button "2 mer" at bounding box center [740, 64] width 26 height 12
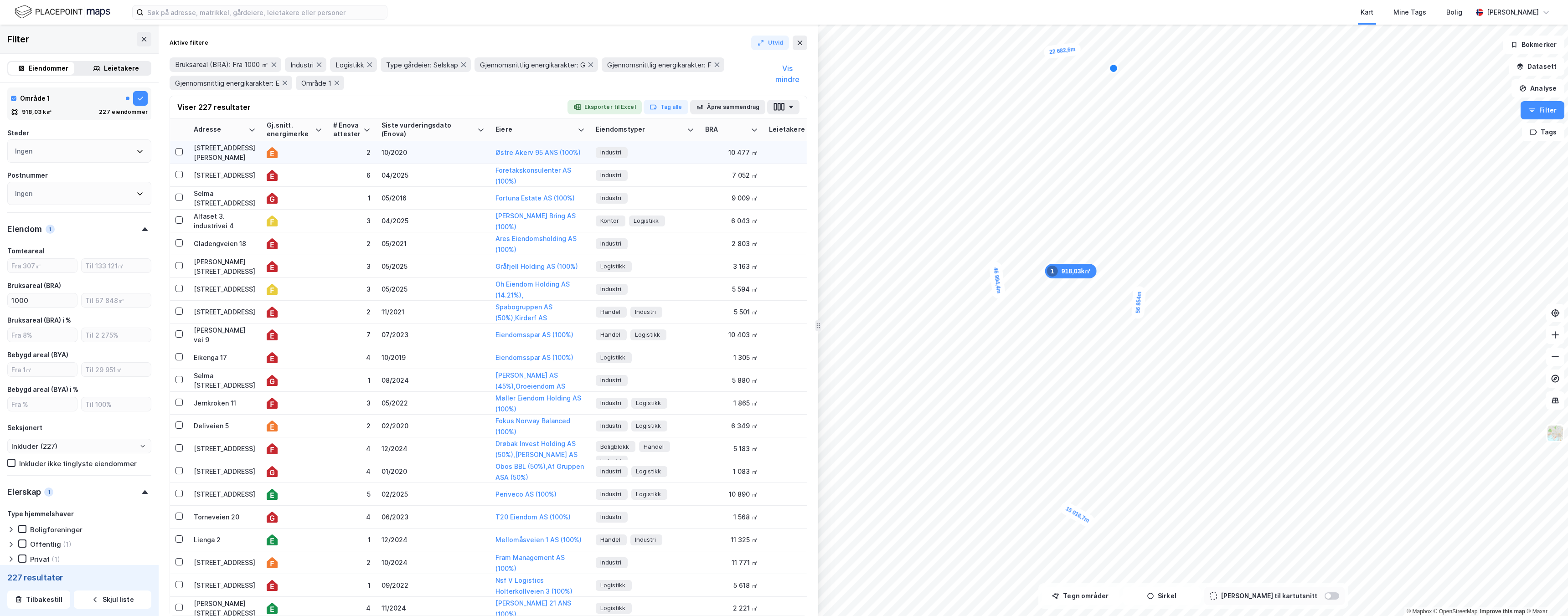
click at [386, 157] on td "10/2020" at bounding box center [433, 152] width 114 height 23
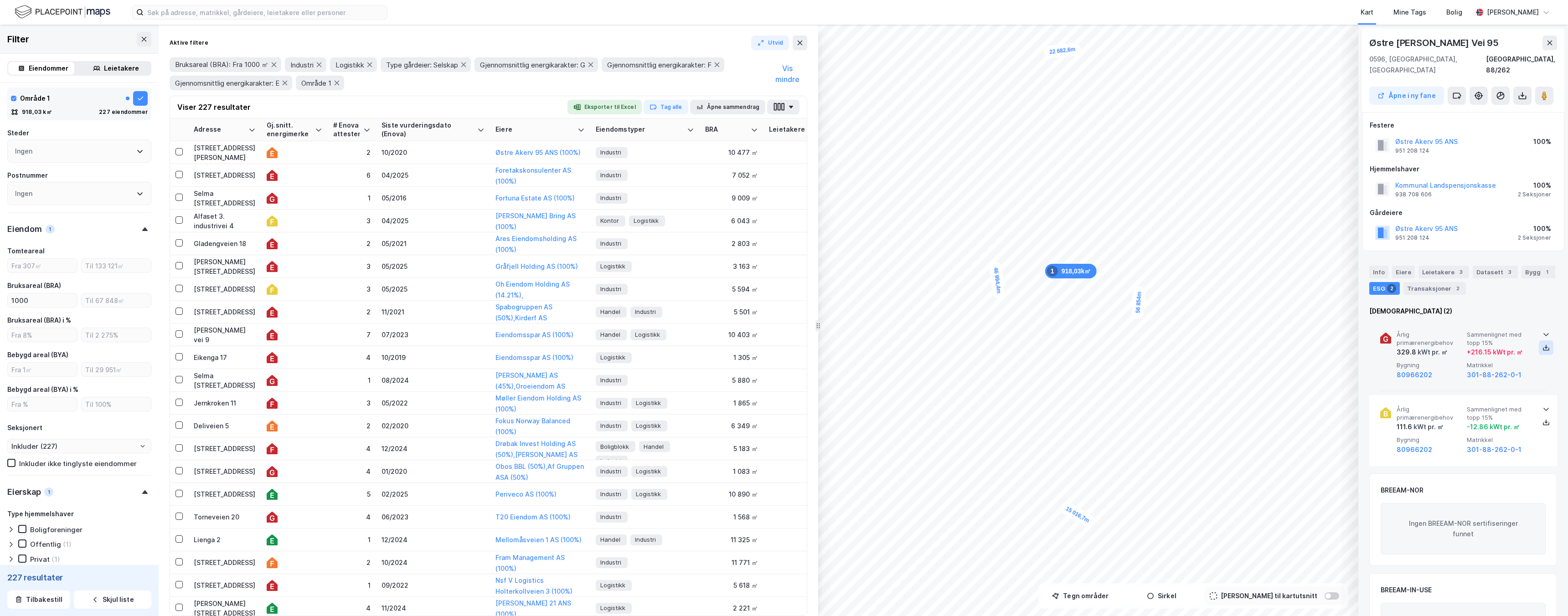
click at [1539, 340] on button at bounding box center [1546, 347] width 15 height 15
click at [0, 0] on button "Østre Akerv 95 ANS" at bounding box center [0, 0] width 0 height 0
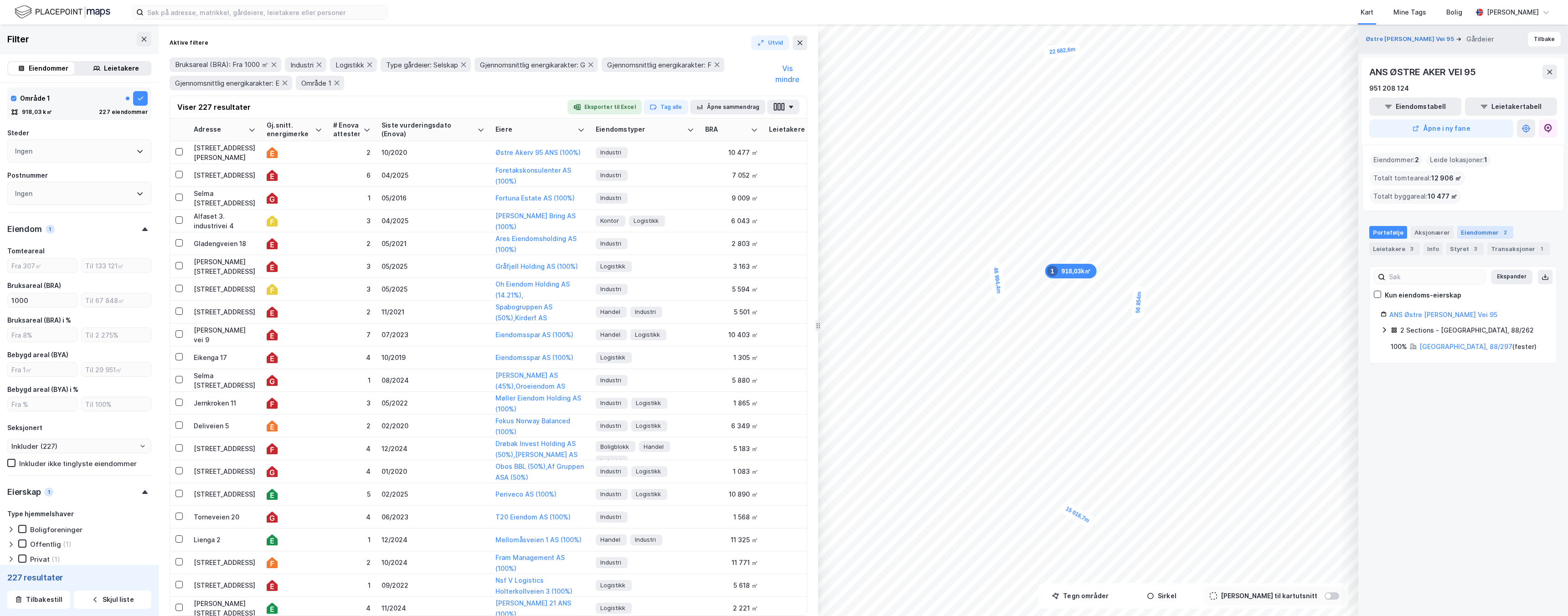
click at [1479, 226] on div "Eiendommer 2" at bounding box center [1485, 232] width 56 height 12
click at [1541, 41] on button "Tilbake" at bounding box center [1544, 39] width 32 height 15
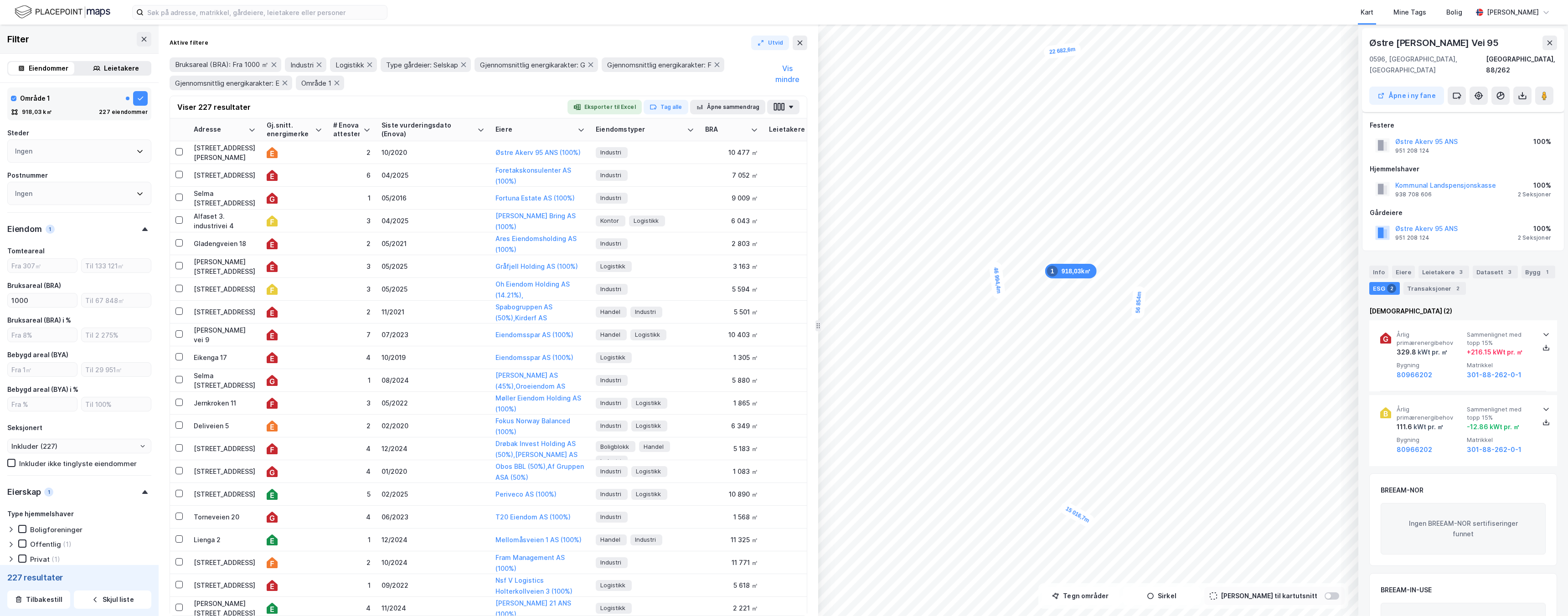
scroll to position [50, 0]
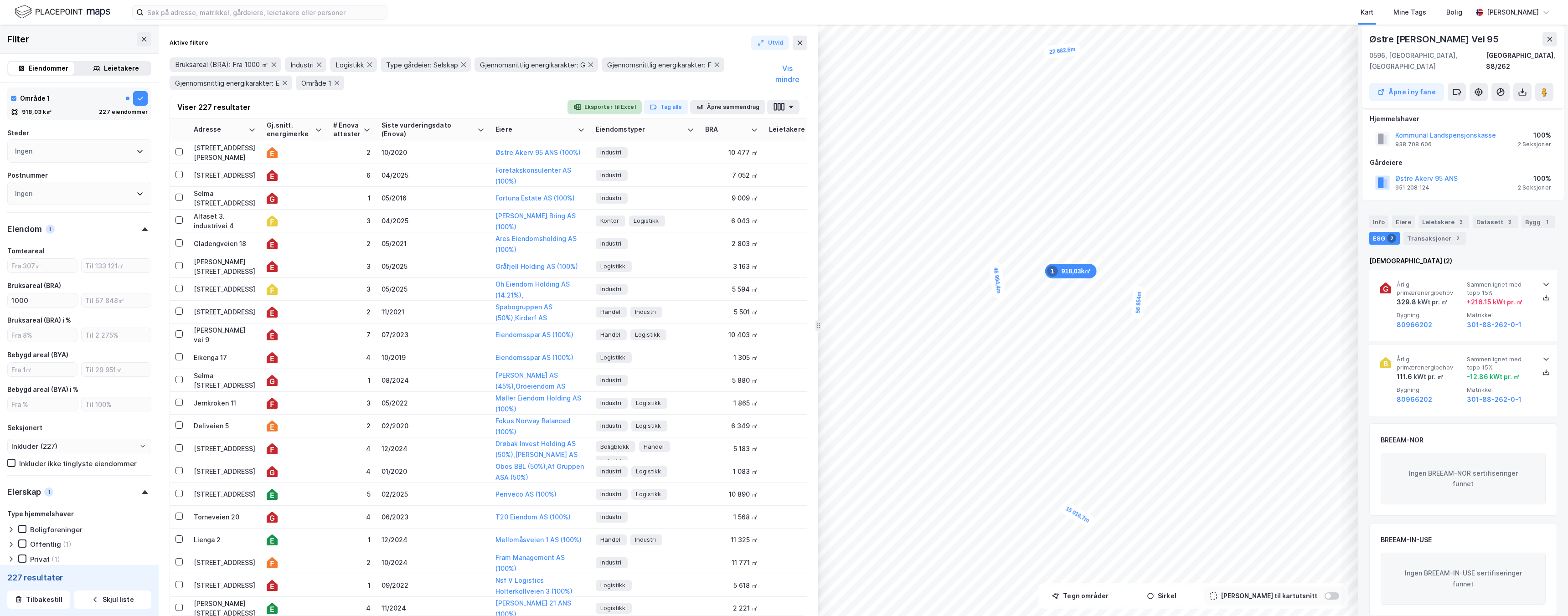
click at [625, 108] on button "Eksporter til Excel" at bounding box center [605, 106] width 75 height 15
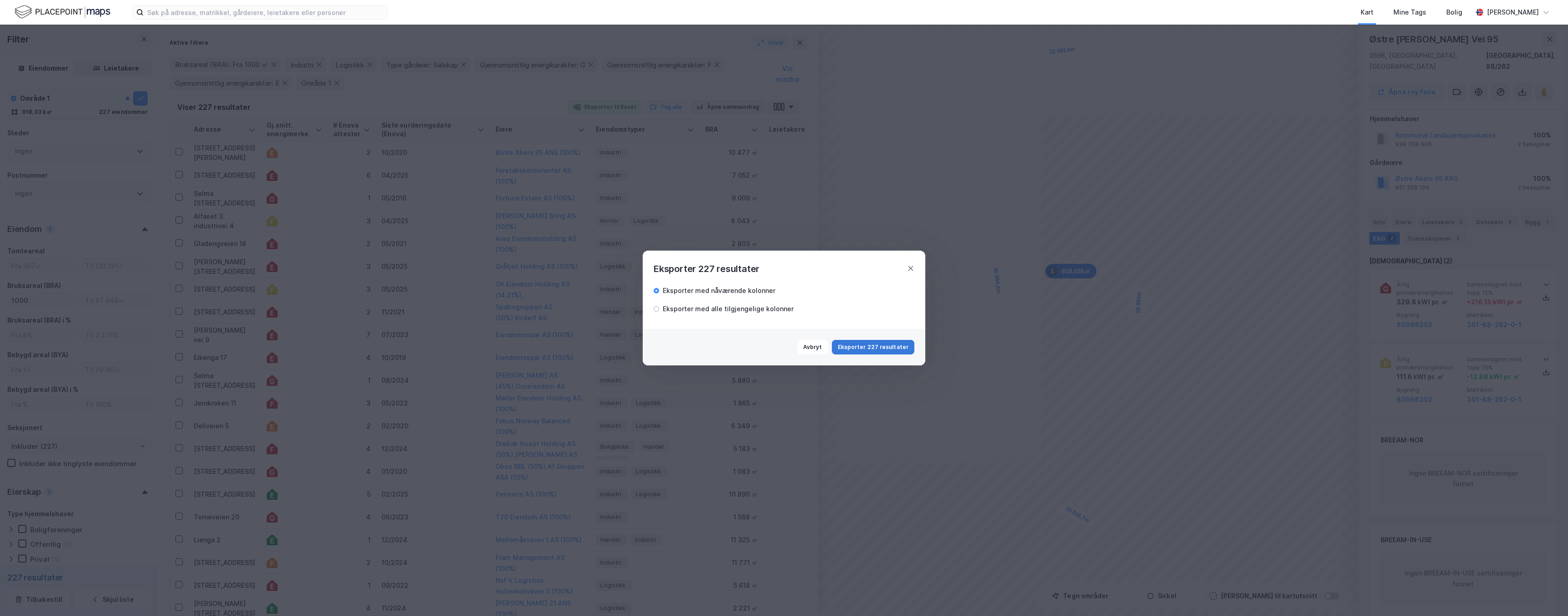
click at [862, 347] on button "Eksporter 227 resultater" at bounding box center [873, 347] width 82 height 15
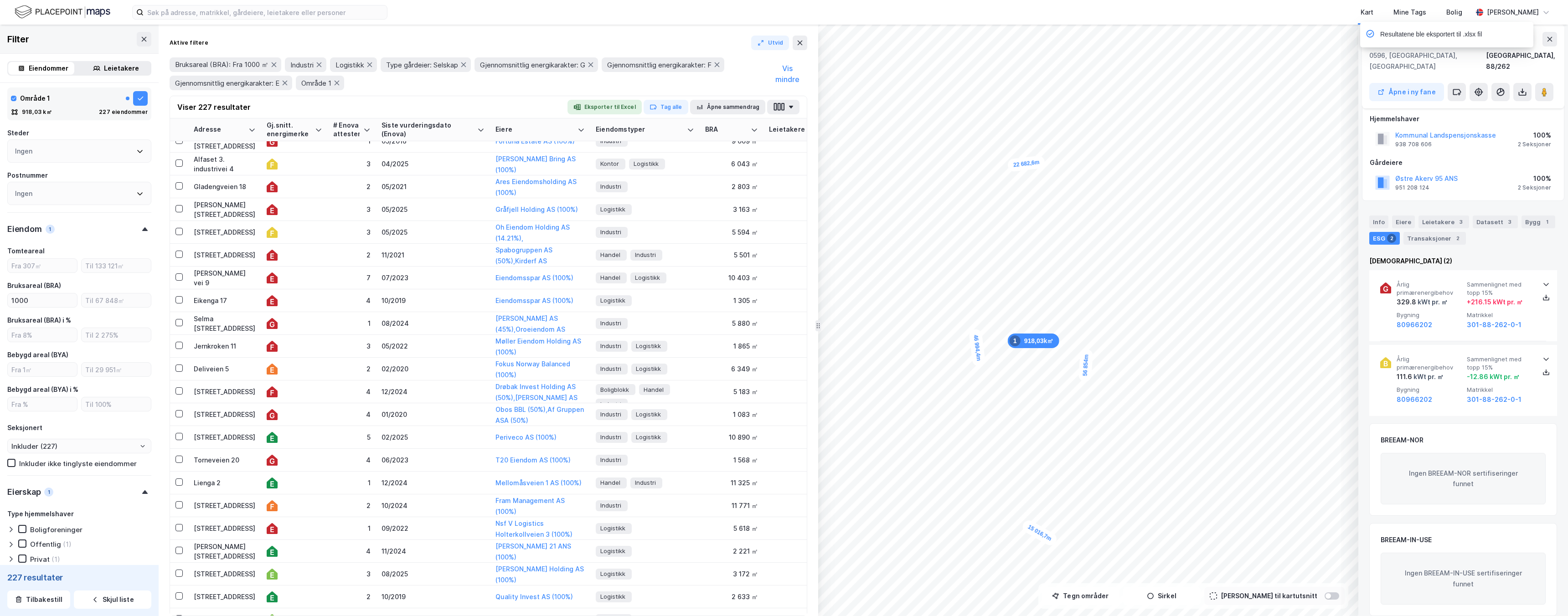
scroll to position [0, 0]
